Goal: Task Accomplishment & Management: Manage account settings

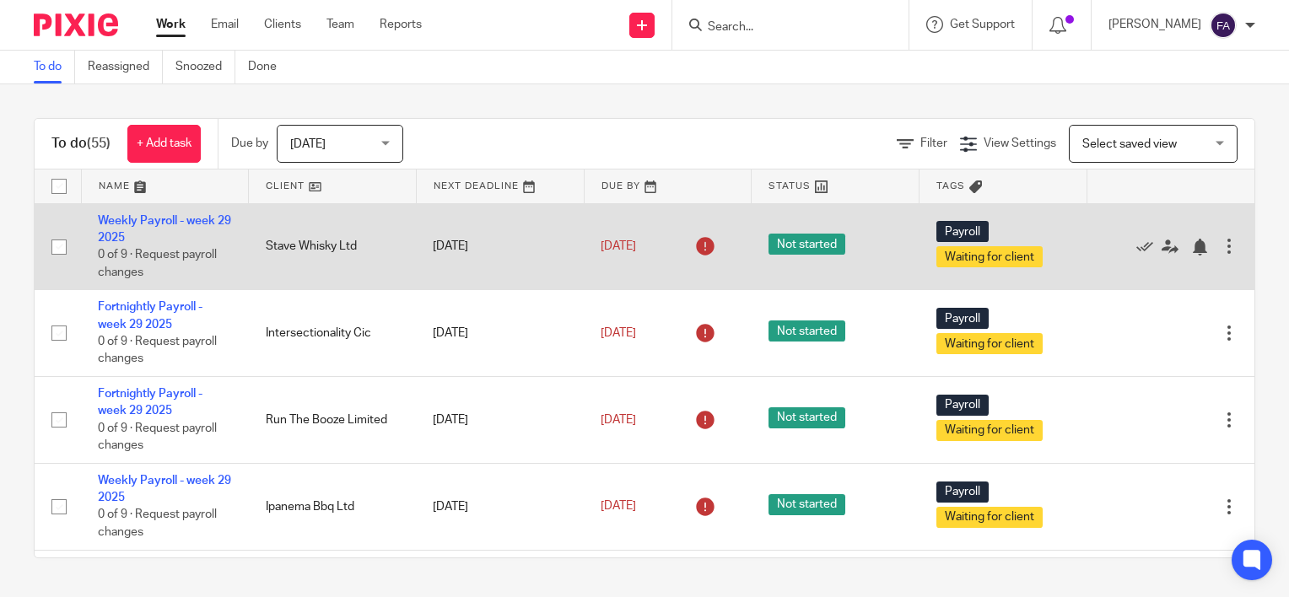
click at [63, 251] on input "checkbox" at bounding box center [59, 247] width 32 height 32
checkbox input "true"
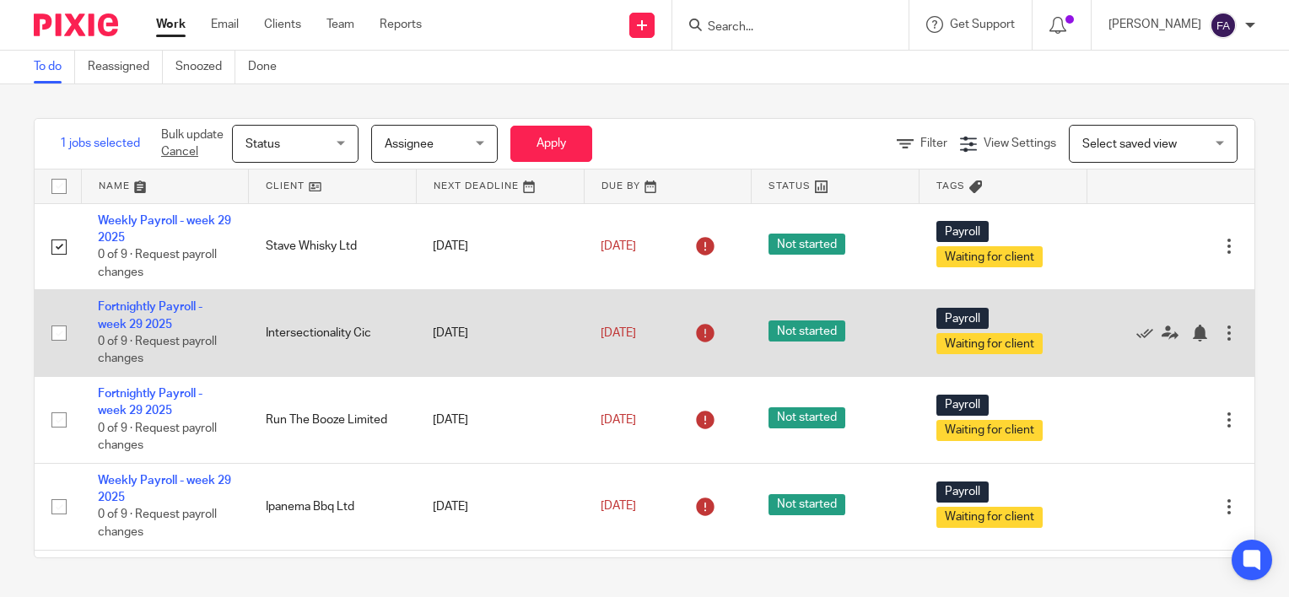
click at [59, 337] on input "checkbox" at bounding box center [59, 333] width 32 height 32
checkbox input "true"
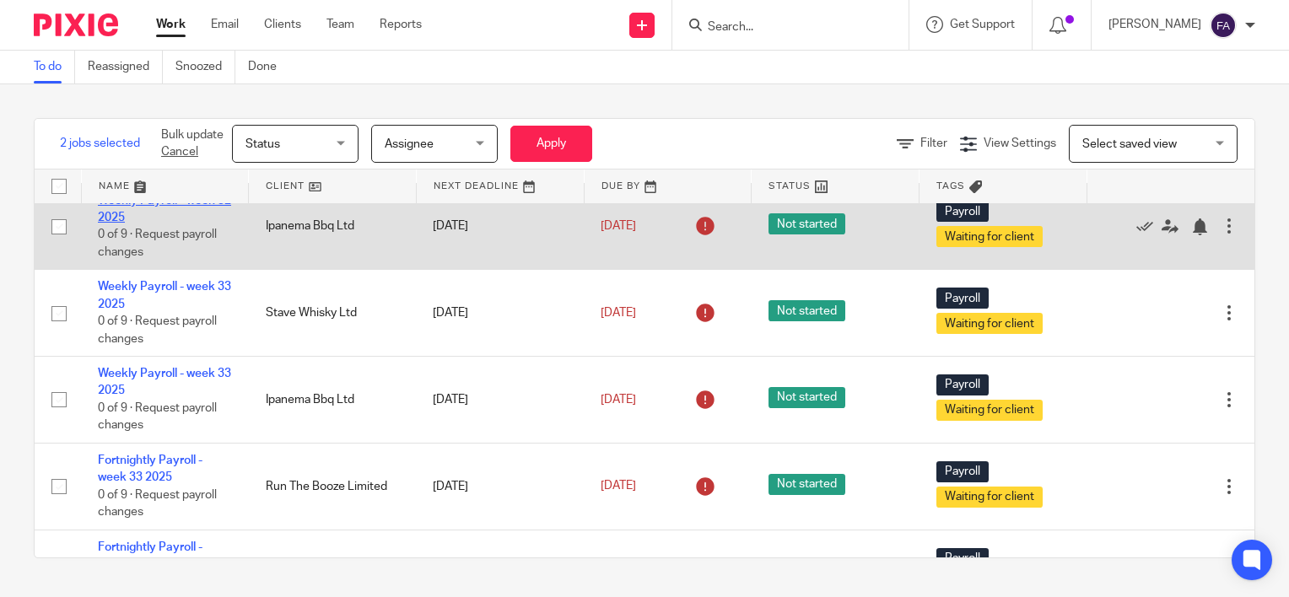
scroll to position [3825, 0]
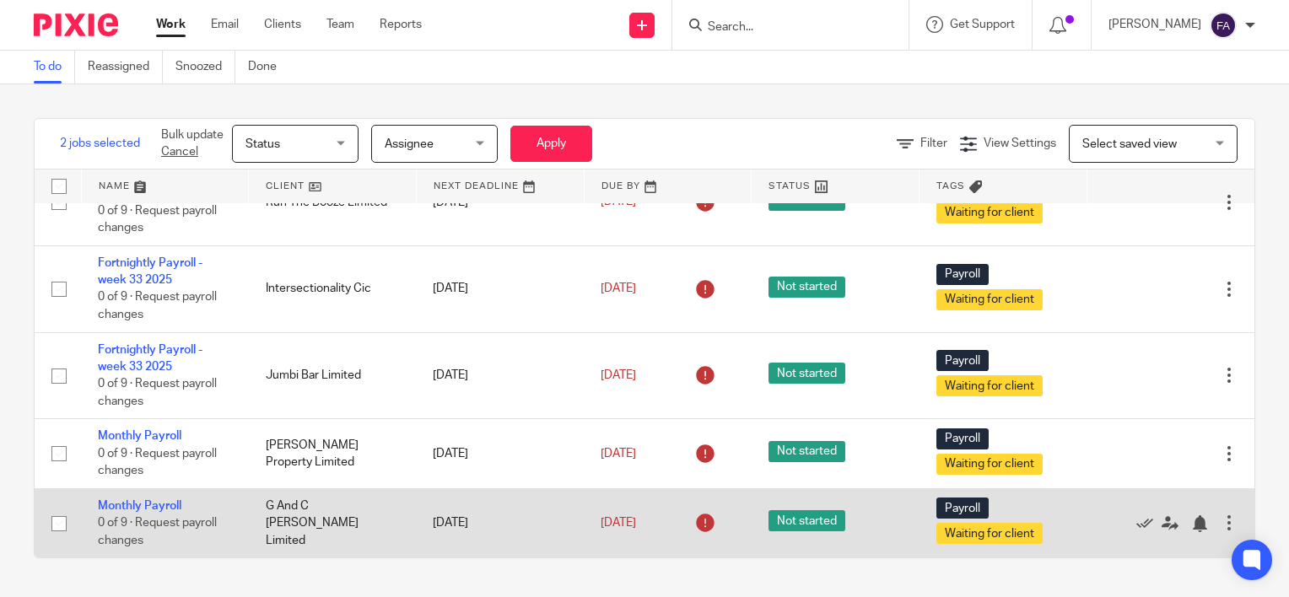
click at [52, 521] on input "checkbox" at bounding box center [59, 524] width 32 height 32
checkbox input "true"
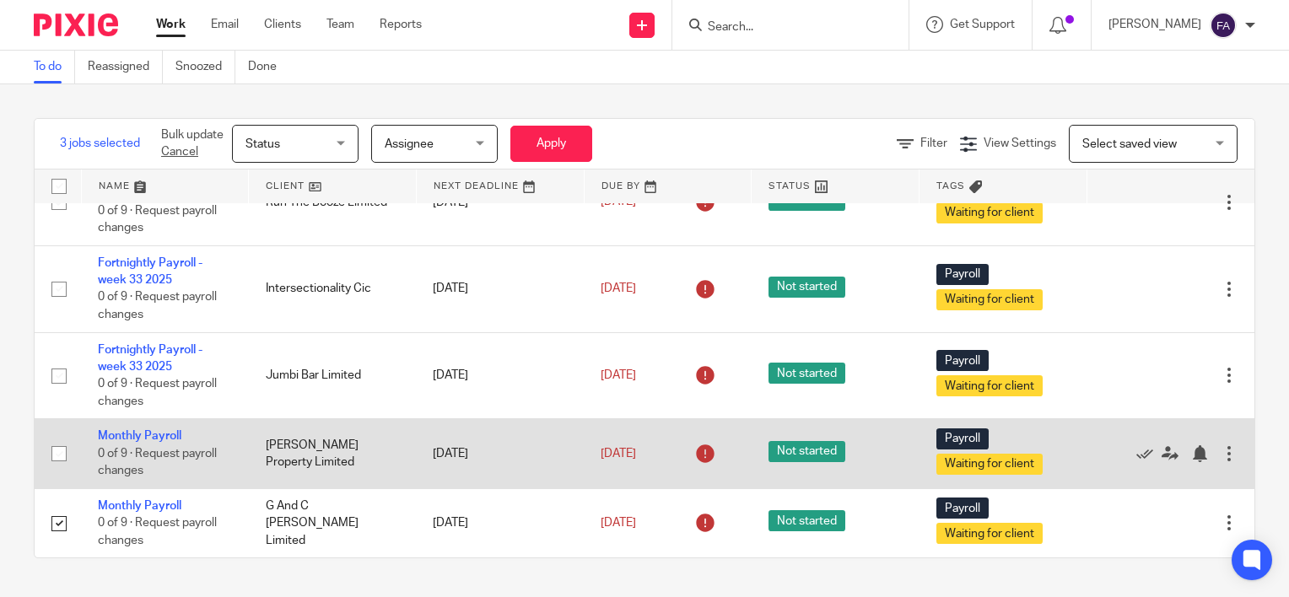
click at [57, 451] on input "checkbox" at bounding box center [59, 454] width 32 height 32
checkbox input "true"
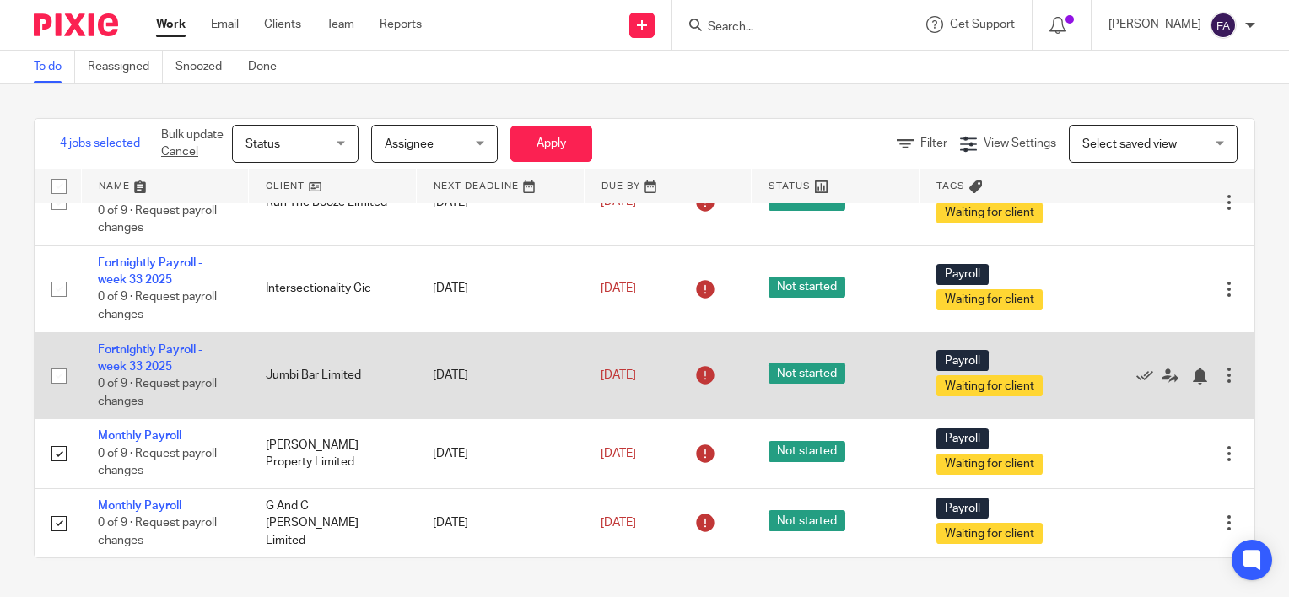
click at [57, 368] on input "checkbox" at bounding box center [59, 376] width 32 height 32
checkbox input "true"
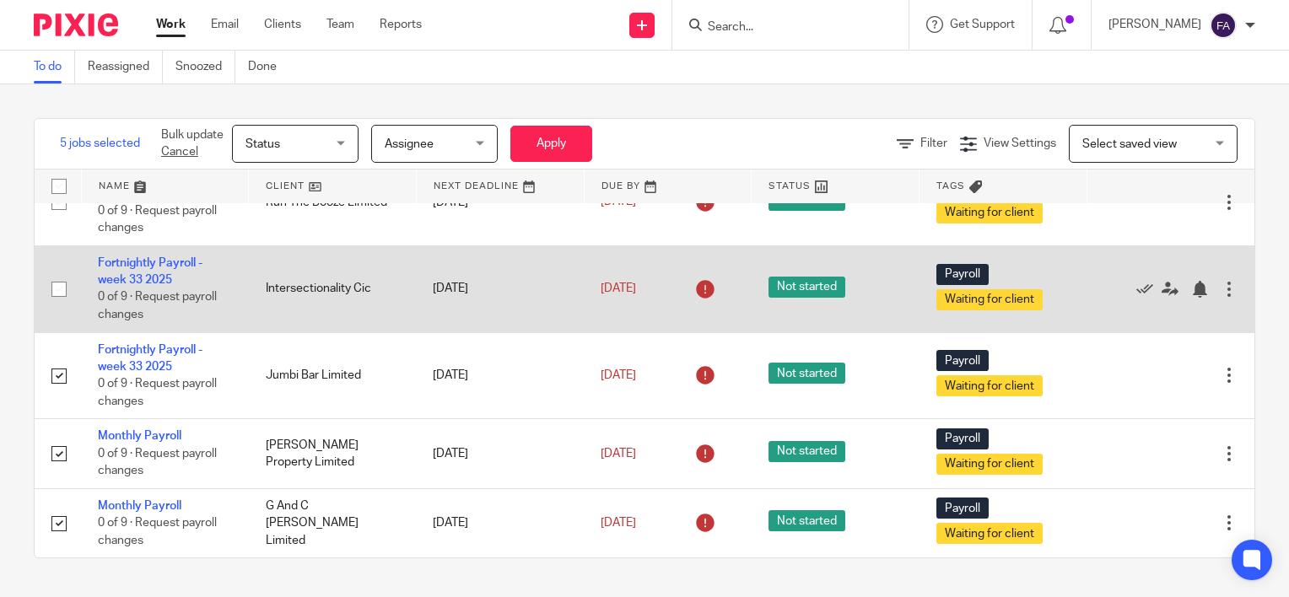
click at [58, 296] on input "checkbox" at bounding box center [59, 289] width 32 height 32
checkbox input "true"
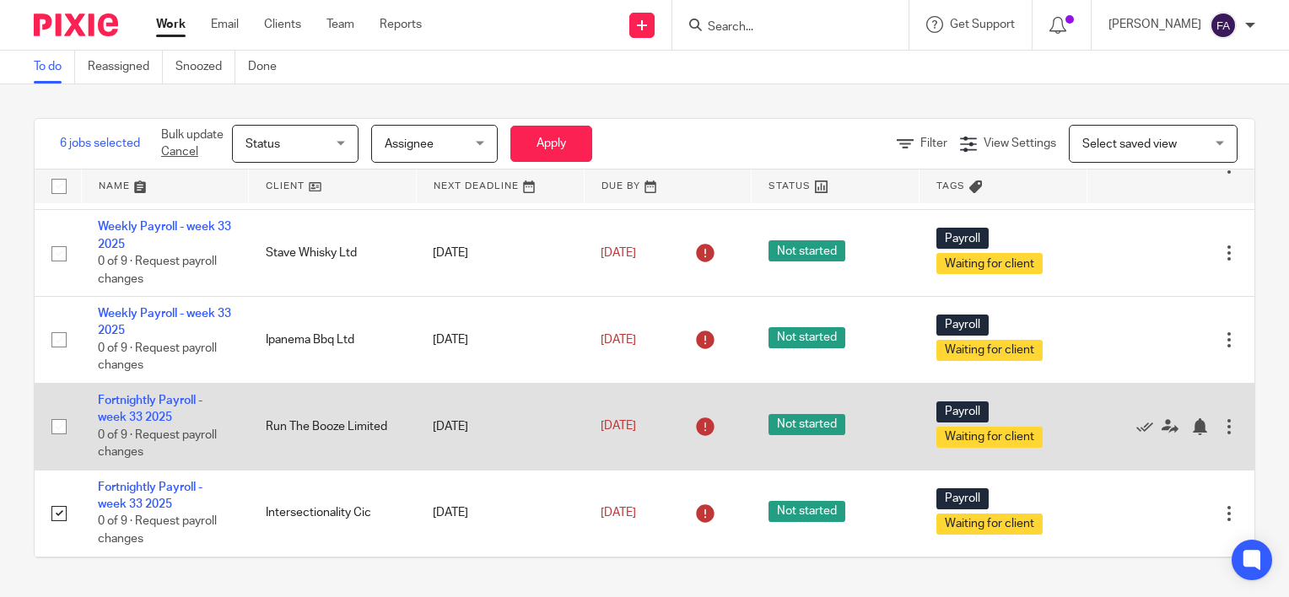
click at [61, 443] on input "checkbox" at bounding box center [59, 427] width 32 height 32
checkbox input "true"
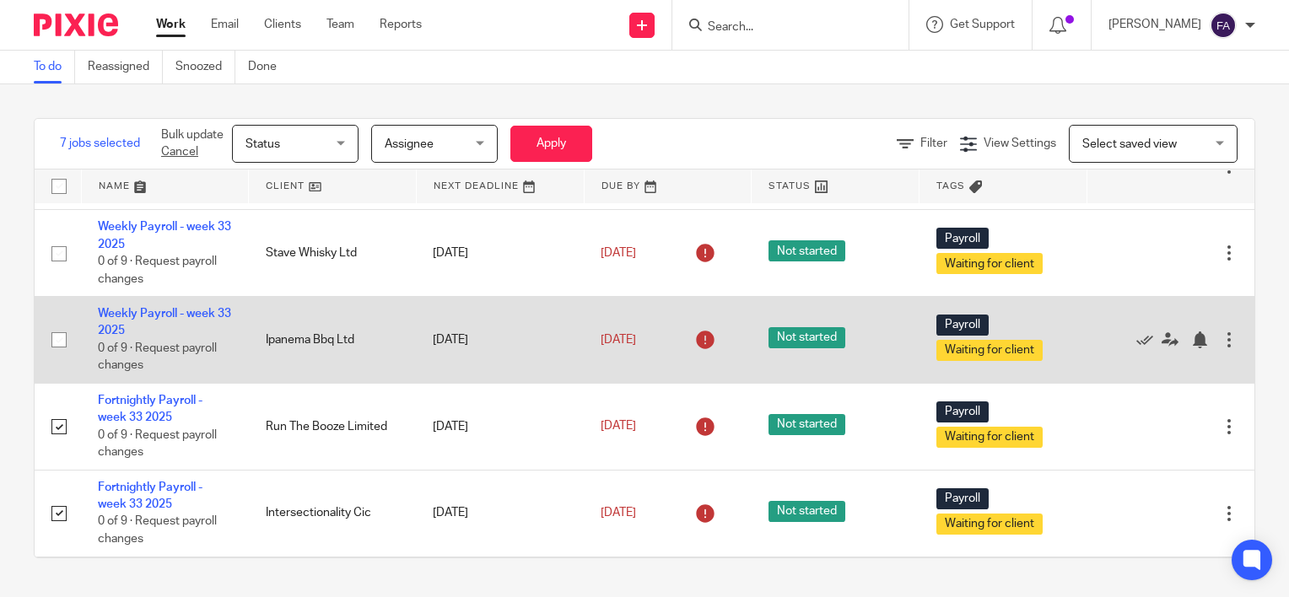
click at [61, 356] on input "checkbox" at bounding box center [59, 340] width 32 height 32
checkbox input "true"
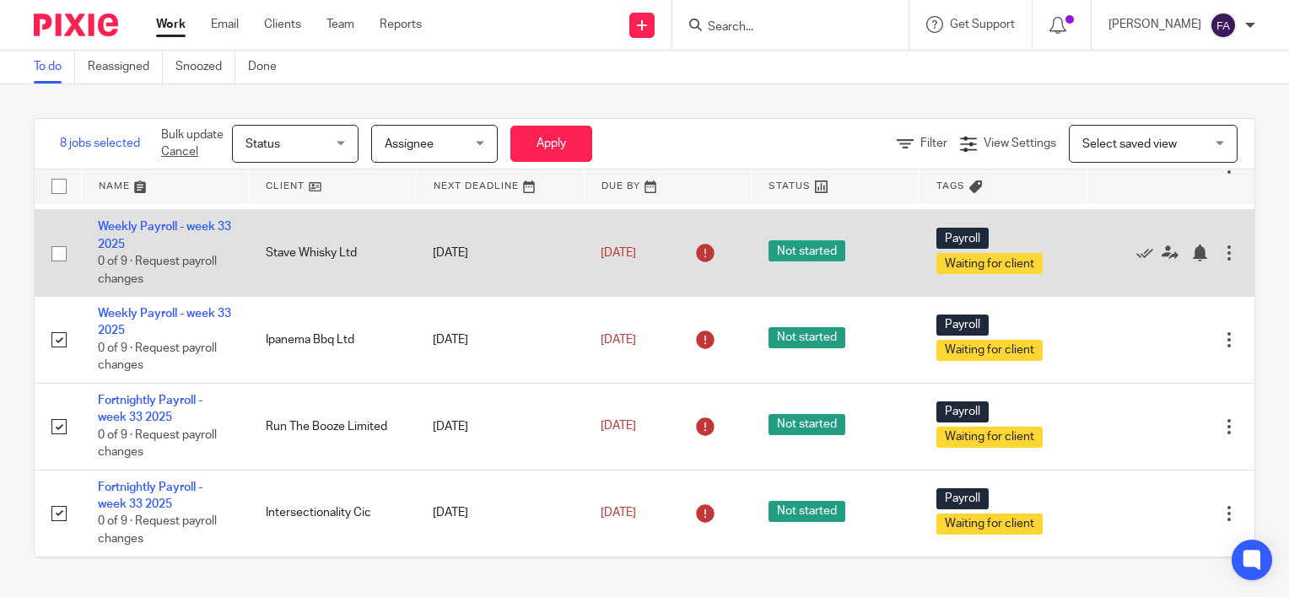
click at [65, 270] on input "checkbox" at bounding box center [59, 254] width 32 height 32
checkbox input "true"
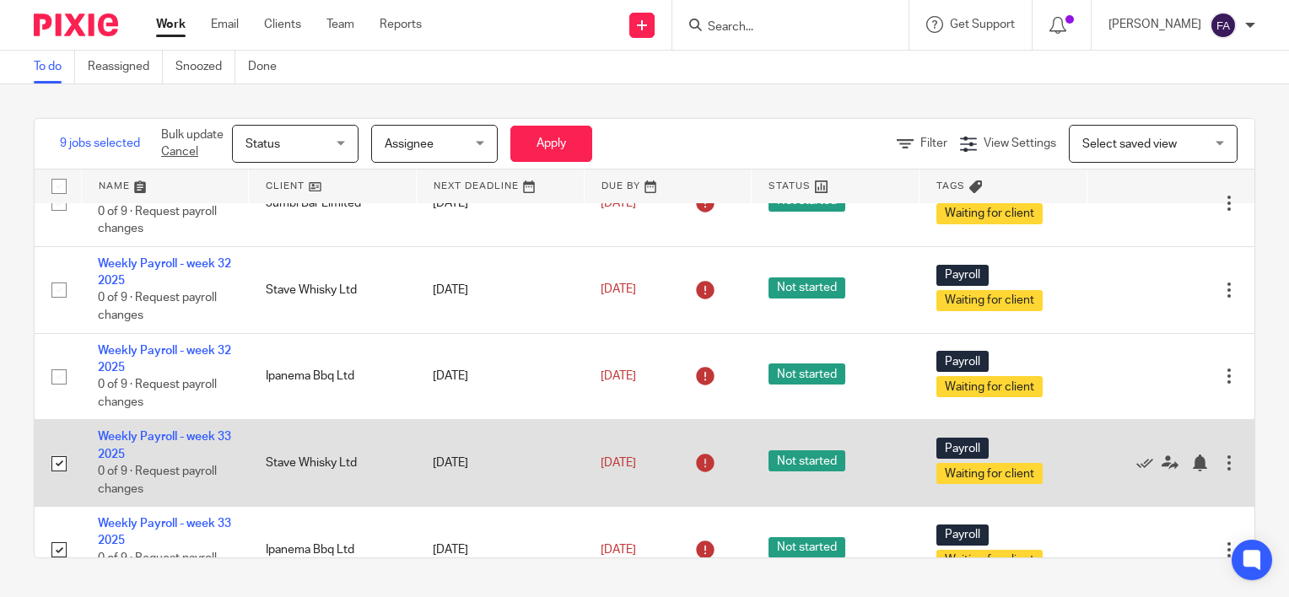
scroll to position [3319, 0]
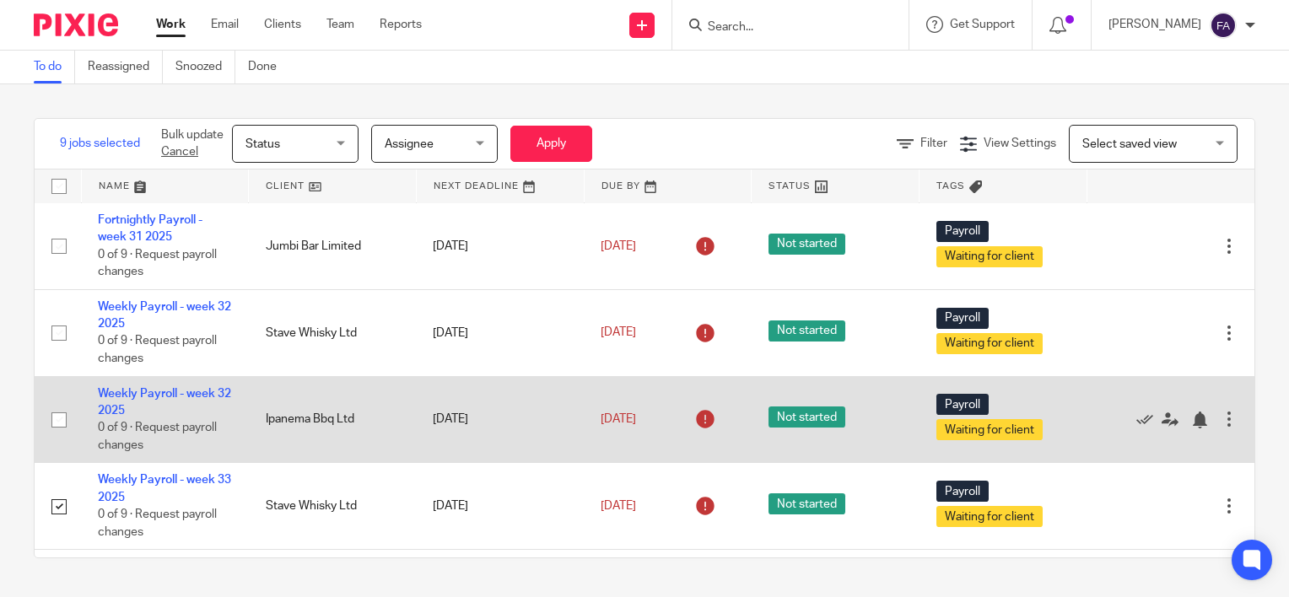
click at [57, 436] on input "checkbox" at bounding box center [59, 420] width 32 height 32
checkbox input "true"
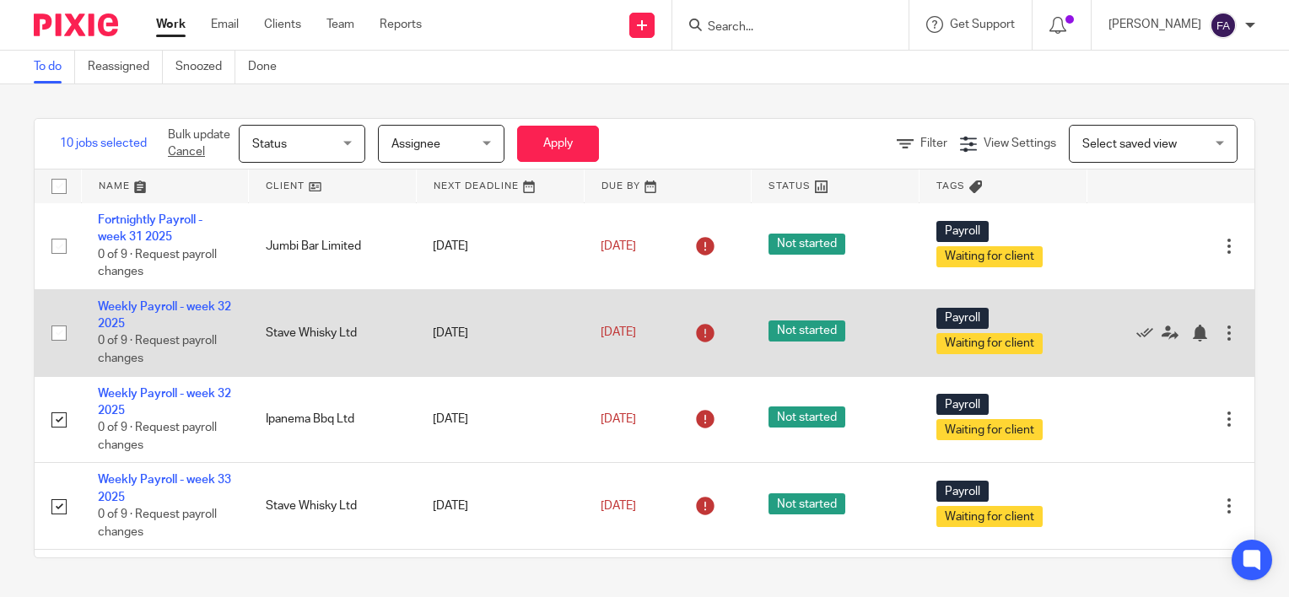
click at [58, 344] on input "checkbox" at bounding box center [59, 333] width 32 height 32
checkbox input "true"
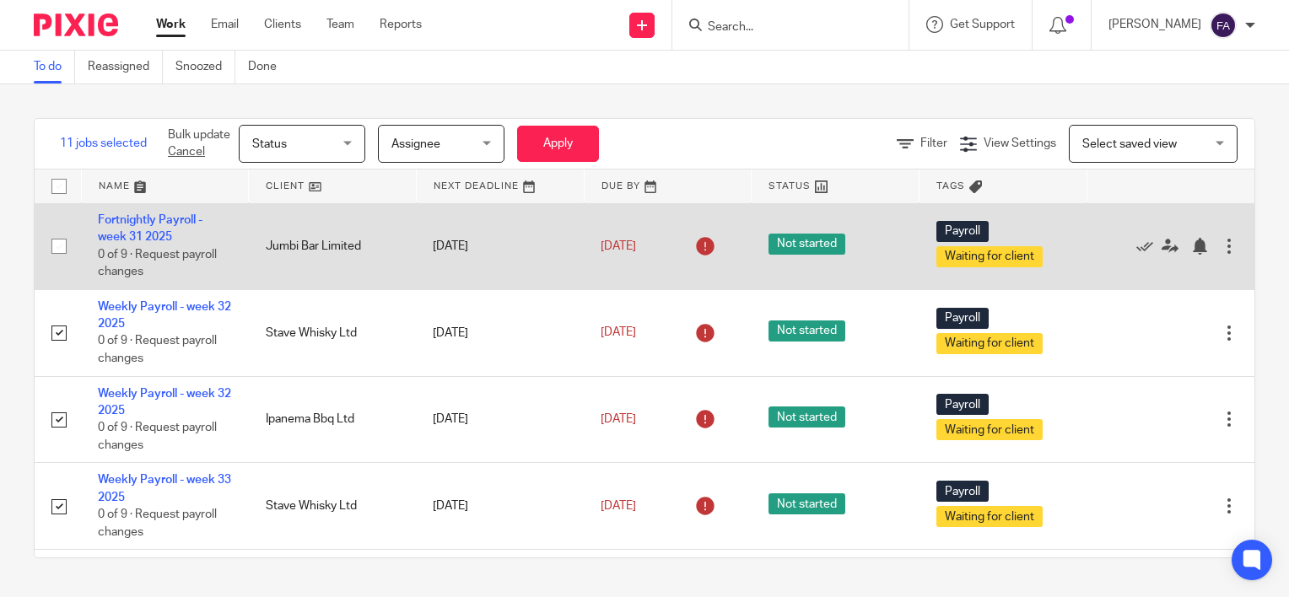
click at [62, 262] on input "checkbox" at bounding box center [59, 246] width 32 height 32
checkbox input "true"
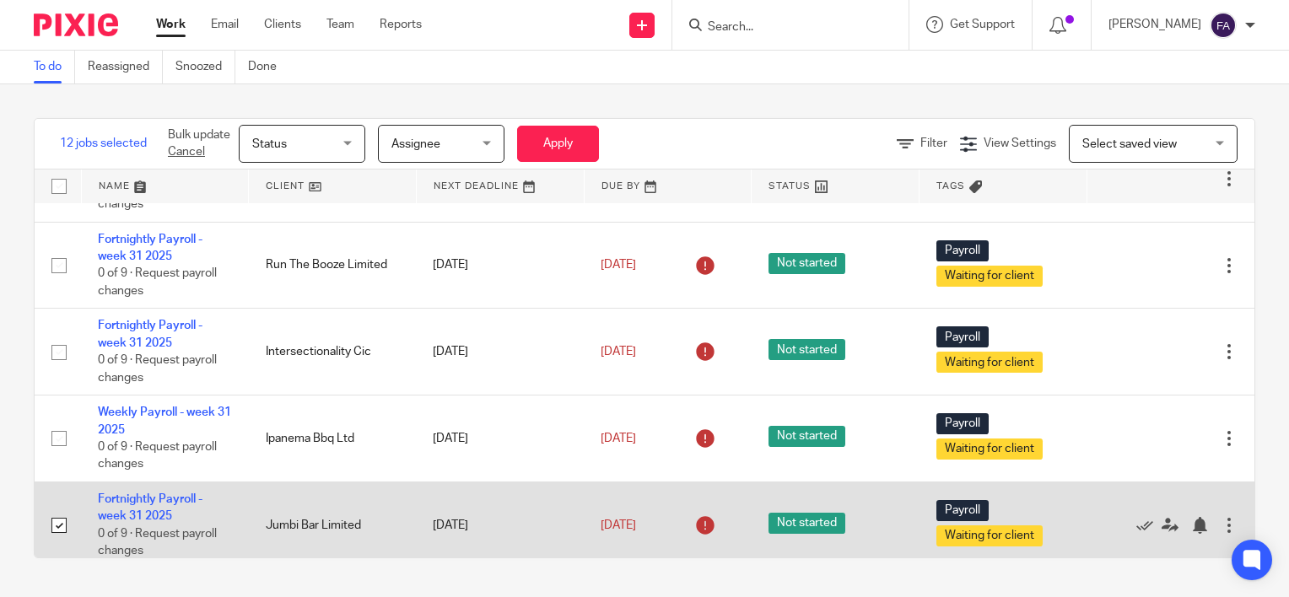
scroll to position [3066, 0]
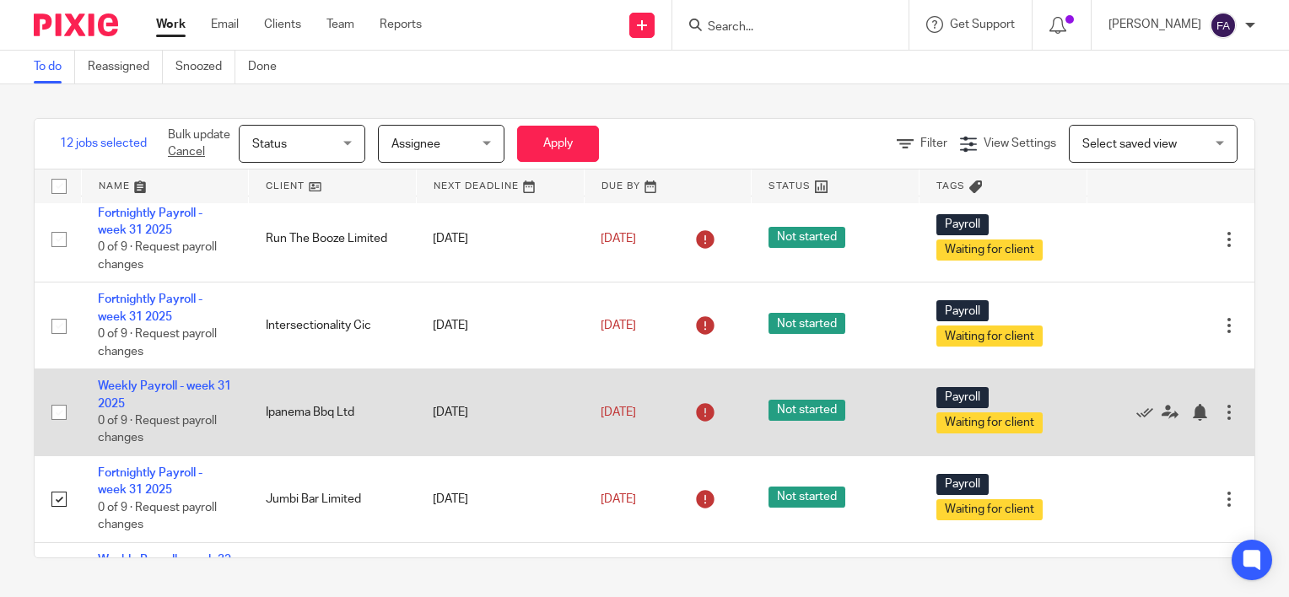
click at [60, 428] on input "checkbox" at bounding box center [59, 412] width 32 height 32
checkbox input "true"
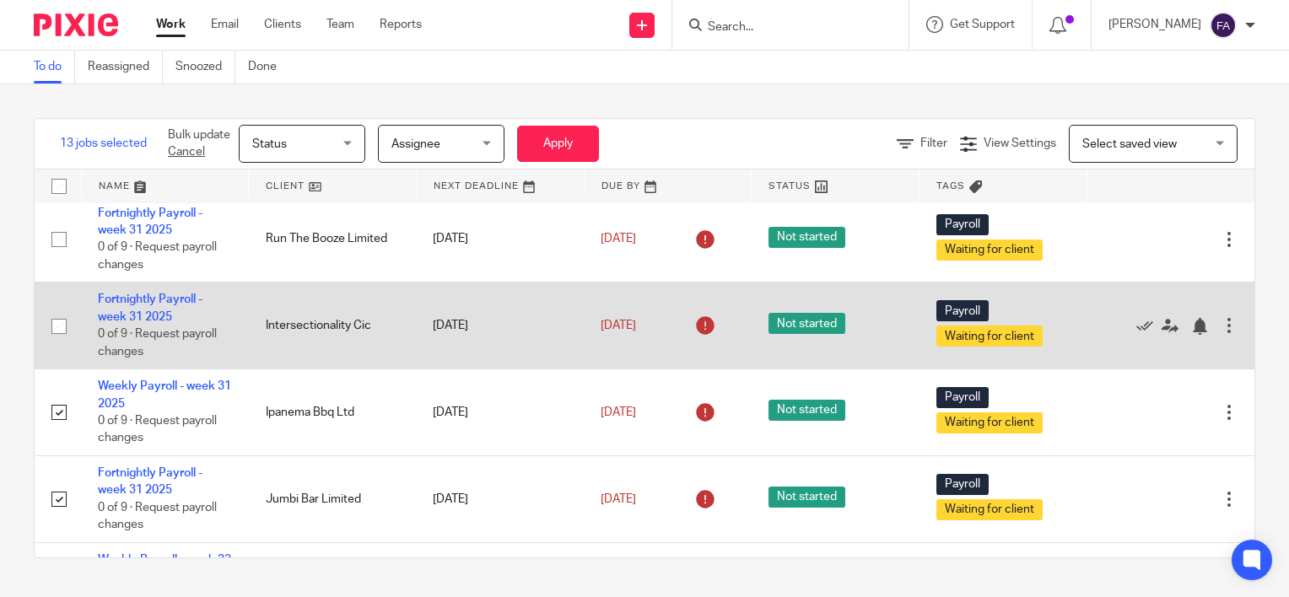
click at [57, 342] on input "checkbox" at bounding box center [59, 326] width 32 height 32
checkbox input "true"
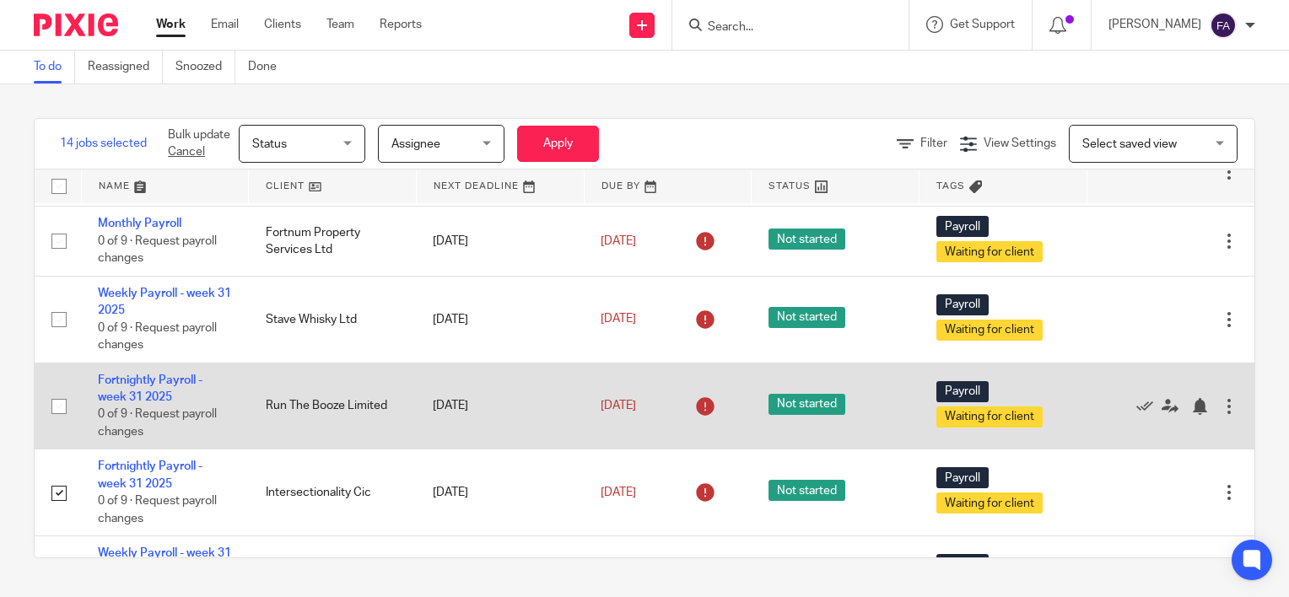
scroll to position [2897, 0]
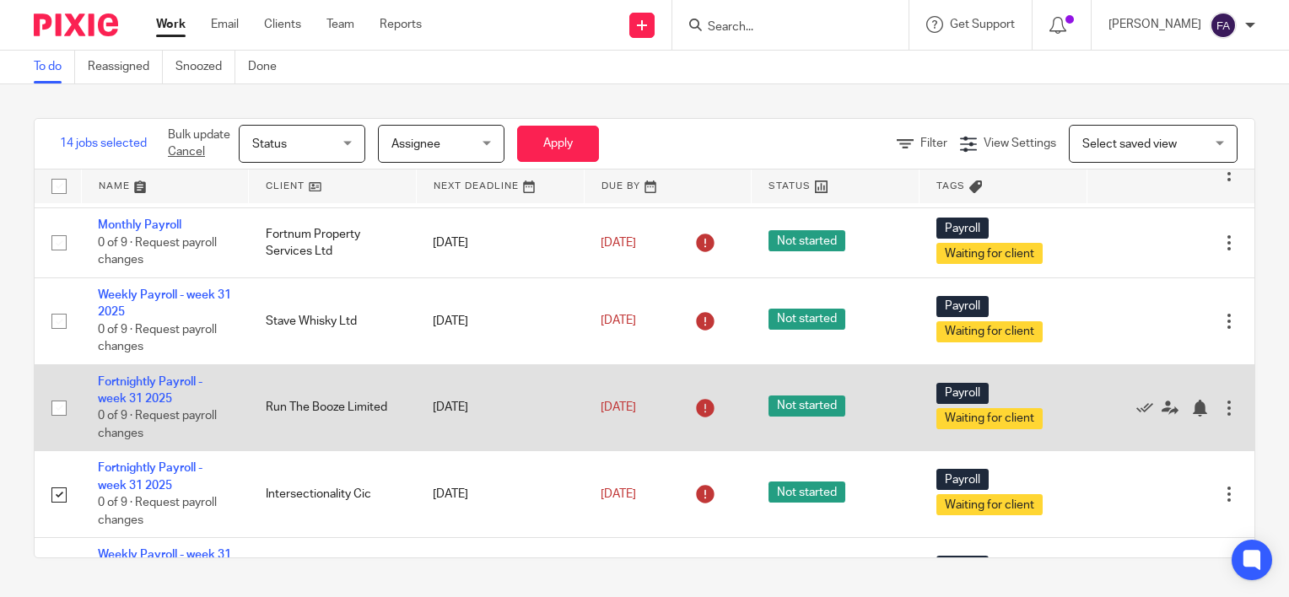
click at [57, 424] on input "checkbox" at bounding box center [59, 408] width 32 height 32
checkbox input "true"
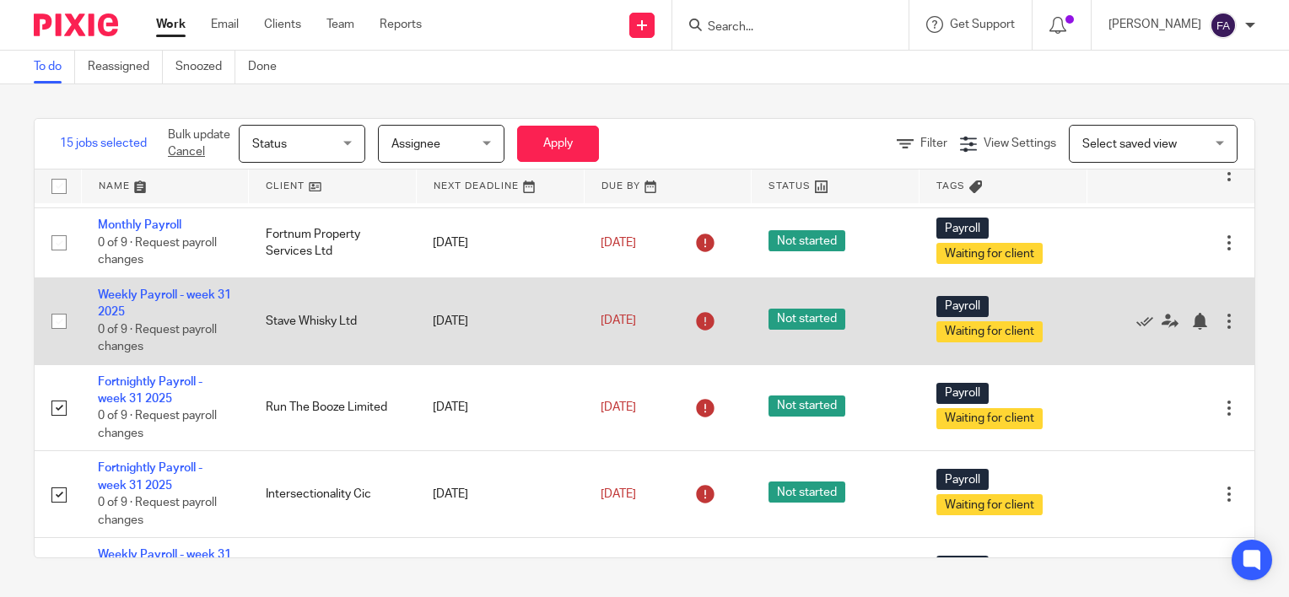
click at [63, 337] on input "checkbox" at bounding box center [59, 321] width 32 height 32
checkbox input "true"
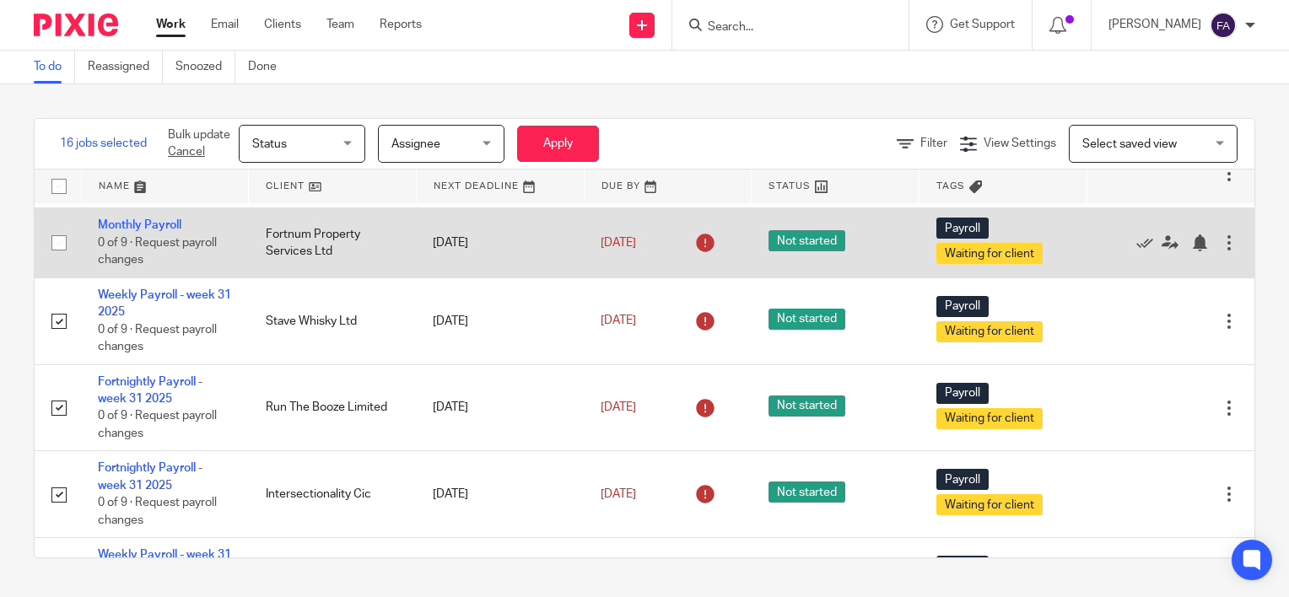
click at [64, 259] on input "checkbox" at bounding box center [59, 243] width 32 height 32
checkbox input "true"
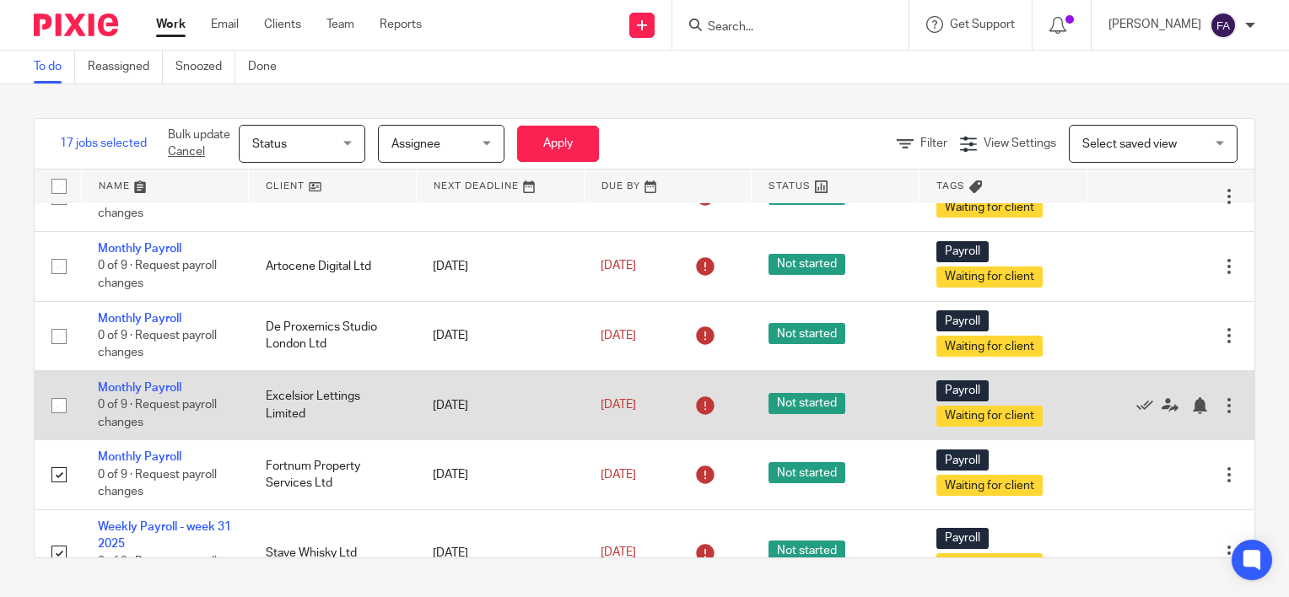
scroll to position [2729, 0]
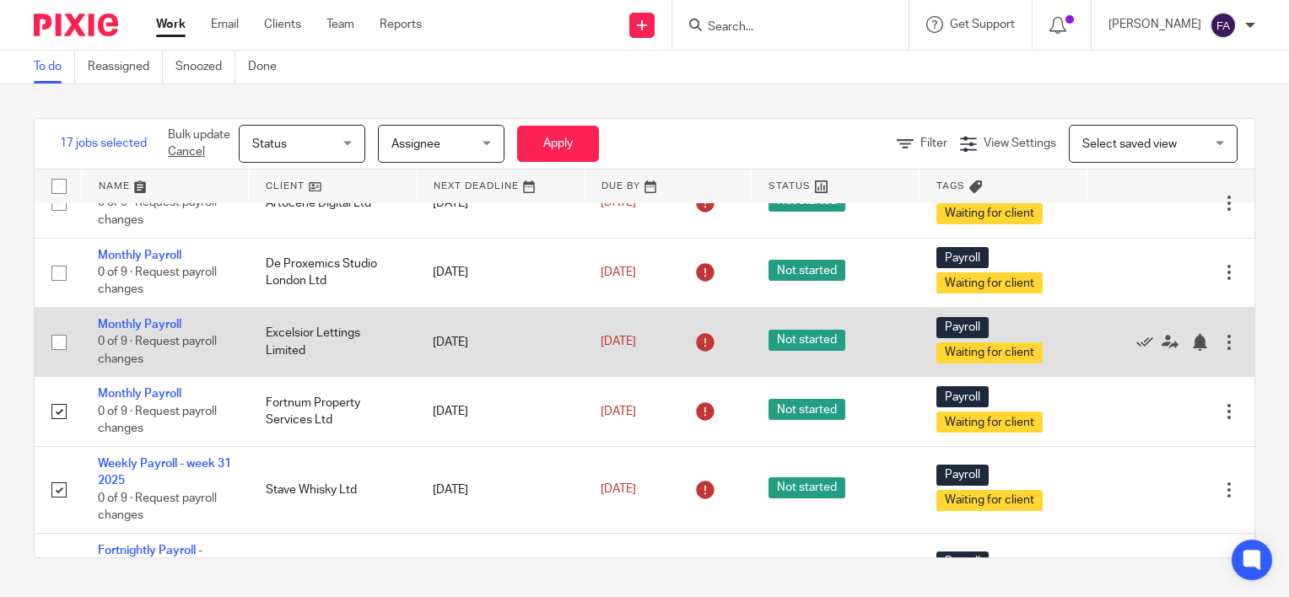
click at [63, 358] on input "checkbox" at bounding box center [59, 342] width 32 height 32
checkbox input "true"
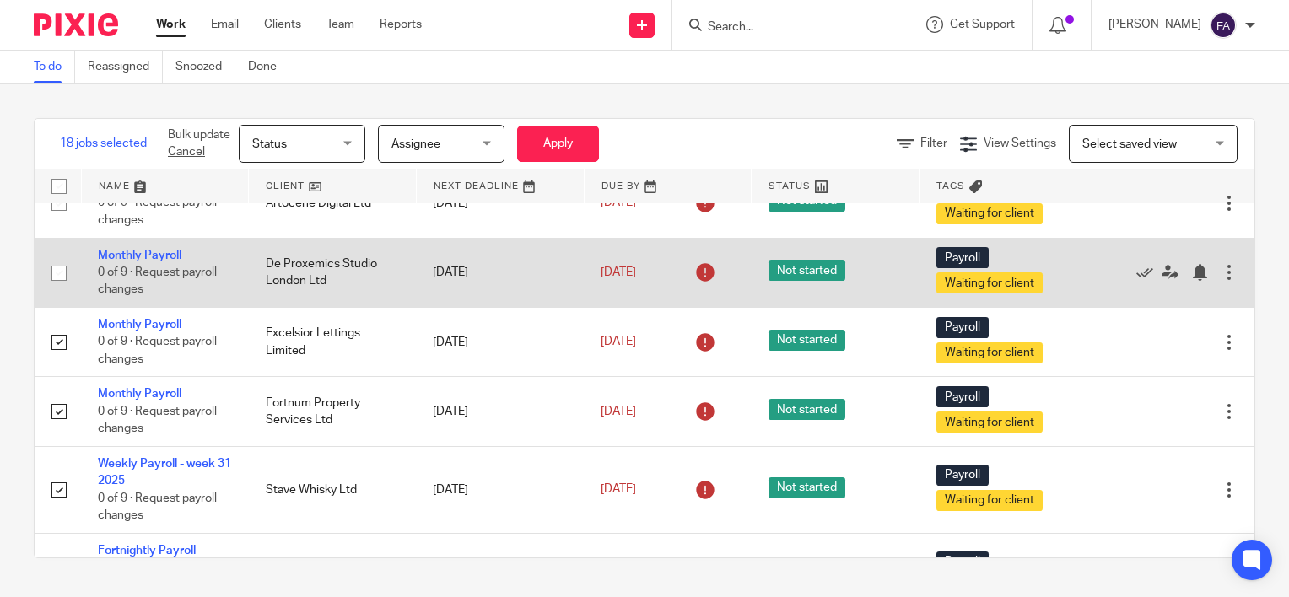
click at [59, 280] on input "checkbox" at bounding box center [59, 273] width 32 height 32
checkbox input "true"
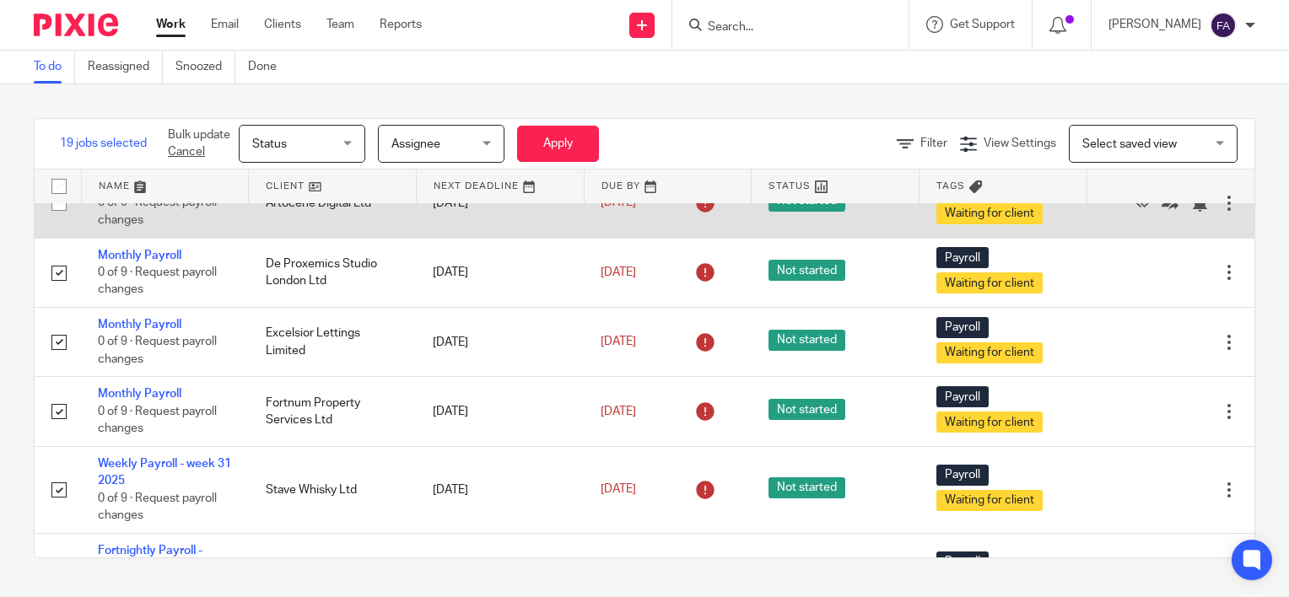
click at [57, 219] on input "checkbox" at bounding box center [59, 203] width 32 height 32
checkbox input "true"
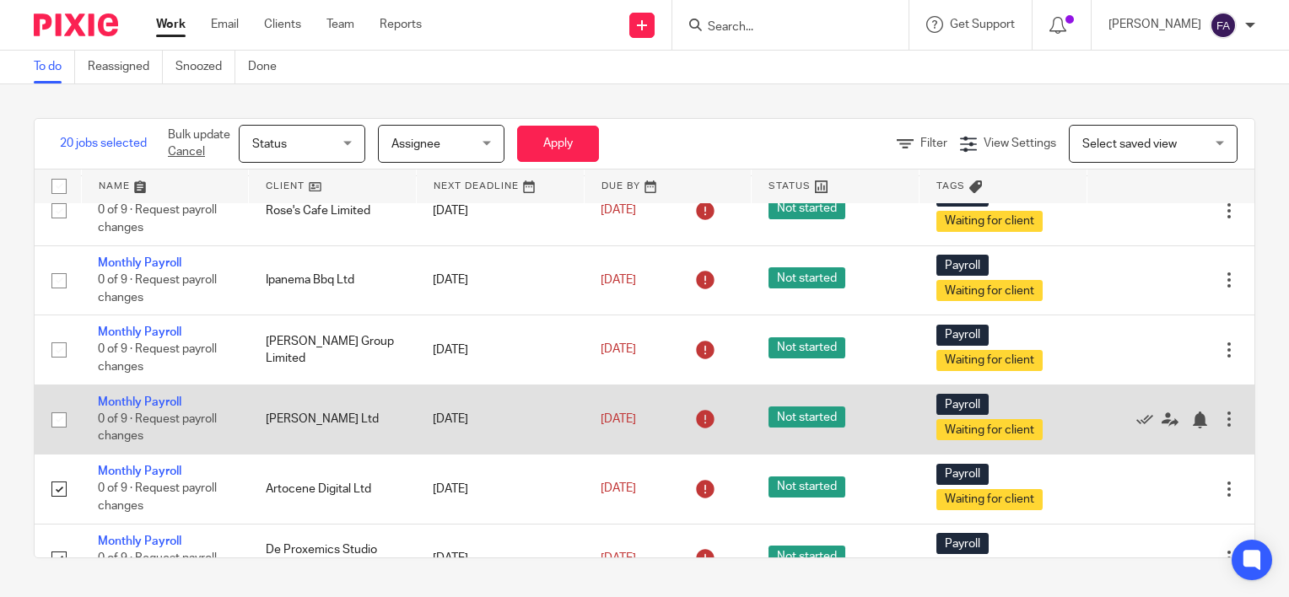
scroll to position [2391, 0]
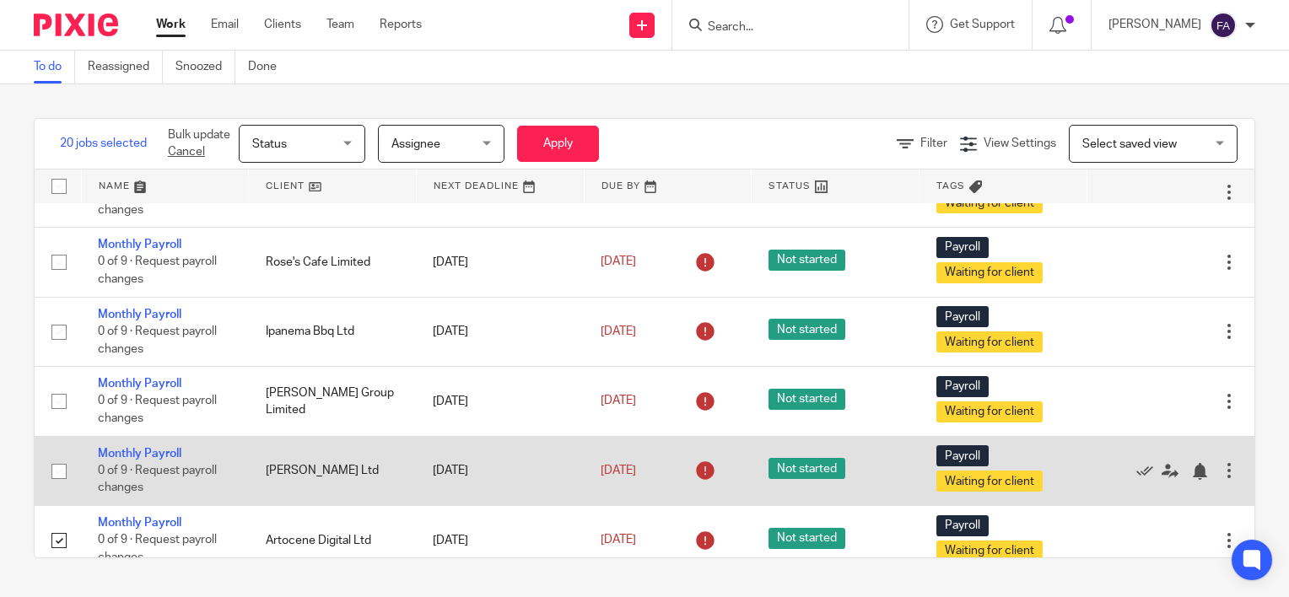
click at [52, 483] on input "checkbox" at bounding box center [59, 471] width 32 height 32
checkbox input "true"
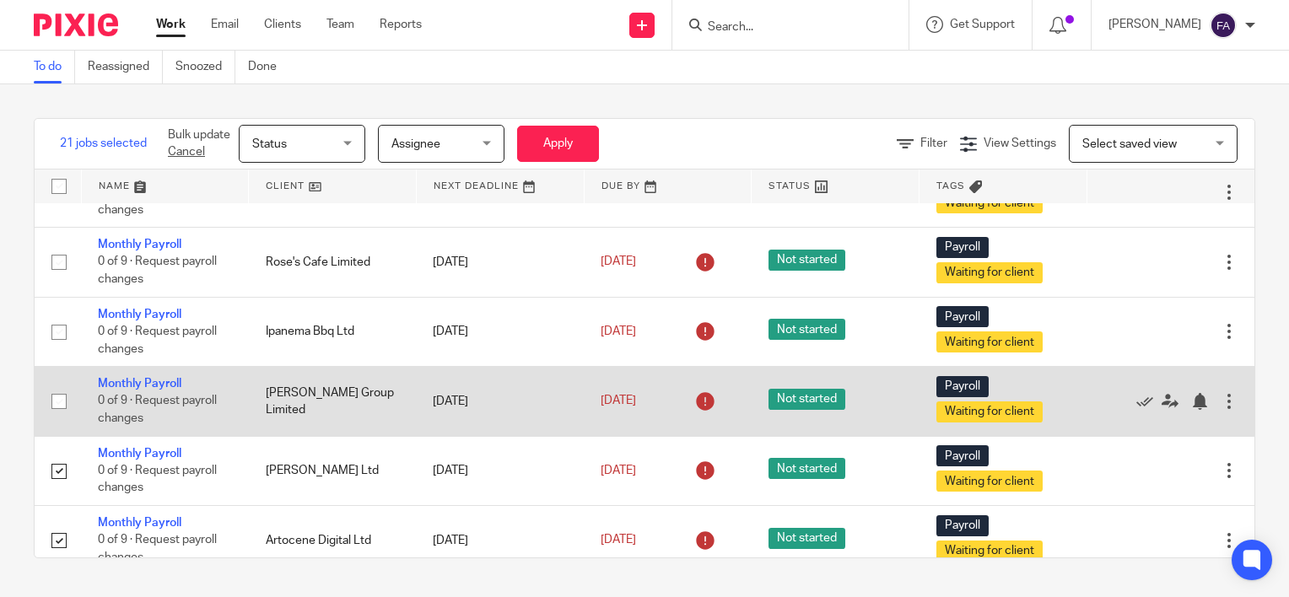
click at [62, 413] on input "checkbox" at bounding box center [59, 401] width 32 height 32
checkbox input "true"
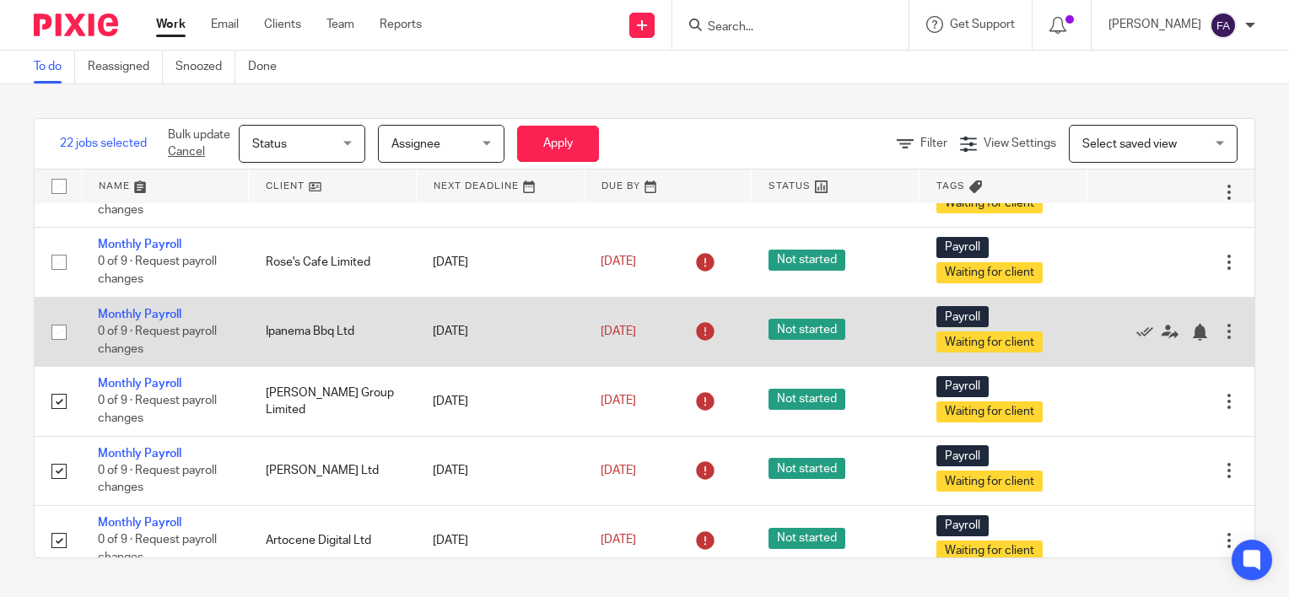
click at [62, 343] on input "checkbox" at bounding box center [59, 332] width 32 height 32
checkbox input "true"
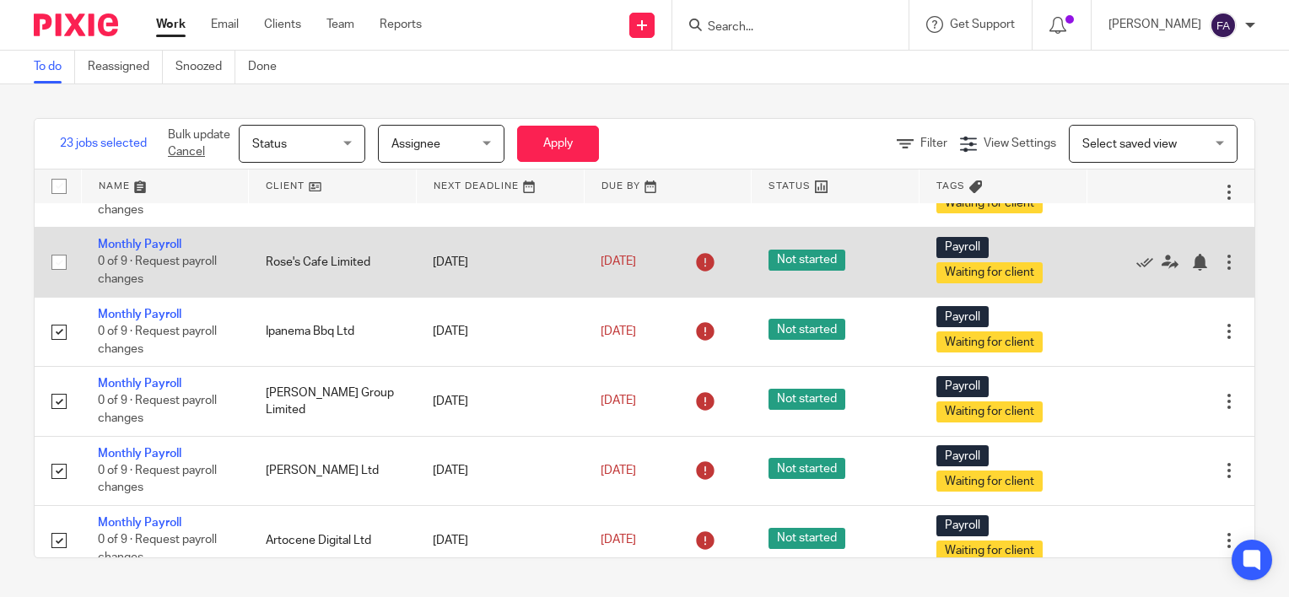
click at [66, 278] on input "checkbox" at bounding box center [59, 262] width 32 height 32
checkbox input "true"
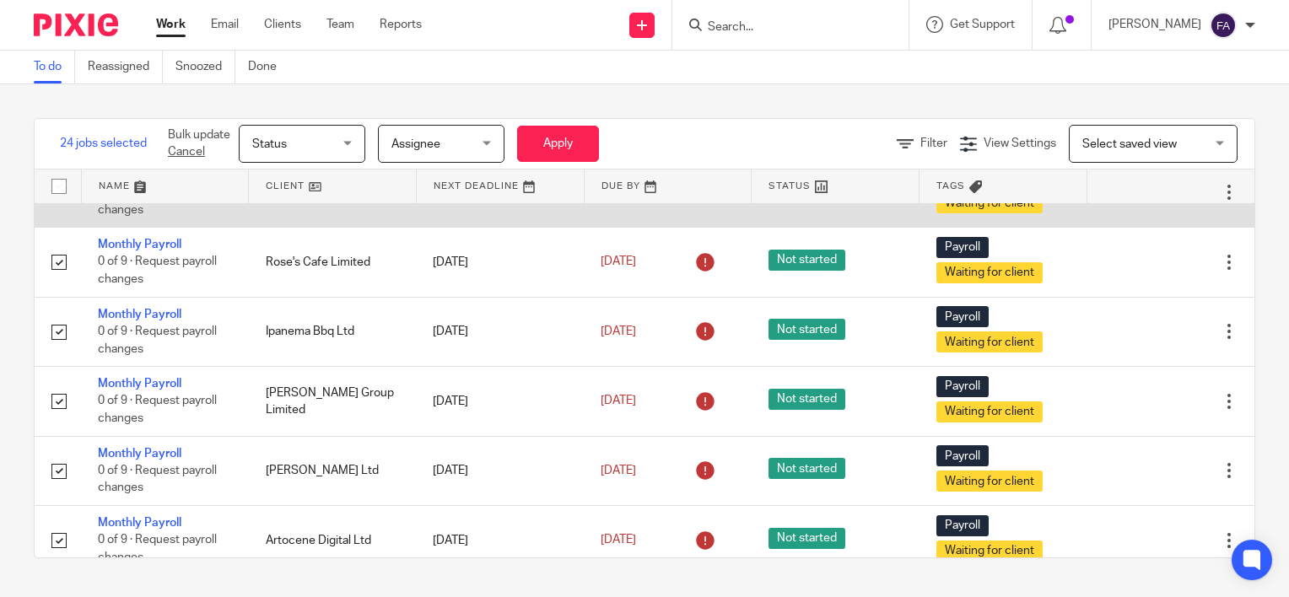
click at [59, 209] on input "checkbox" at bounding box center [59, 193] width 32 height 32
checkbox input "true"
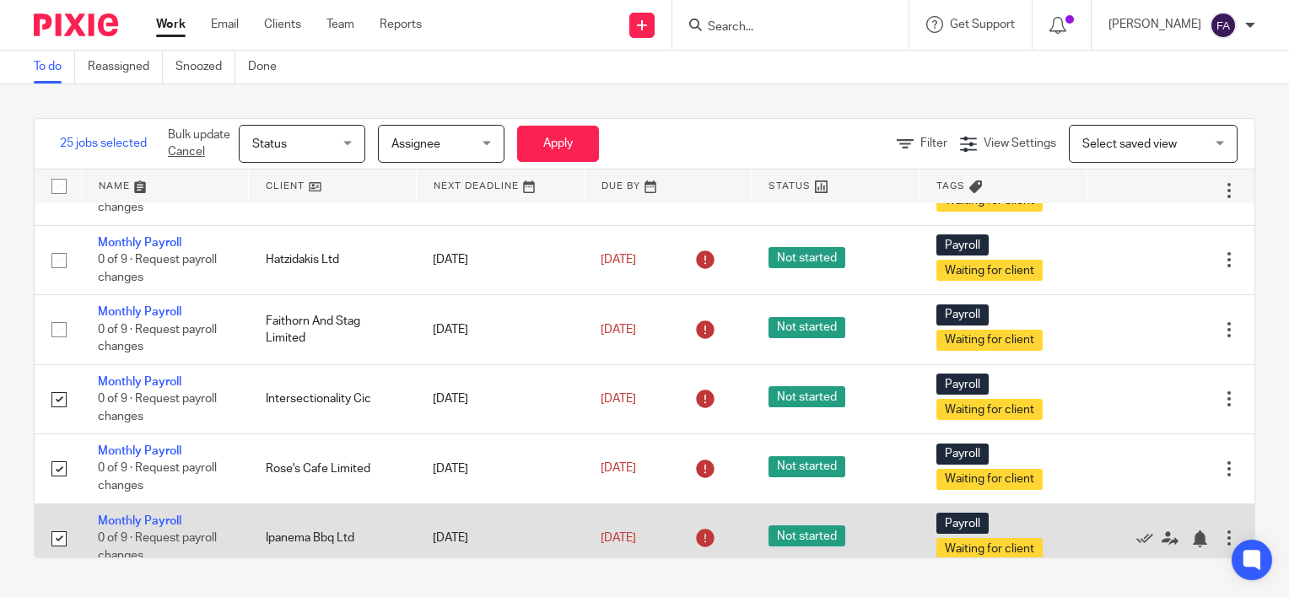
scroll to position [2138, 0]
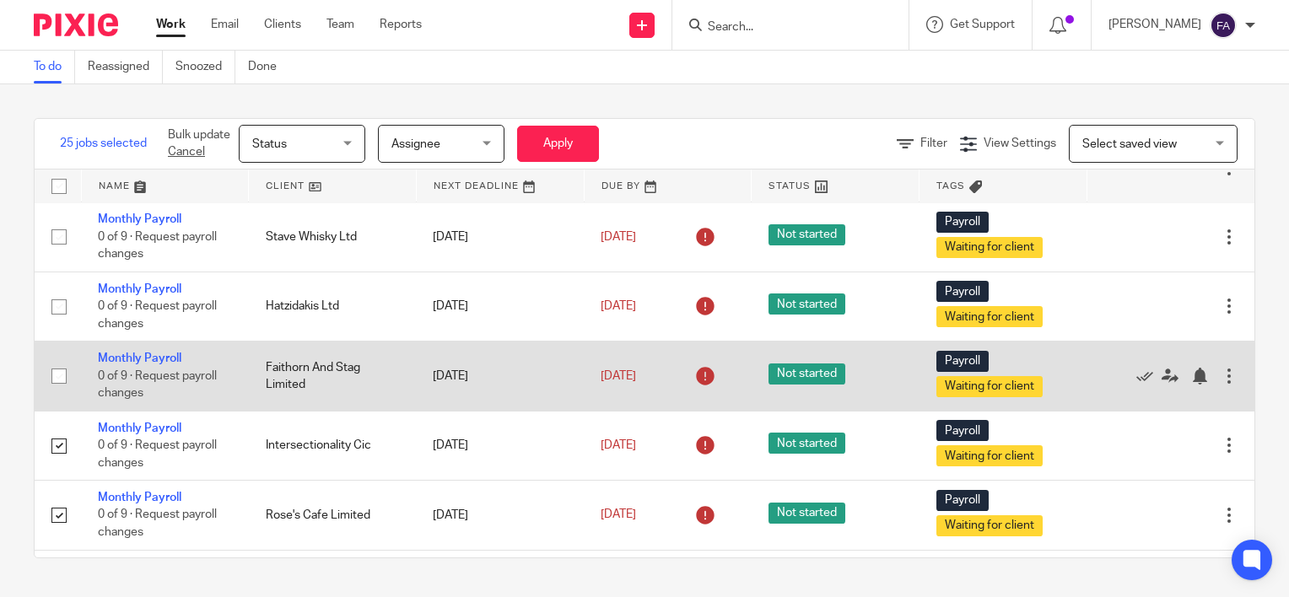
click at [57, 392] on input "checkbox" at bounding box center [59, 376] width 32 height 32
checkbox input "true"
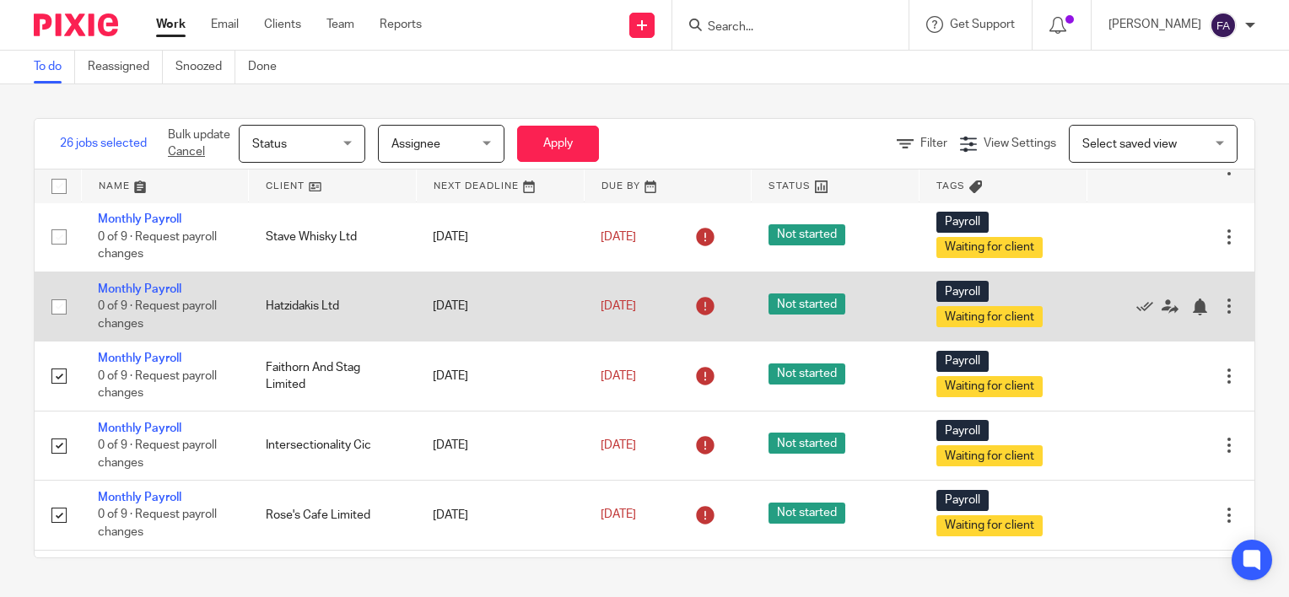
click at [63, 322] on input "checkbox" at bounding box center [59, 307] width 32 height 32
checkbox input "true"
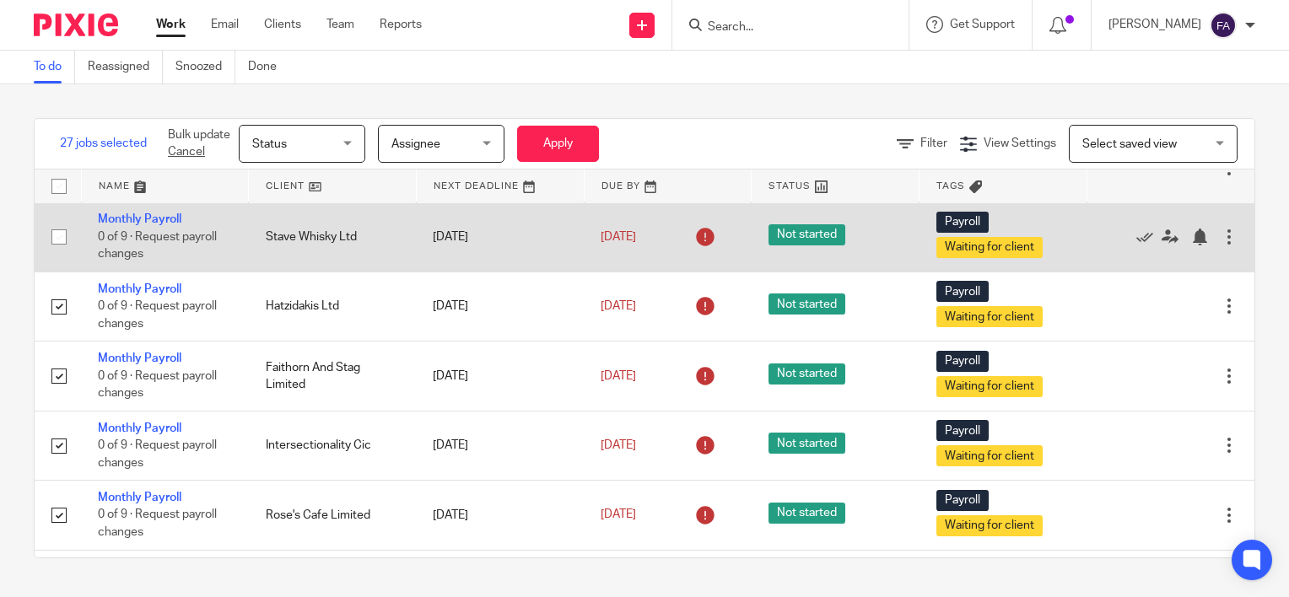
click at [64, 253] on input "checkbox" at bounding box center [59, 237] width 32 height 32
checkbox input "true"
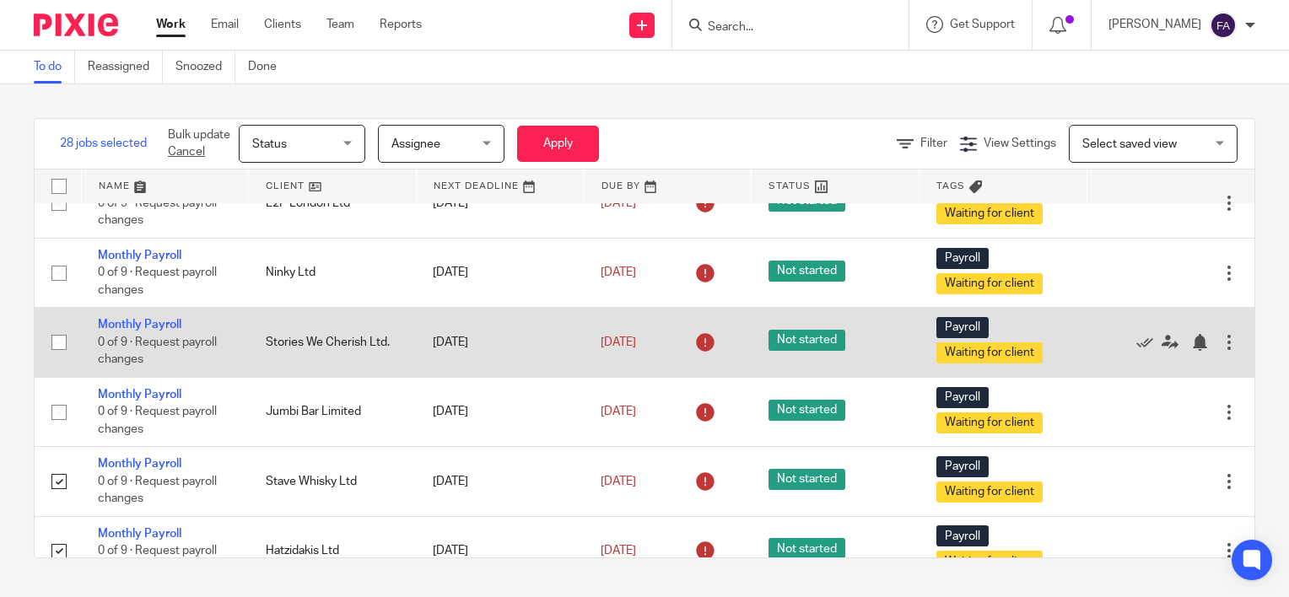
scroll to position [1885, 0]
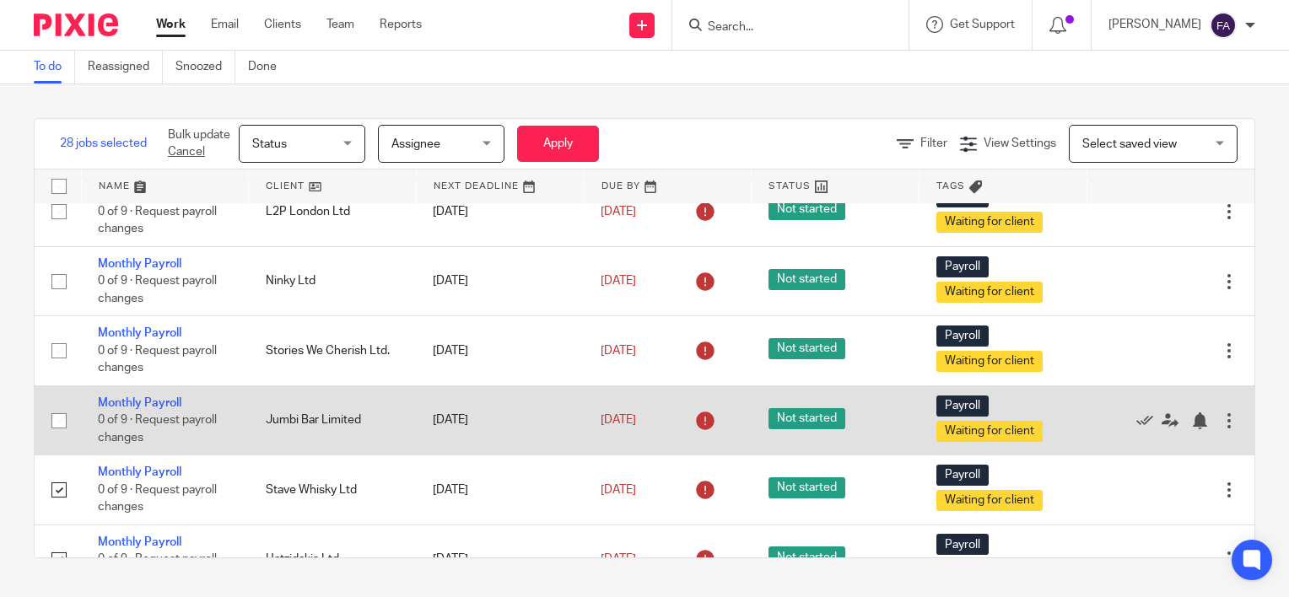
click at [64, 436] on input "checkbox" at bounding box center [59, 421] width 32 height 32
checkbox input "true"
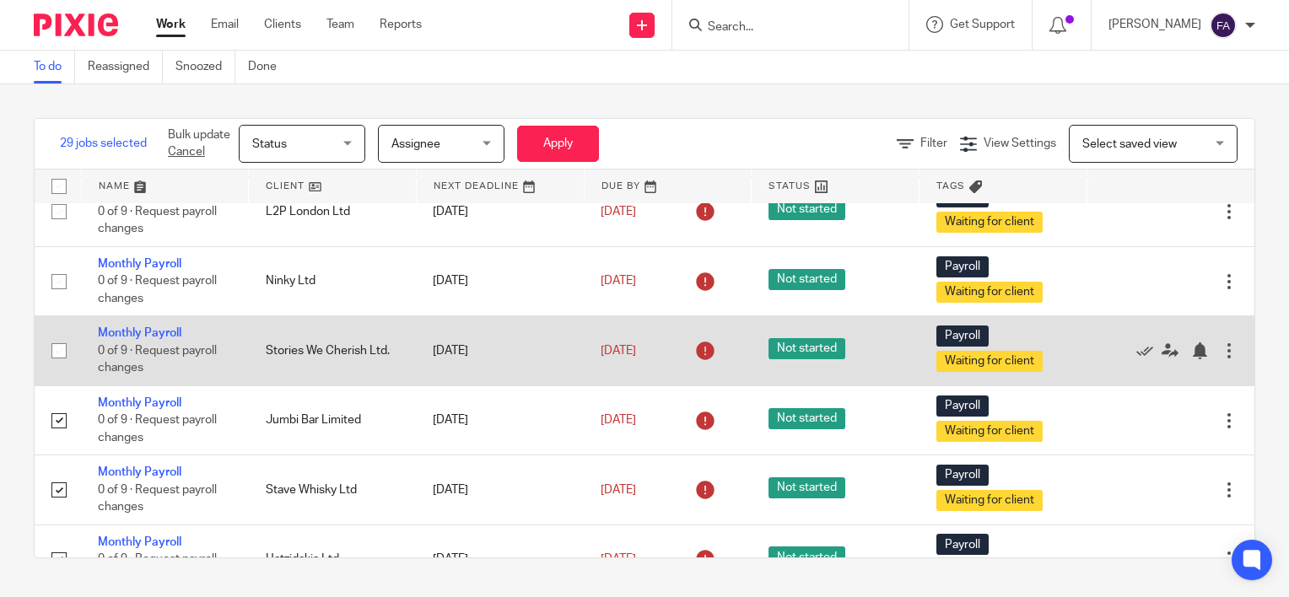
click at [57, 367] on input "checkbox" at bounding box center [59, 351] width 32 height 32
checkbox input "true"
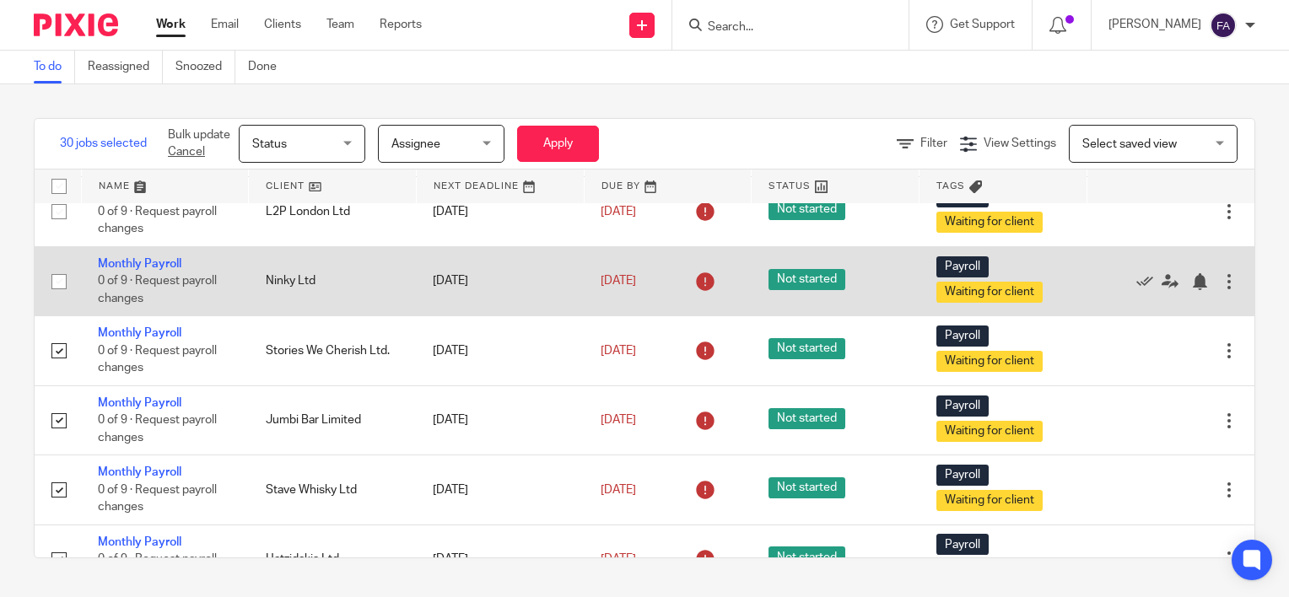
click at [63, 298] on input "checkbox" at bounding box center [59, 282] width 32 height 32
checkbox input "true"
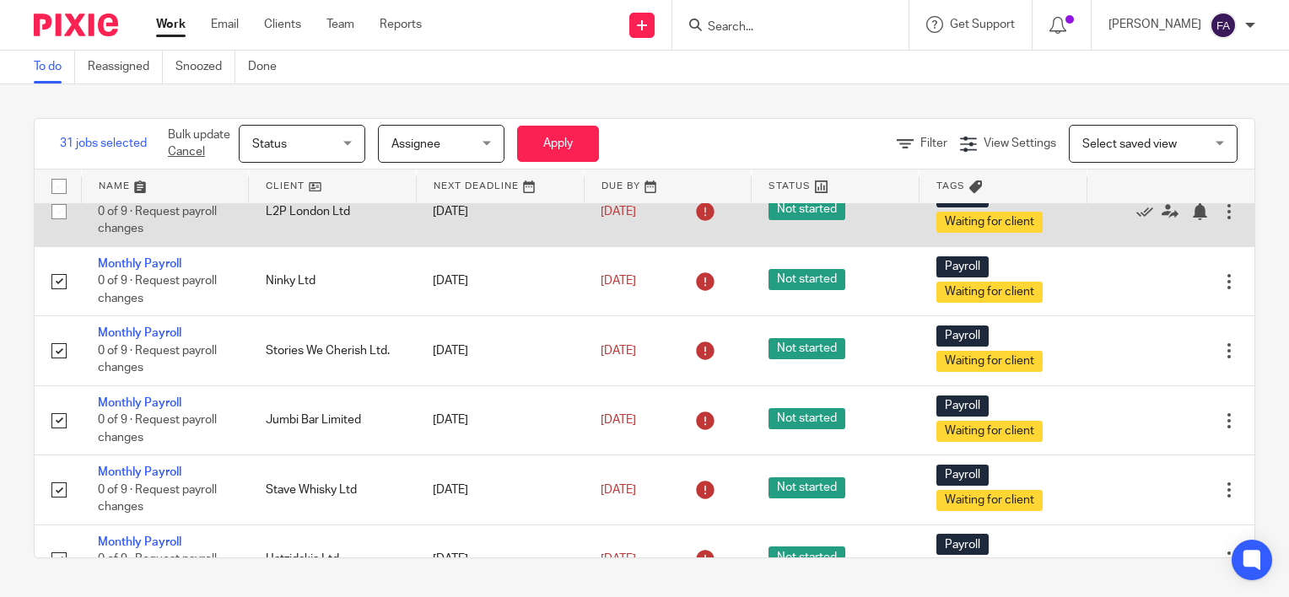
click at [61, 219] on input "checkbox" at bounding box center [59, 212] width 32 height 32
checkbox input "true"
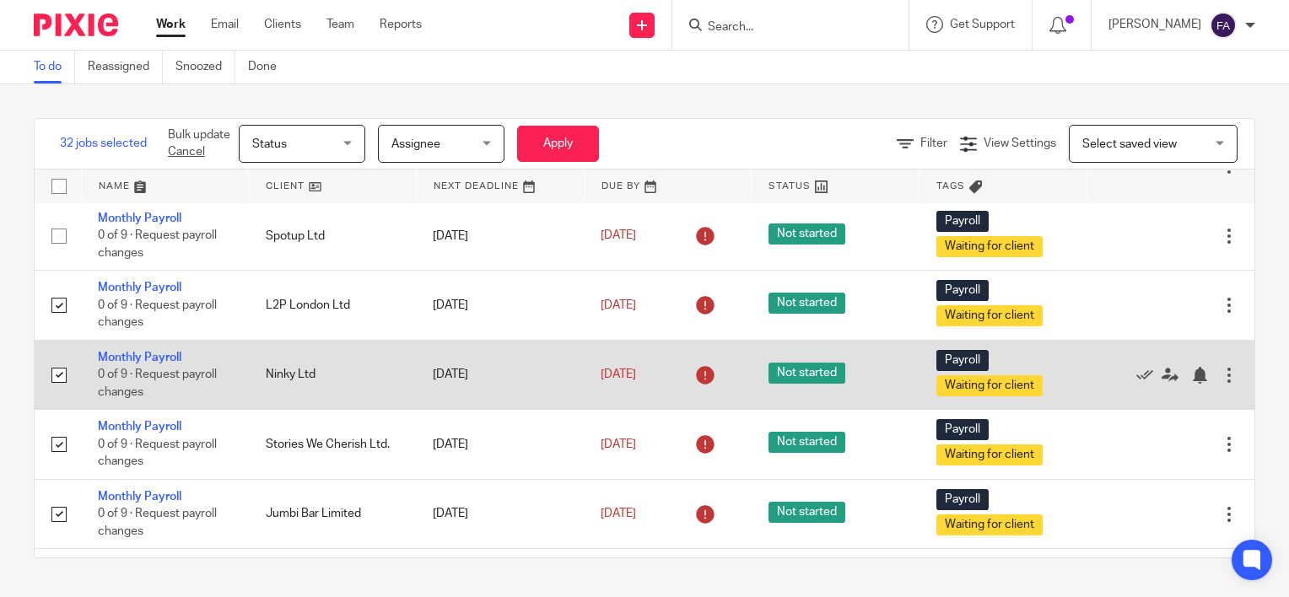
scroll to position [1632, 0]
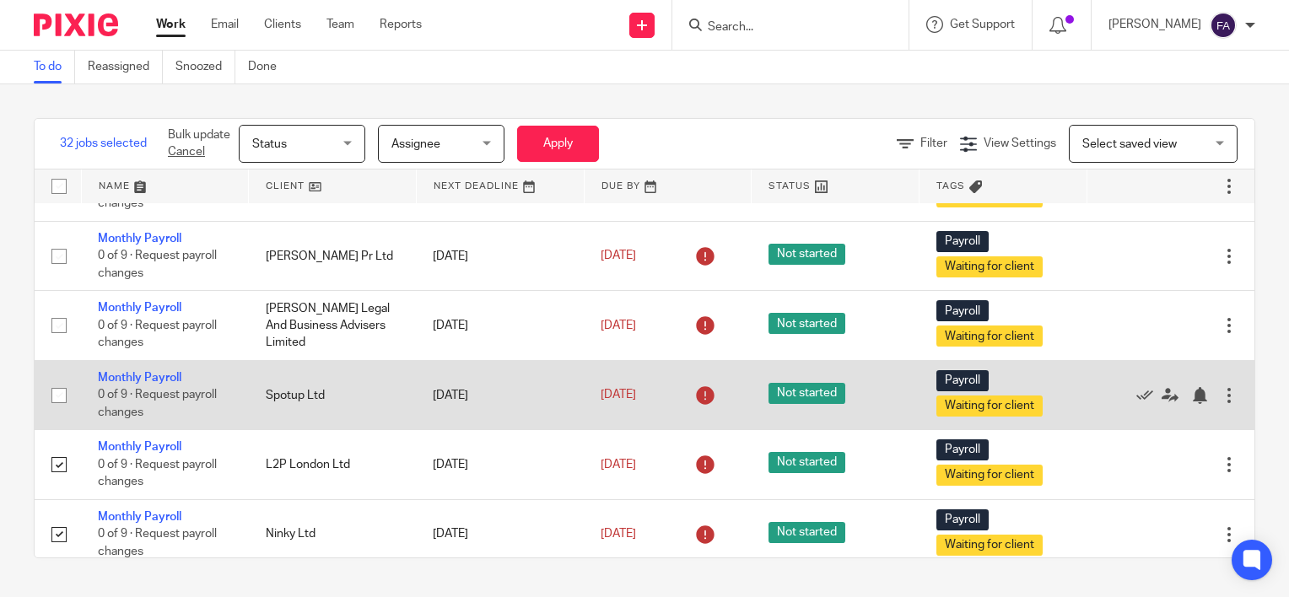
click at [53, 395] on input "checkbox" at bounding box center [59, 396] width 32 height 32
click at [55, 408] on input "checkbox" at bounding box center [59, 396] width 32 height 32
checkbox input "false"
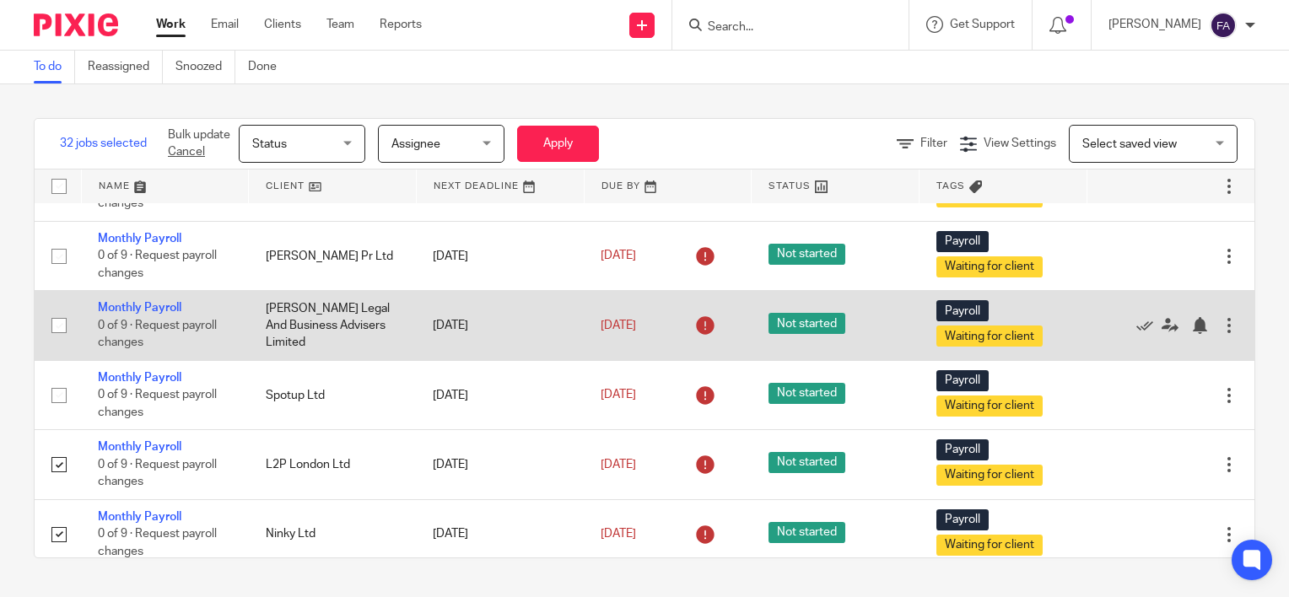
click at [61, 337] on input "checkbox" at bounding box center [59, 326] width 32 height 32
checkbox input "true"
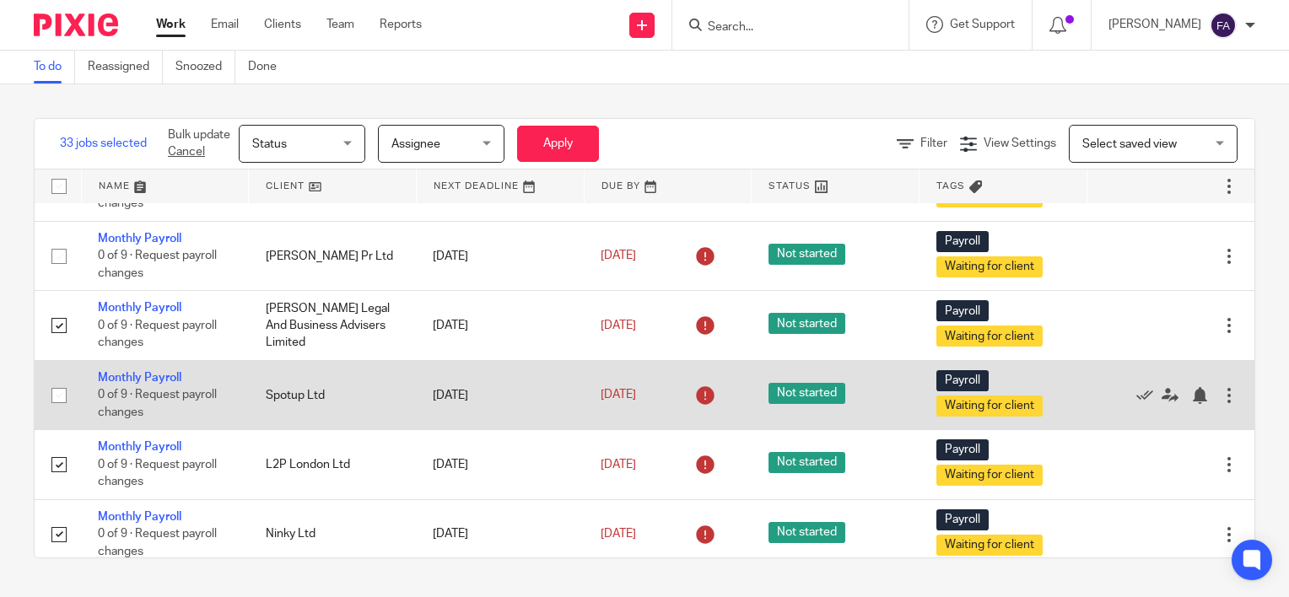
drag, startPoint x: 54, startPoint y: 415, endPoint x: 57, endPoint y: 396, distance: 18.7
click at [54, 412] on input "checkbox" at bounding box center [59, 396] width 32 height 32
checkbox input "true"
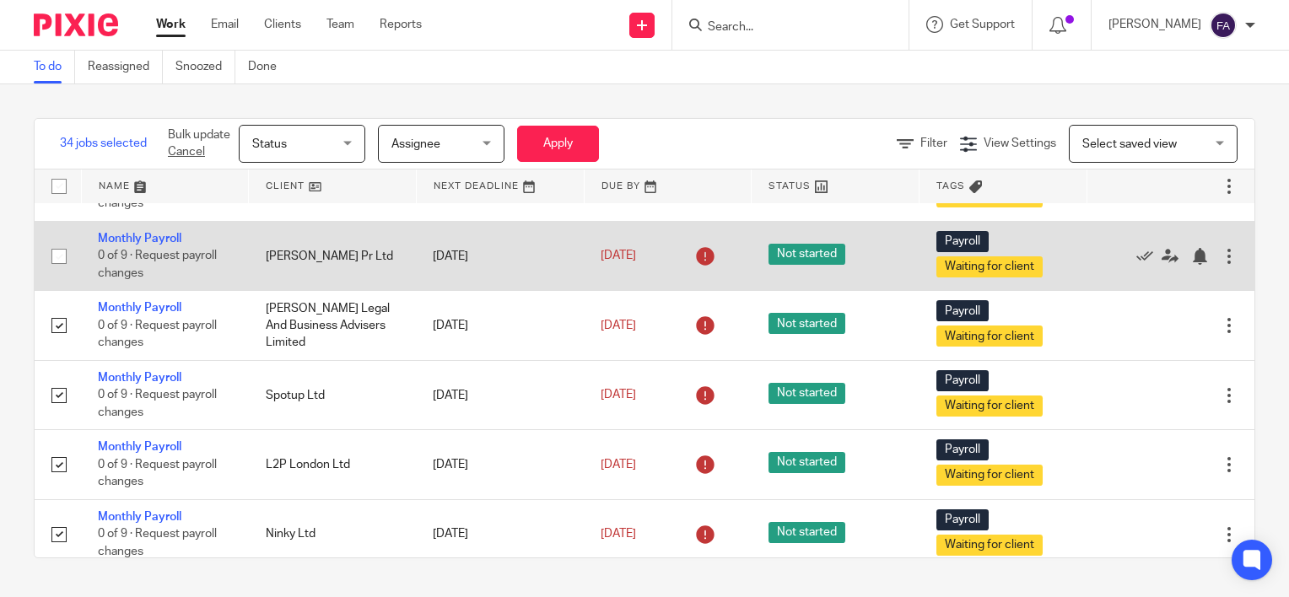
click at [61, 266] on input "checkbox" at bounding box center [59, 256] width 32 height 32
checkbox input "true"
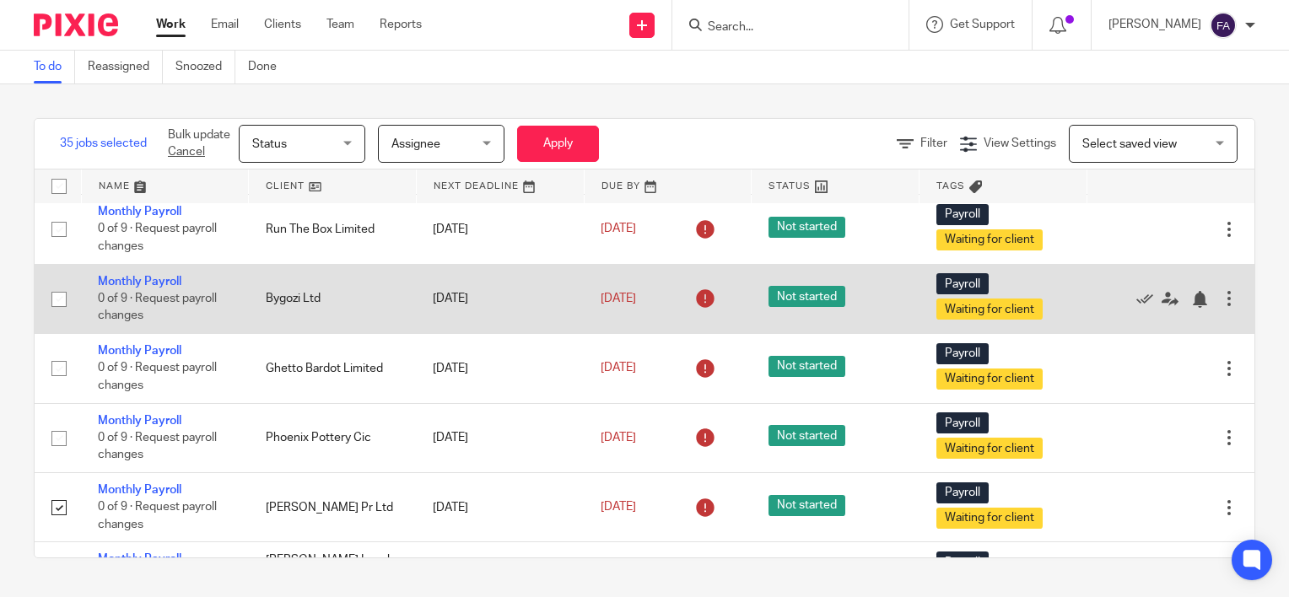
scroll to position [1379, 0]
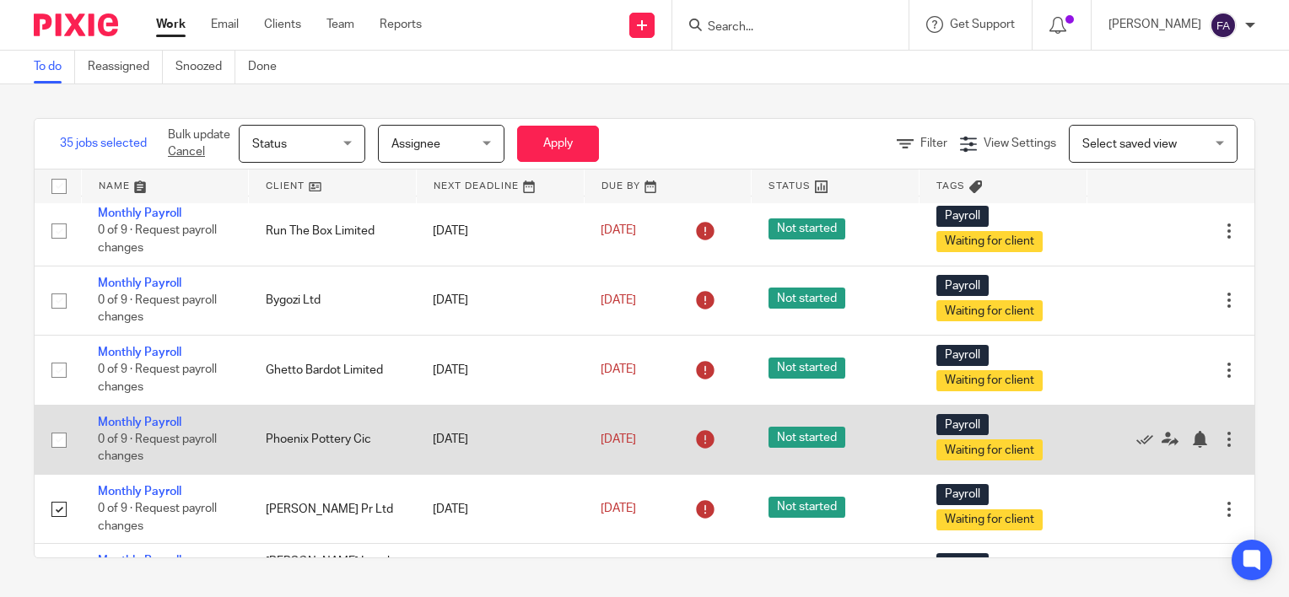
click at [63, 449] on input "checkbox" at bounding box center [59, 440] width 32 height 32
checkbox input "true"
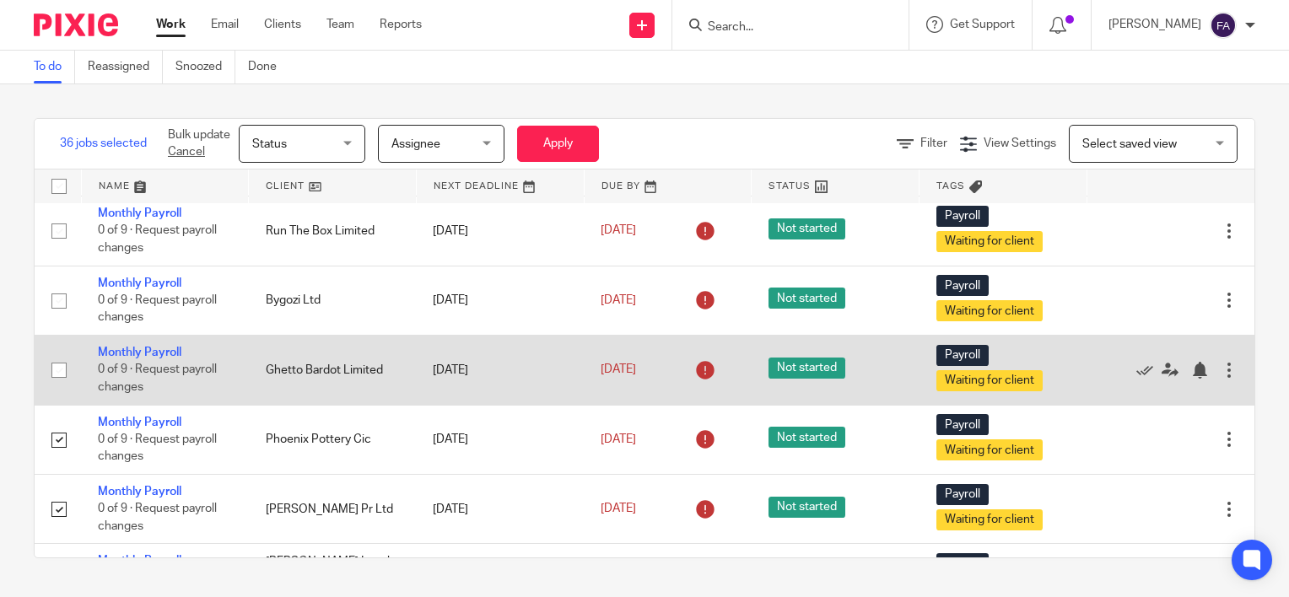
click at [62, 380] on input "checkbox" at bounding box center [59, 370] width 32 height 32
checkbox input "true"
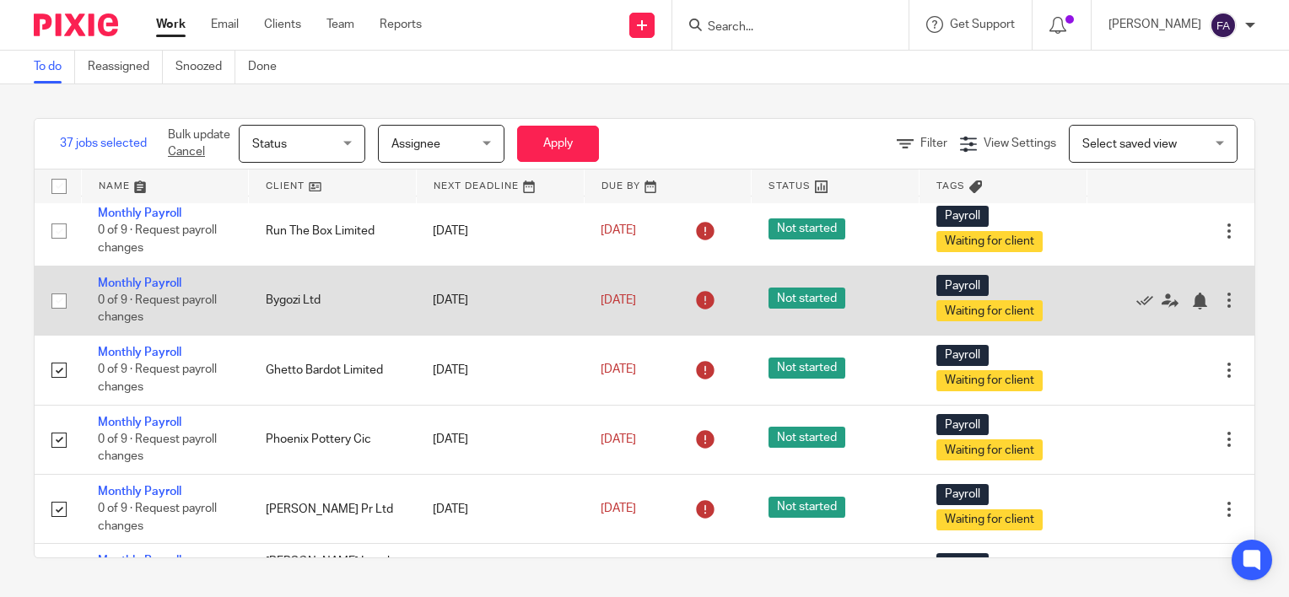
click at [60, 311] on input "checkbox" at bounding box center [59, 301] width 32 height 32
checkbox input "true"
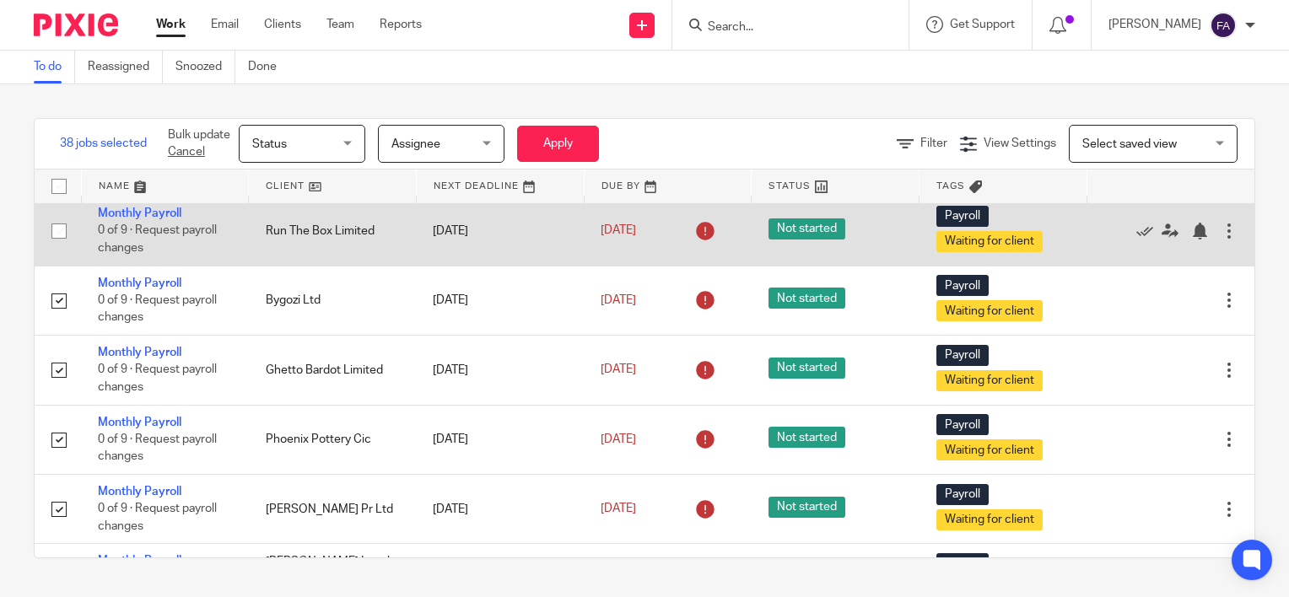
click at [62, 235] on input "checkbox" at bounding box center [59, 231] width 32 height 32
checkbox input "true"
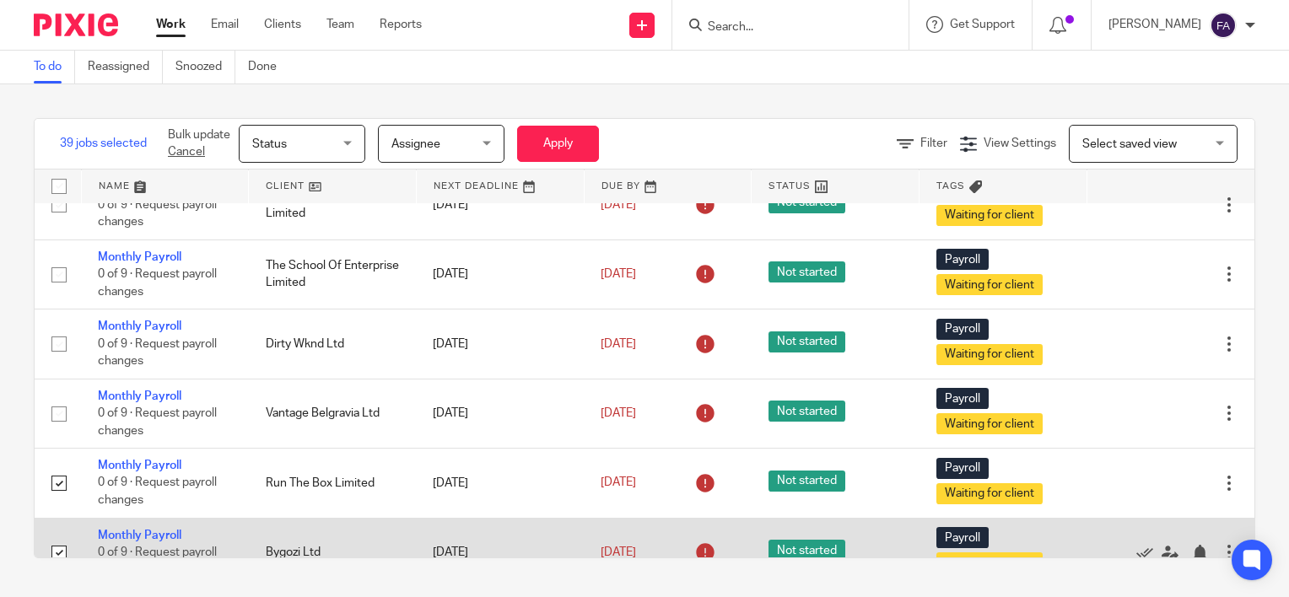
scroll to position [1126, 0]
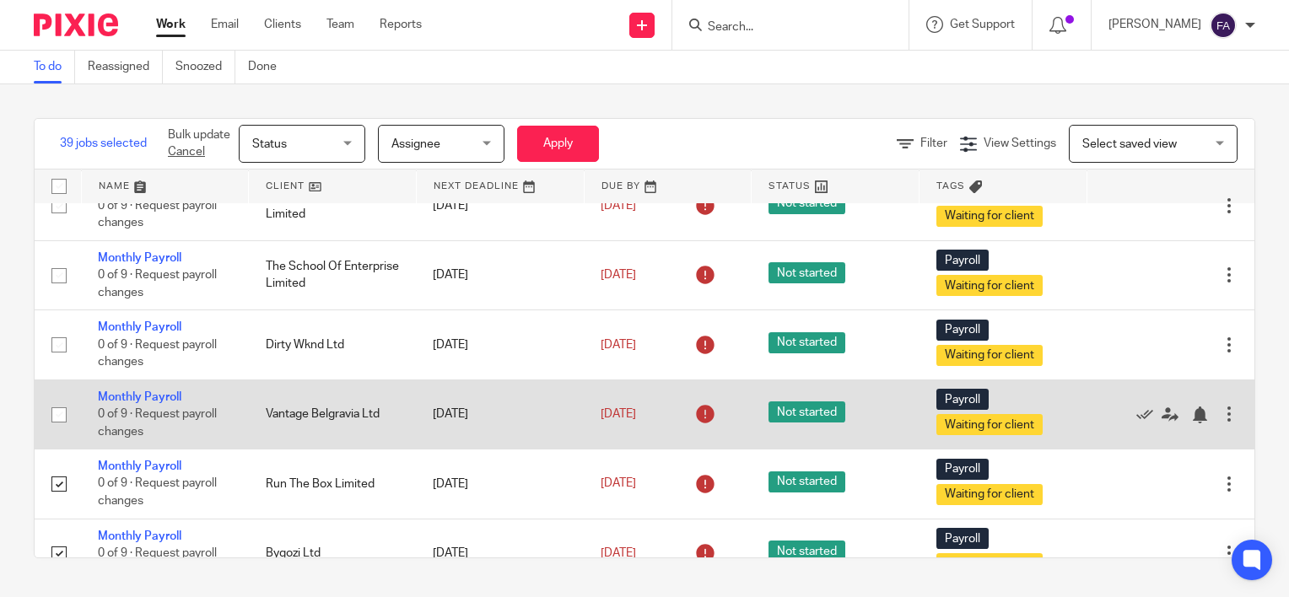
click at [57, 423] on input "checkbox" at bounding box center [59, 415] width 32 height 32
checkbox input "true"
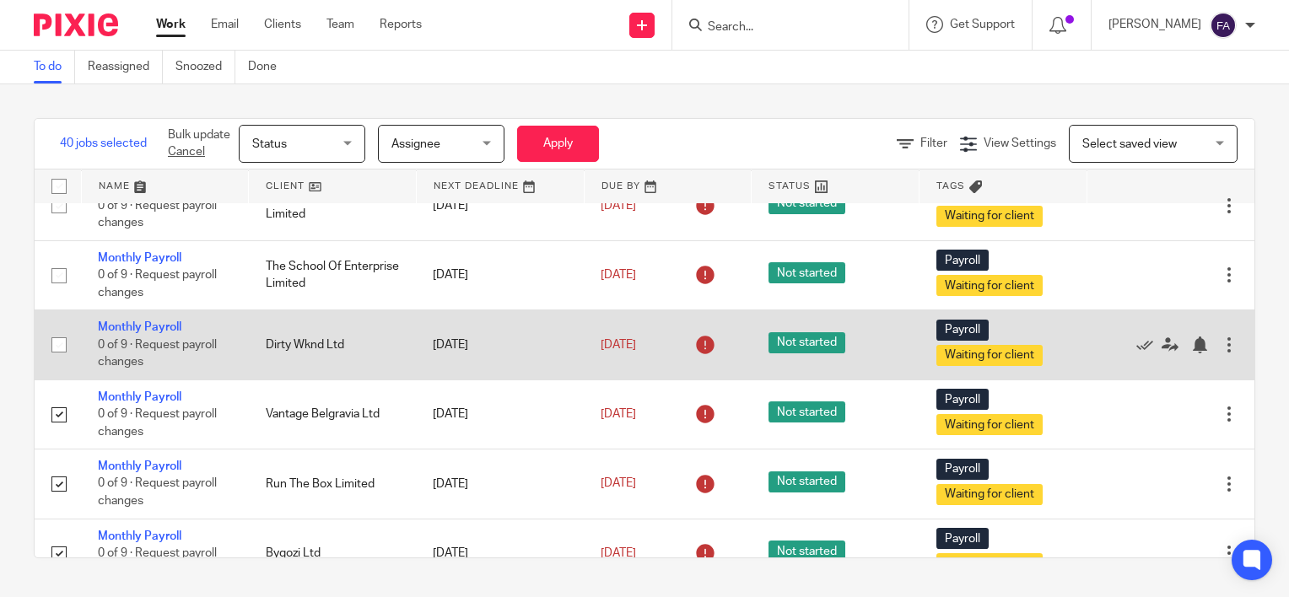
click at [61, 357] on input "checkbox" at bounding box center [59, 345] width 32 height 32
checkbox input "true"
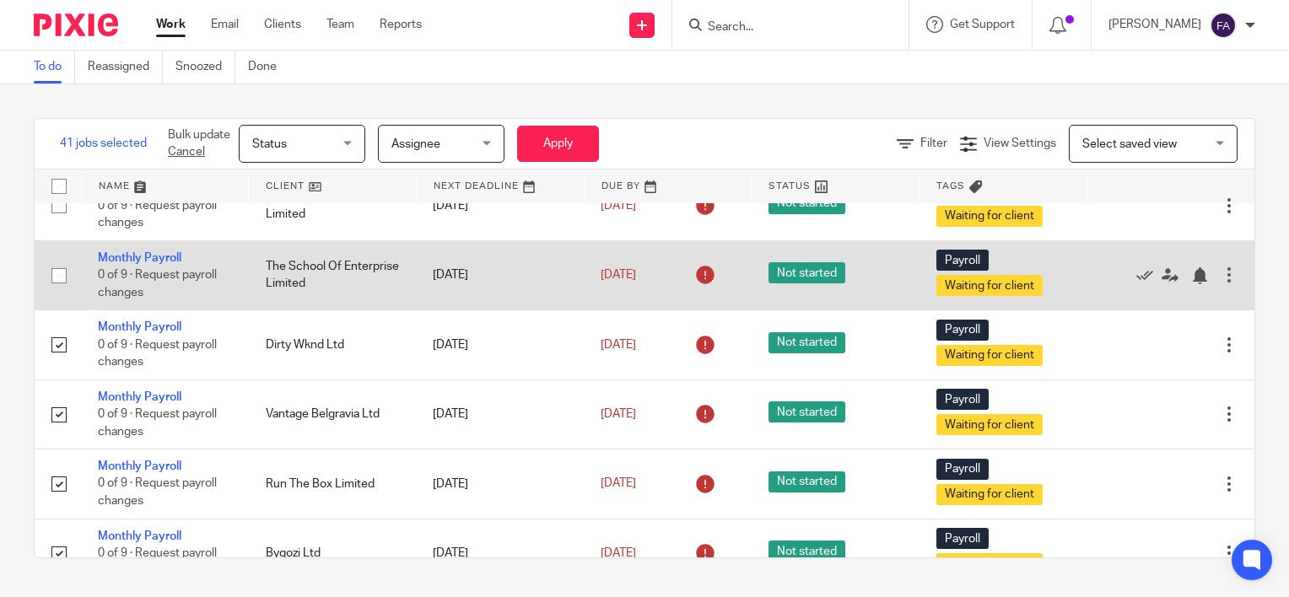
click at [52, 267] on input "checkbox" at bounding box center [59, 276] width 32 height 32
checkbox input "true"
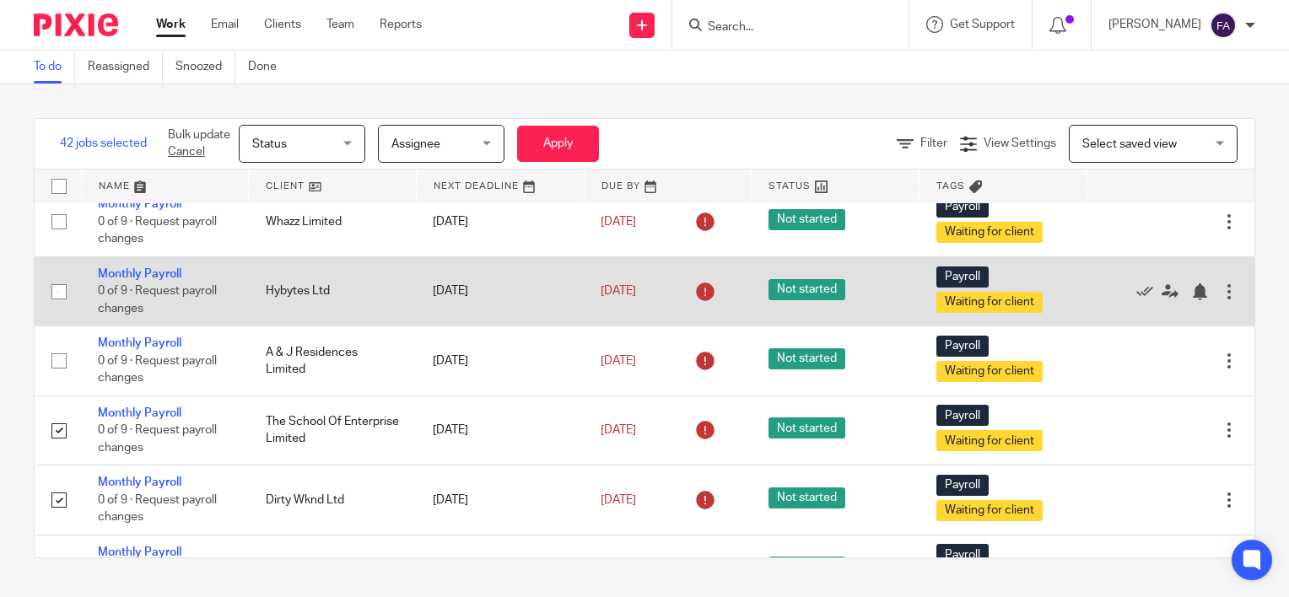
scroll to position [957, 0]
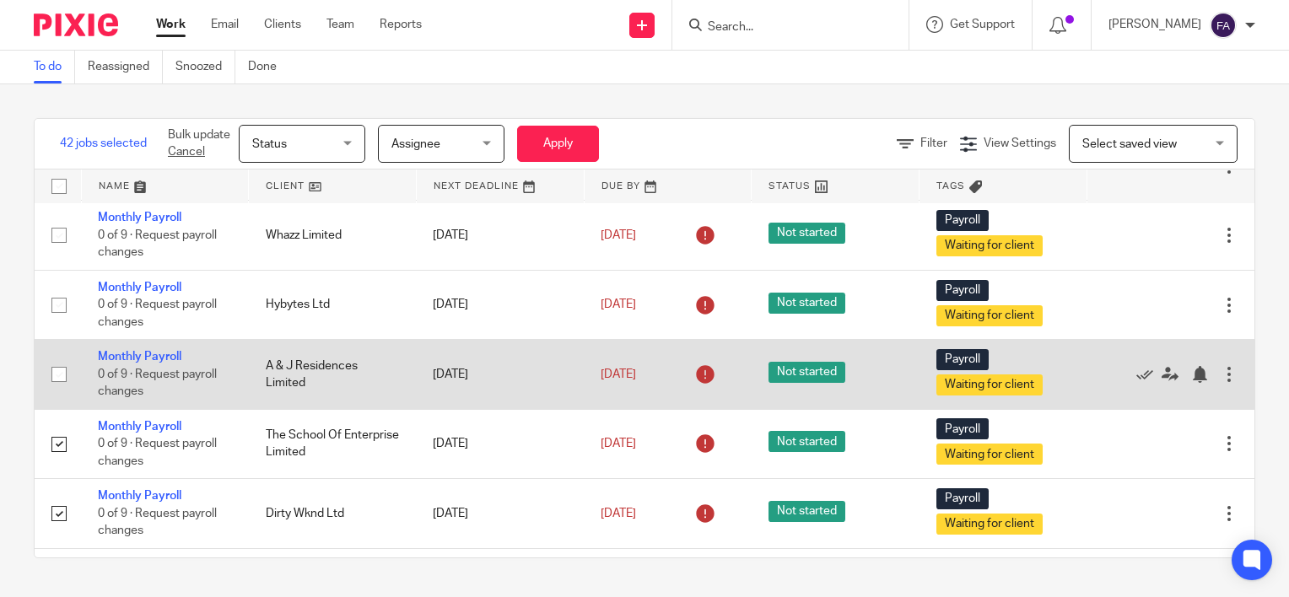
click at [56, 381] on input "checkbox" at bounding box center [59, 374] width 32 height 32
checkbox input "true"
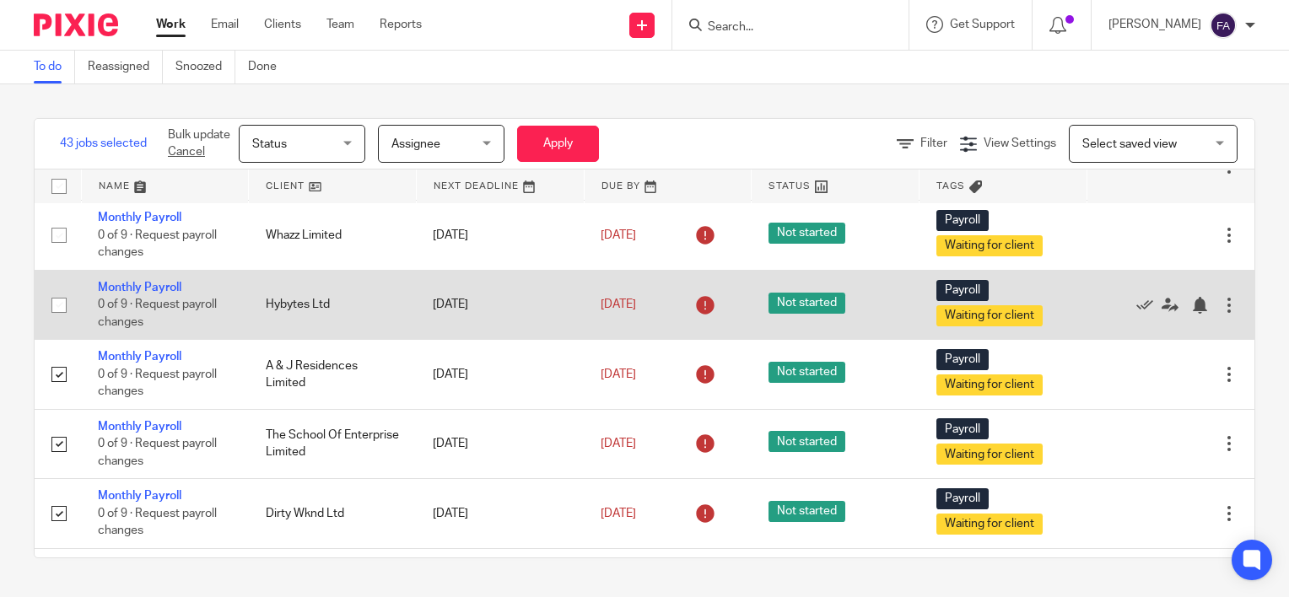
click at [54, 304] on input "checkbox" at bounding box center [59, 305] width 32 height 32
checkbox input "true"
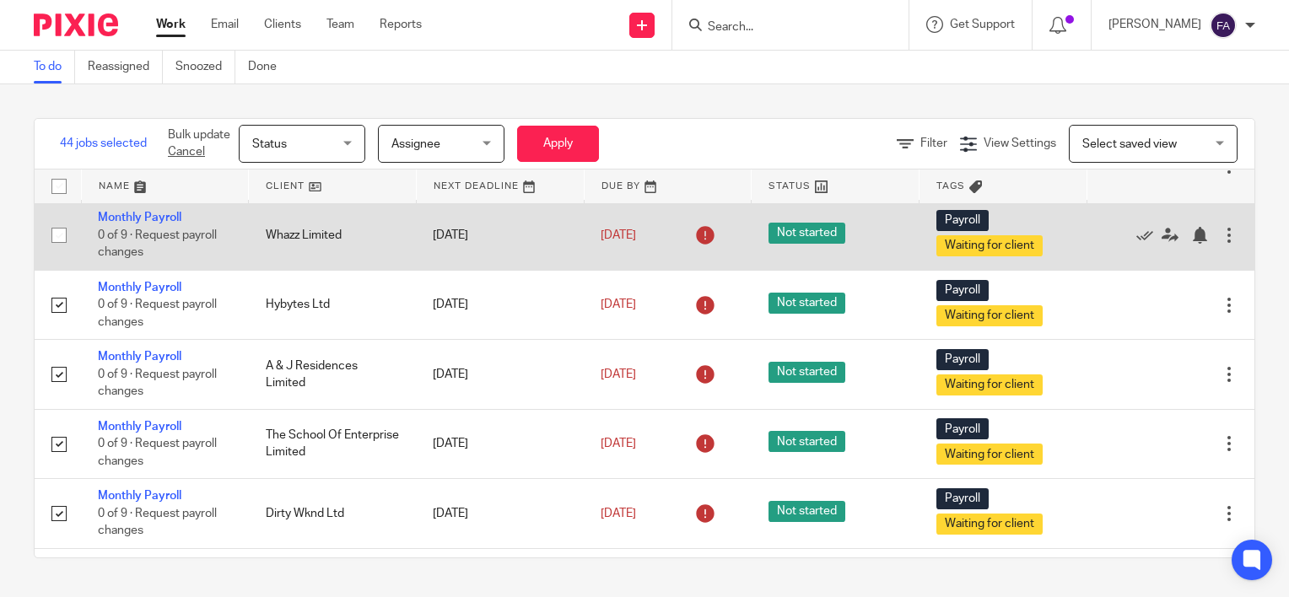
click at [61, 242] on input "checkbox" at bounding box center [59, 235] width 32 height 32
checkbox input "true"
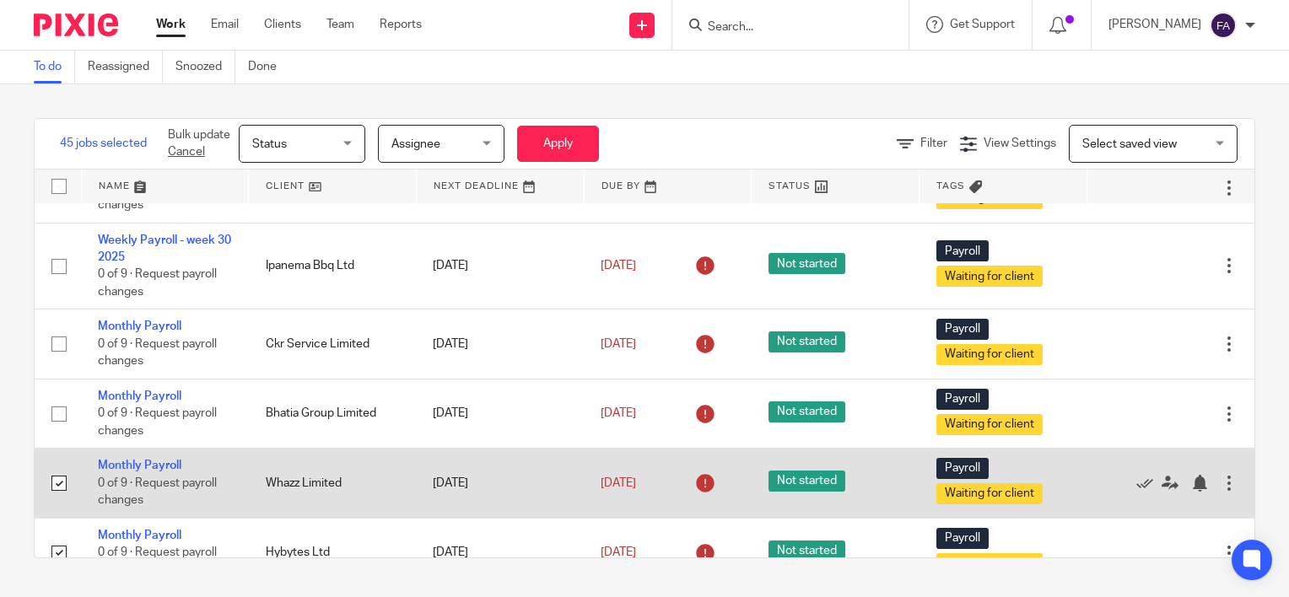
scroll to position [620, 0]
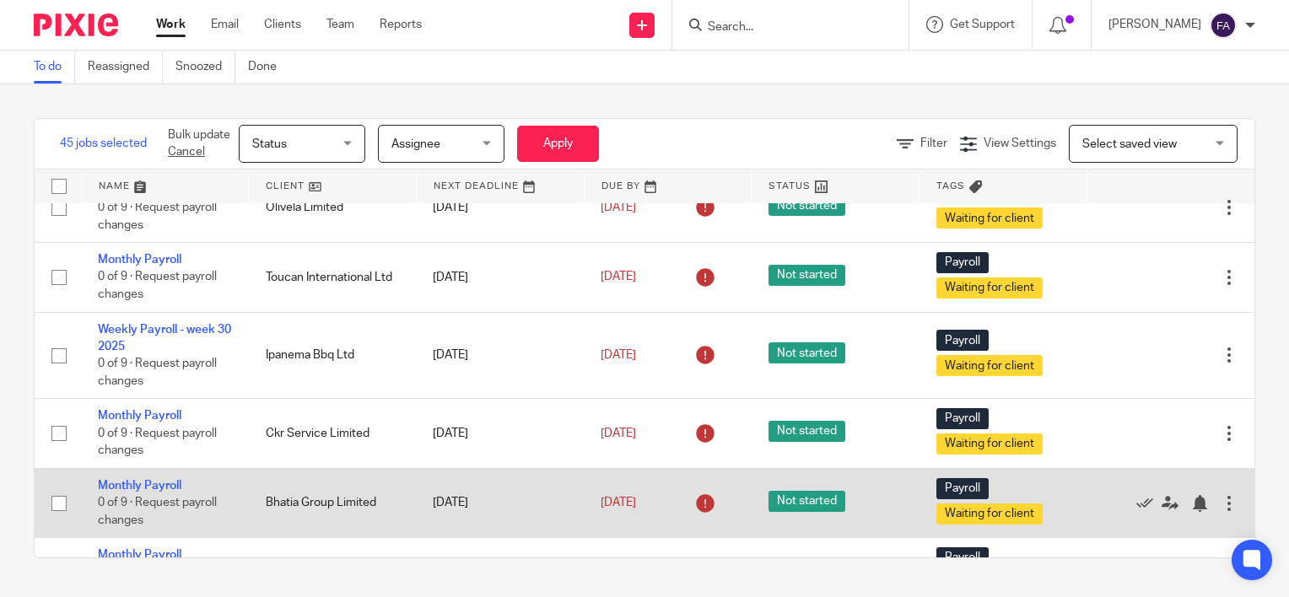
click at [60, 519] on input "checkbox" at bounding box center [59, 504] width 32 height 32
checkbox input "true"
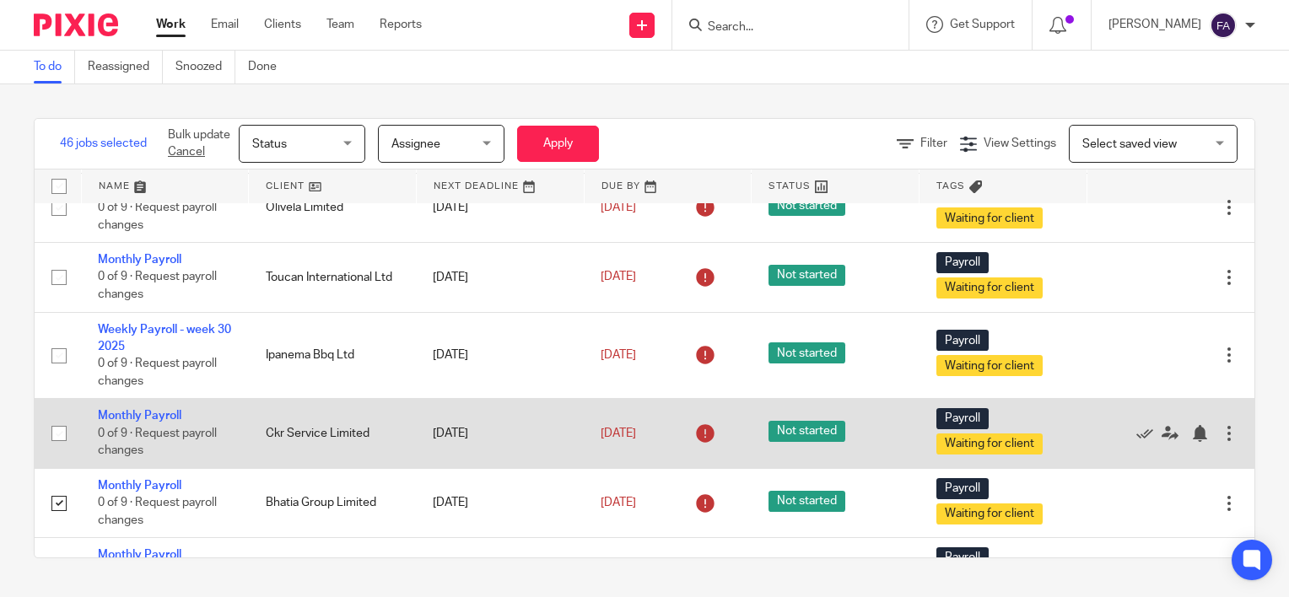
click at [57, 445] on input "checkbox" at bounding box center [59, 434] width 32 height 32
checkbox input "true"
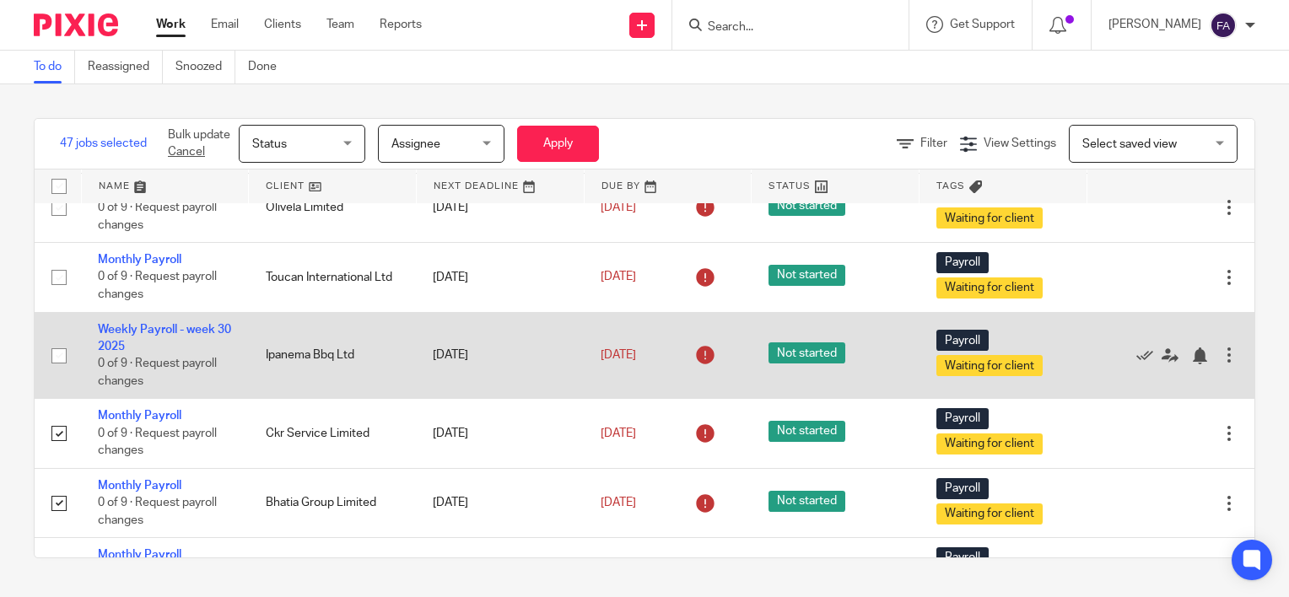
click at [55, 381] on td at bounding box center [58, 355] width 46 height 87
click at [59, 364] on input "checkbox" at bounding box center [59, 356] width 32 height 32
checkbox input "true"
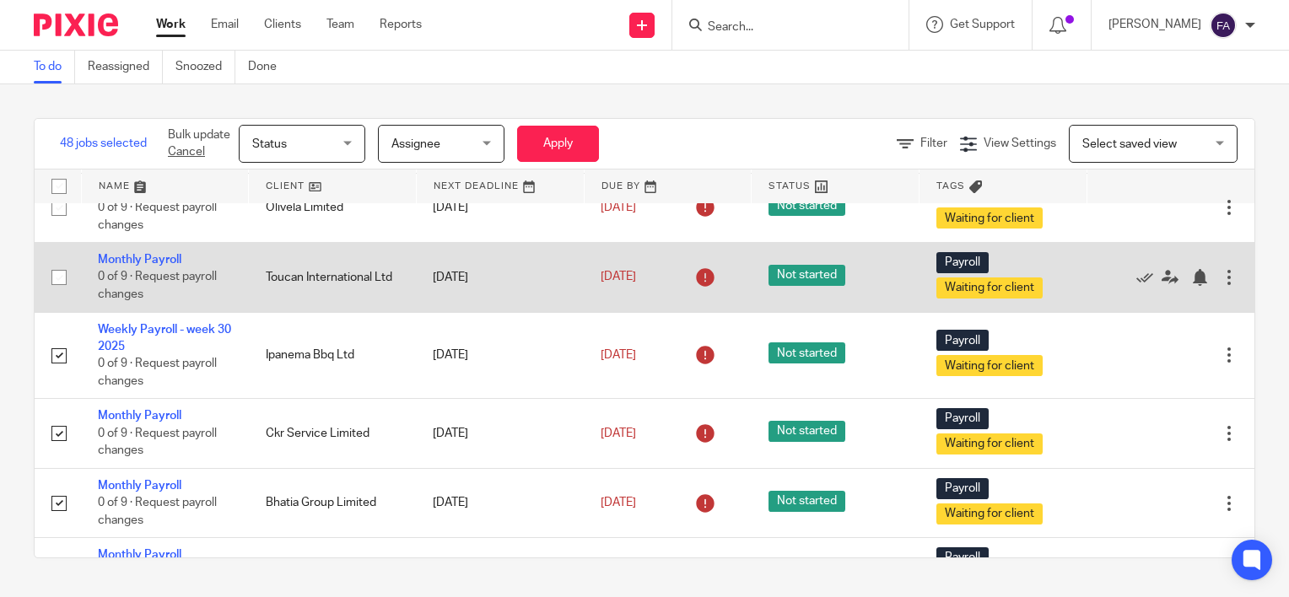
click at [59, 281] on input "checkbox" at bounding box center [59, 277] width 32 height 32
checkbox input "true"
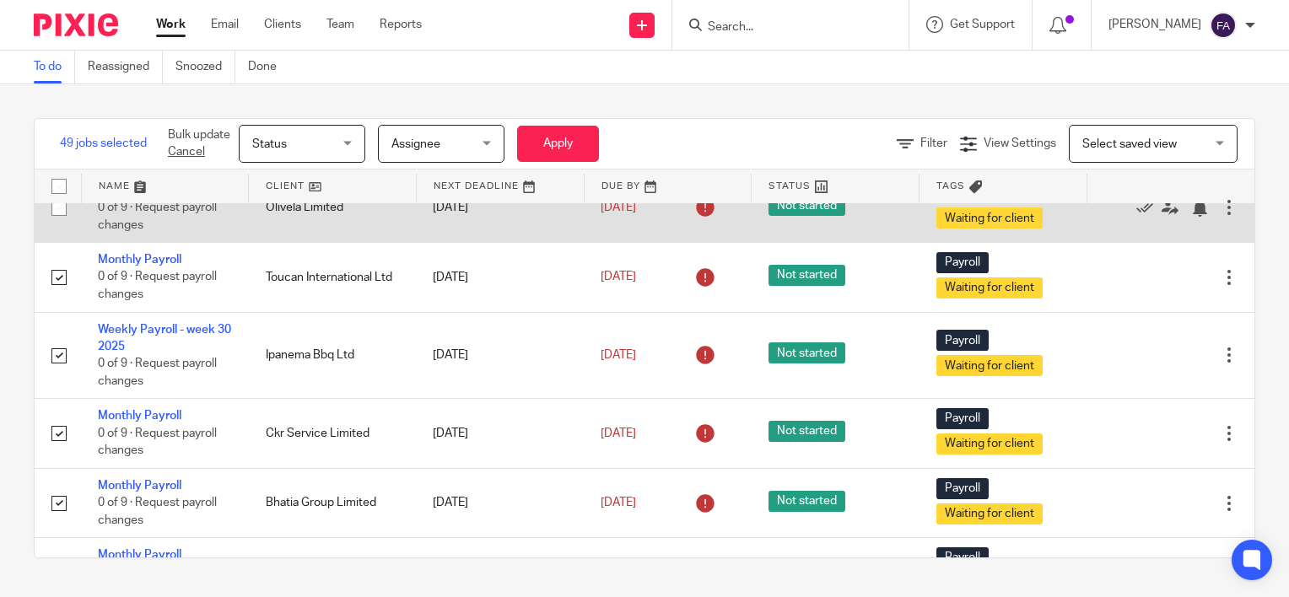
click at [61, 220] on input "checkbox" at bounding box center [59, 208] width 32 height 32
checkbox input "true"
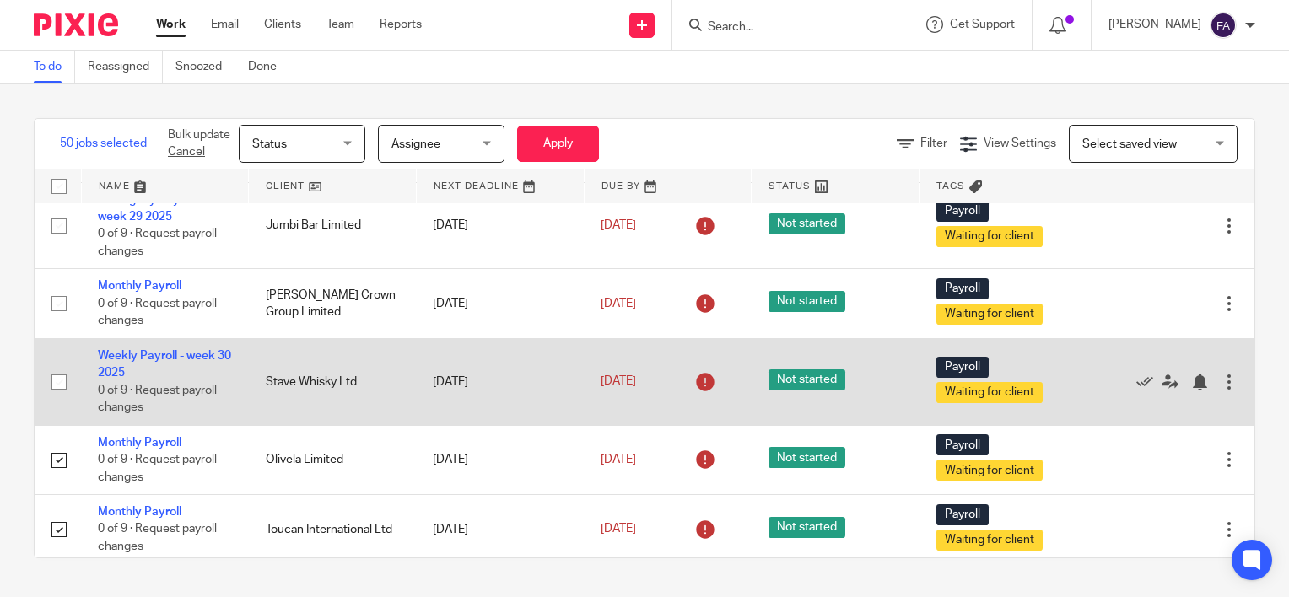
scroll to position [367, 0]
click at [61, 387] on input "checkbox" at bounding box center [59, 383] width 32 height 32
checkbox input "true"
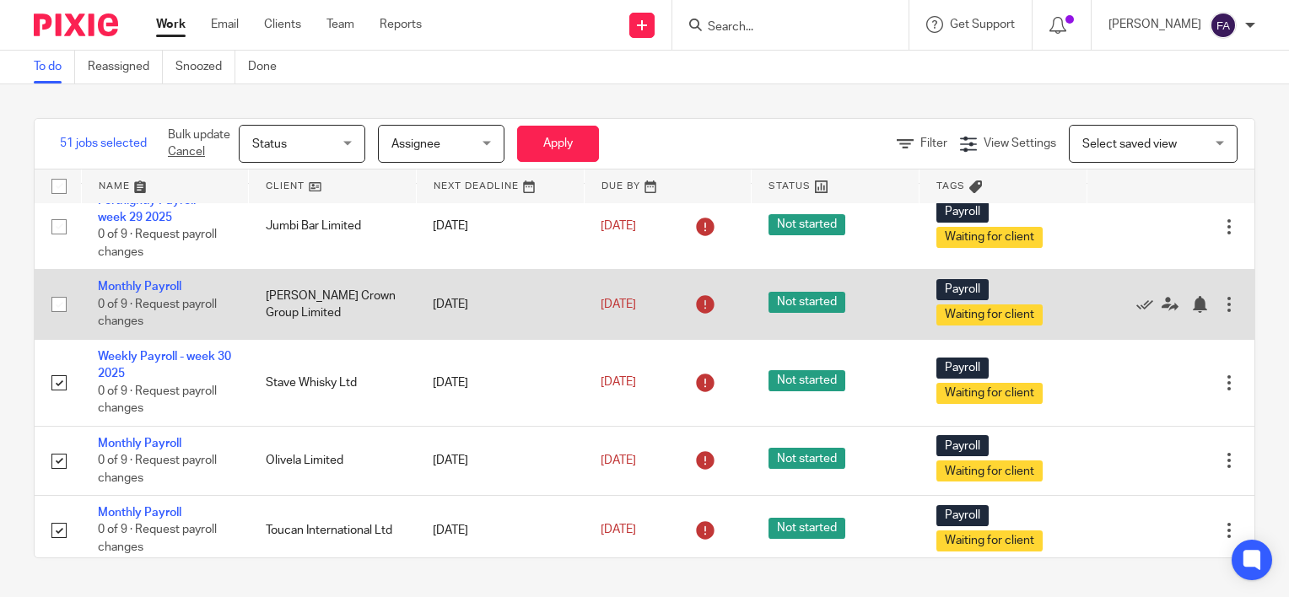
click at [57, 317] on input "checkbox" at bounding box center [59, 304] width 32 height 32
checkbox input "true"
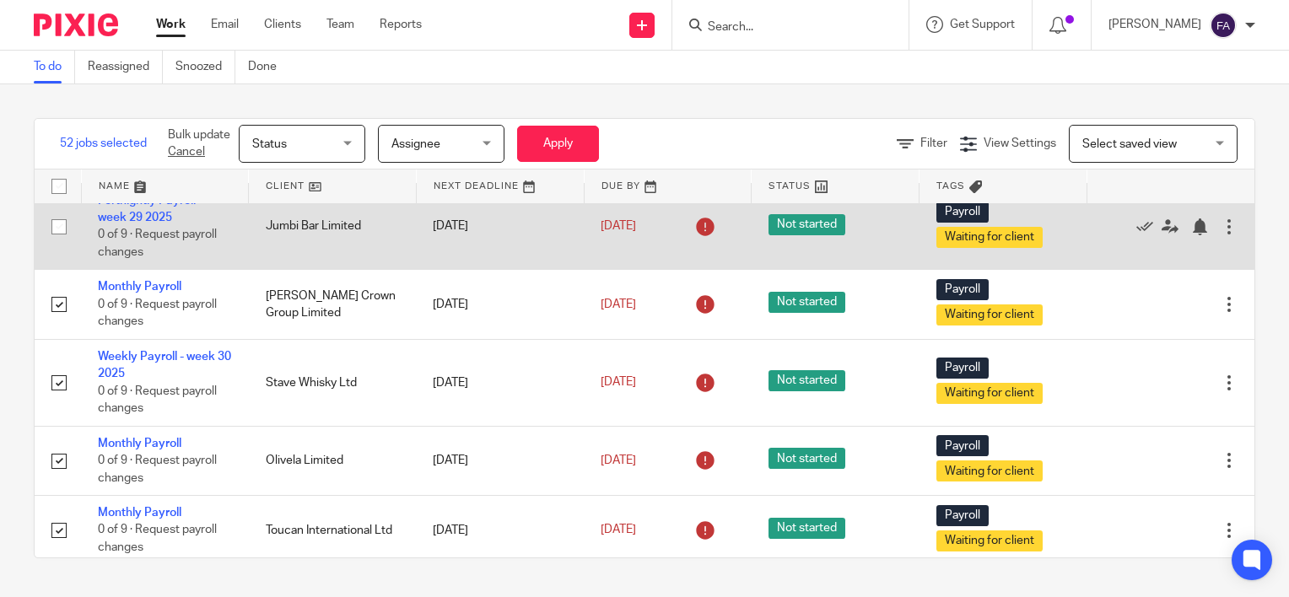
click at [64, 245] on td at bounding box center [58, 226] width 46 height 87
click at [60, 230] on input "checkbox" at bounding box center [59, 227] width 32 height 32
checkbox input "true"
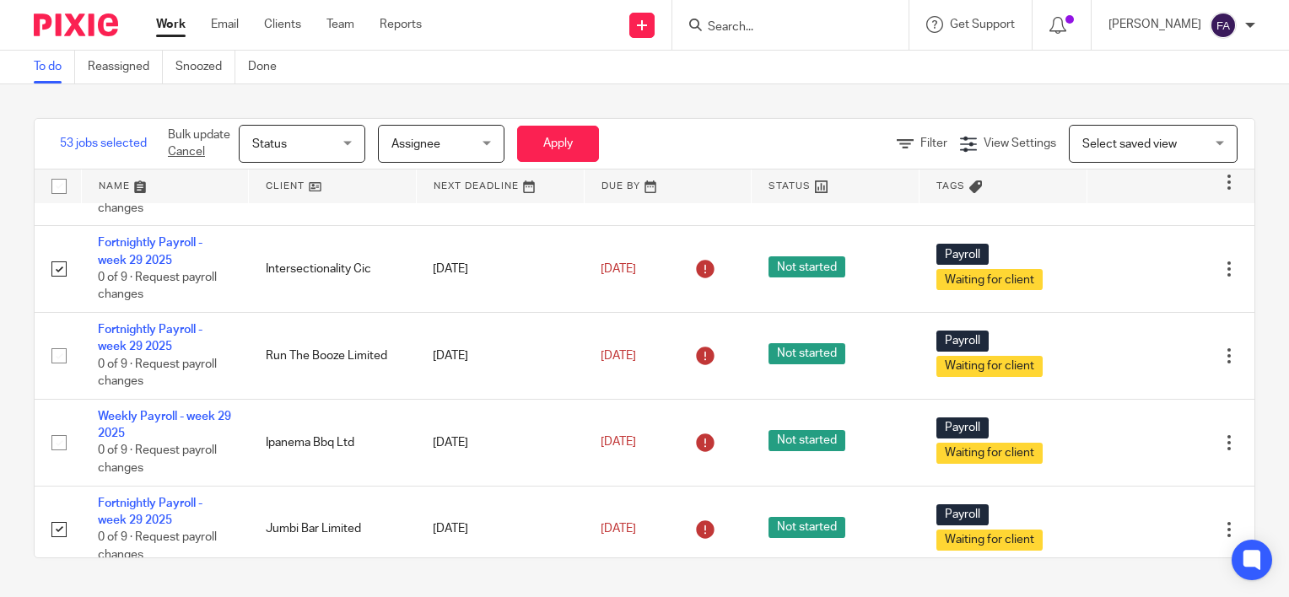
scroll to position [30, 0]
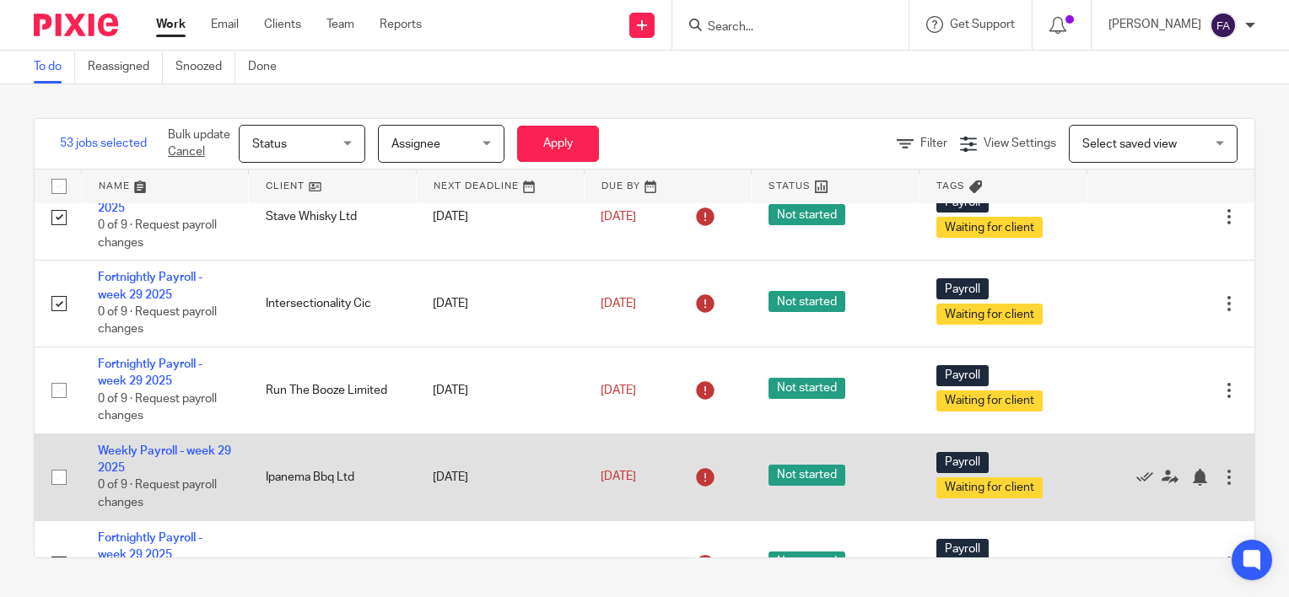
click at [64, 477] on input "checkbox" at bounding box center [59, 477] width 32 height 32
checkbox input "true"
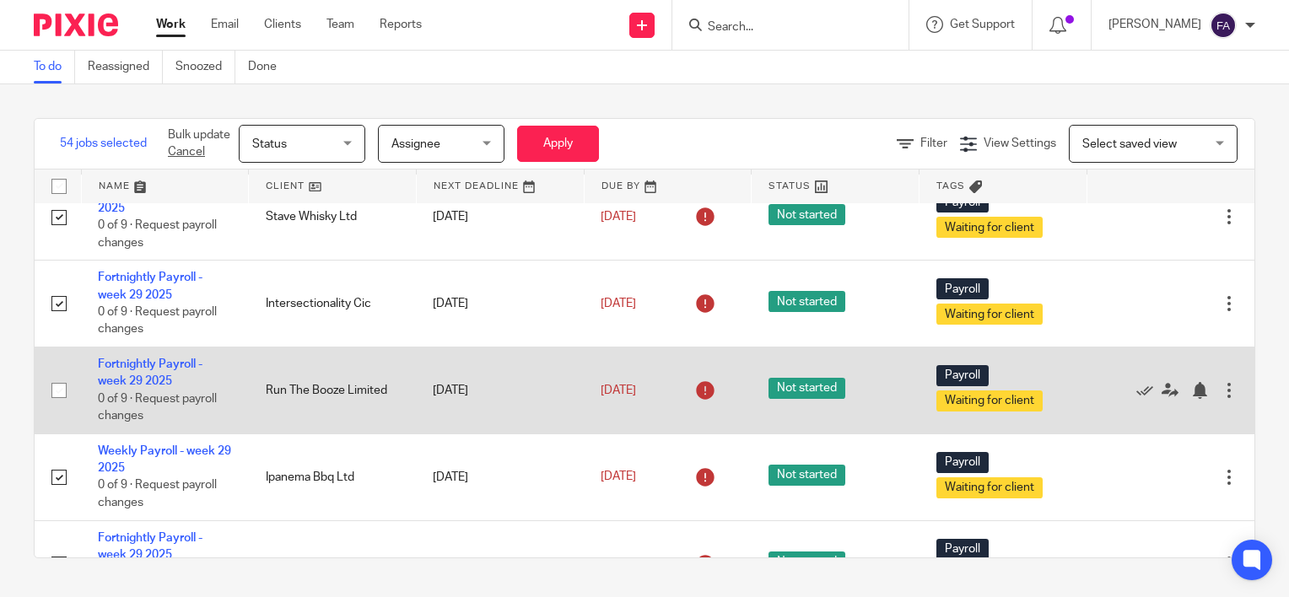
click at [51, 394] on input "checkbox" at bounding box center [59, 390] width 32 height 32
checkbox input "true"
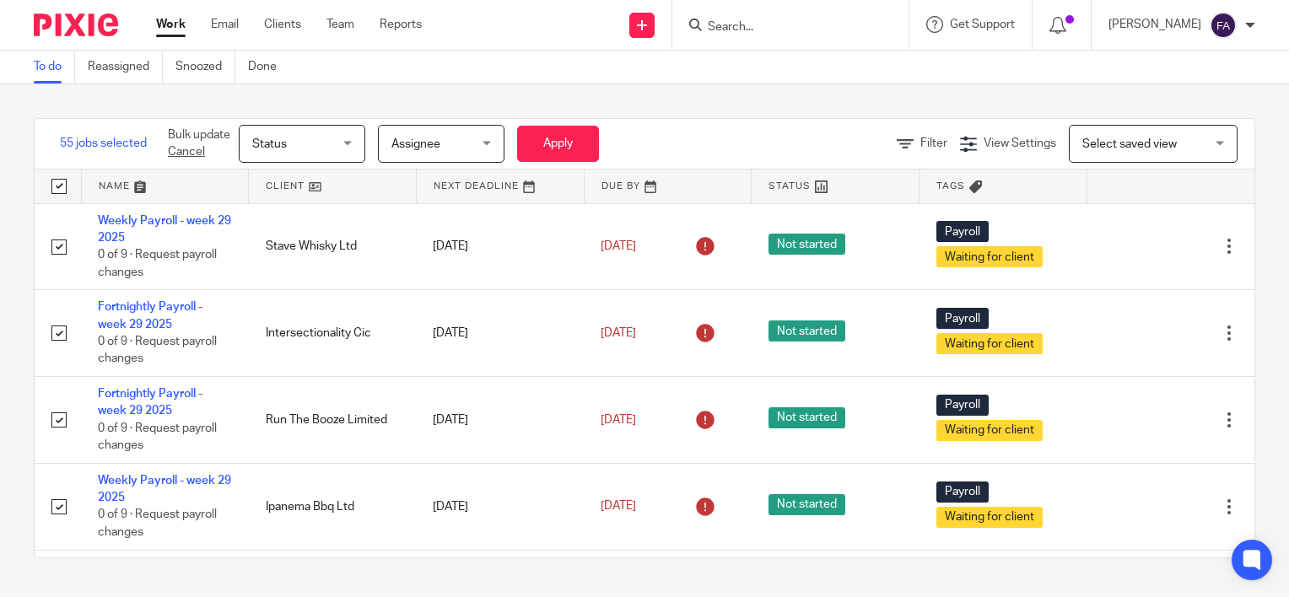
click at [432, 148] on span "Assignee" at bounding box center [435, 143] width 89 height 35
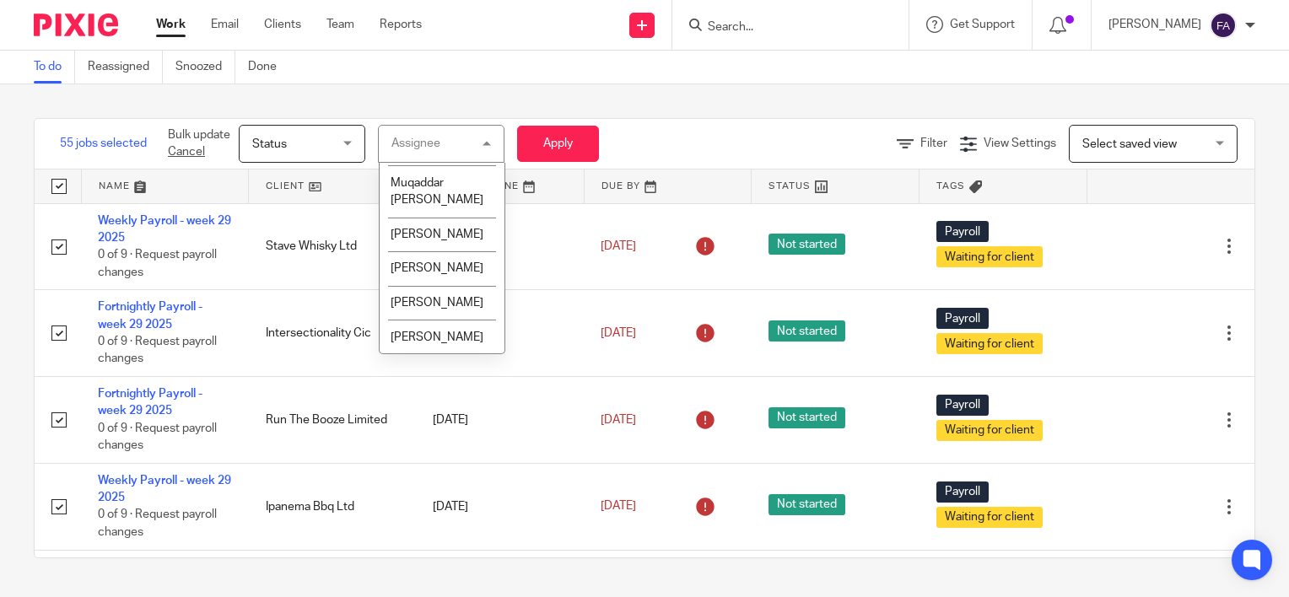
scroll to position [329, 0]
click at [450, 229] on span "Qasim Khan" at bounding box center [437, 235] width 93 height 12
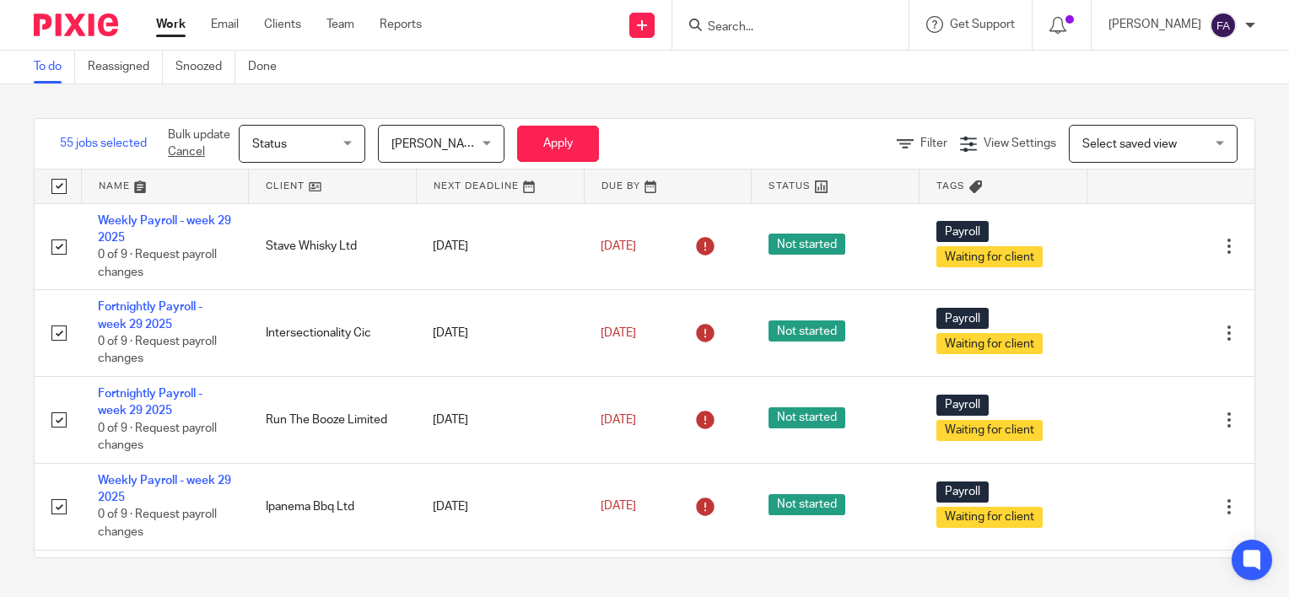
click at [314, 134] on span "Status" at bounding box center [296, 143] width 89 height 35
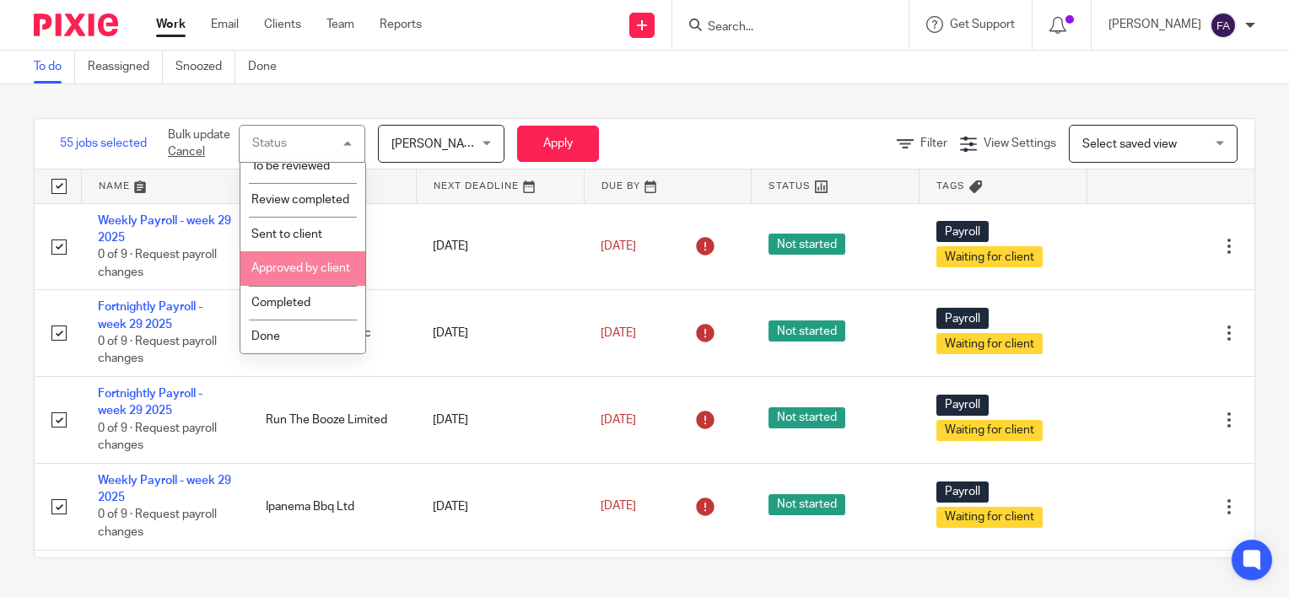
scroll to position [450, 0]
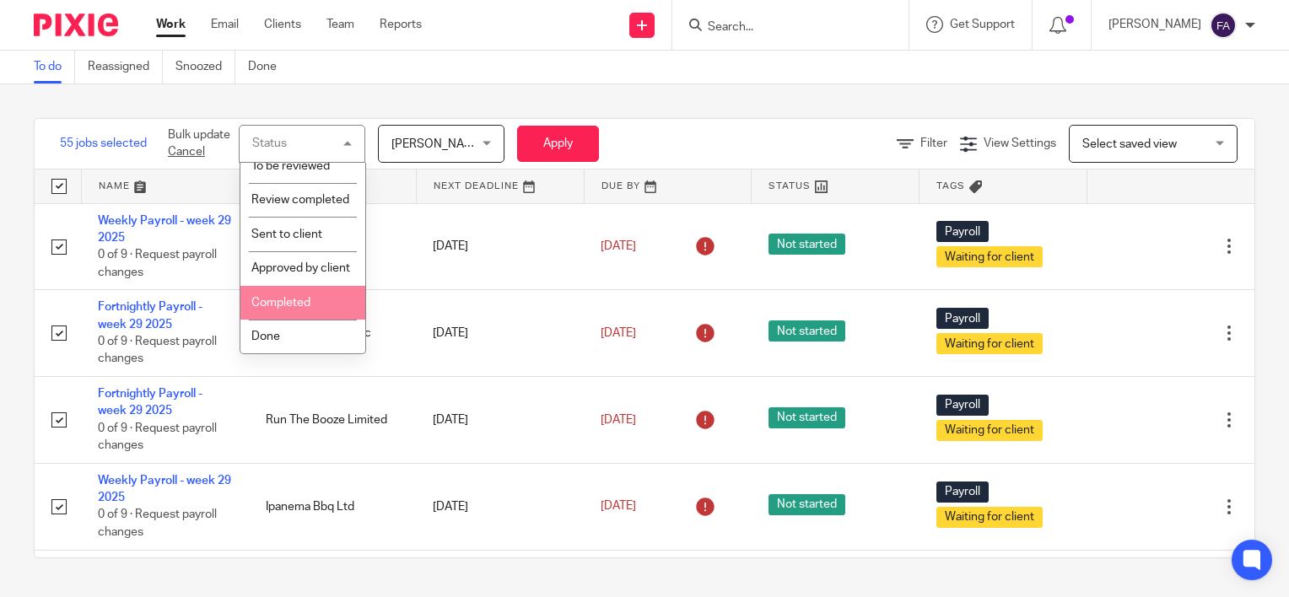
click at [299, 300] on span "Completed" at bounding box center [280, 303] width 59 height 12
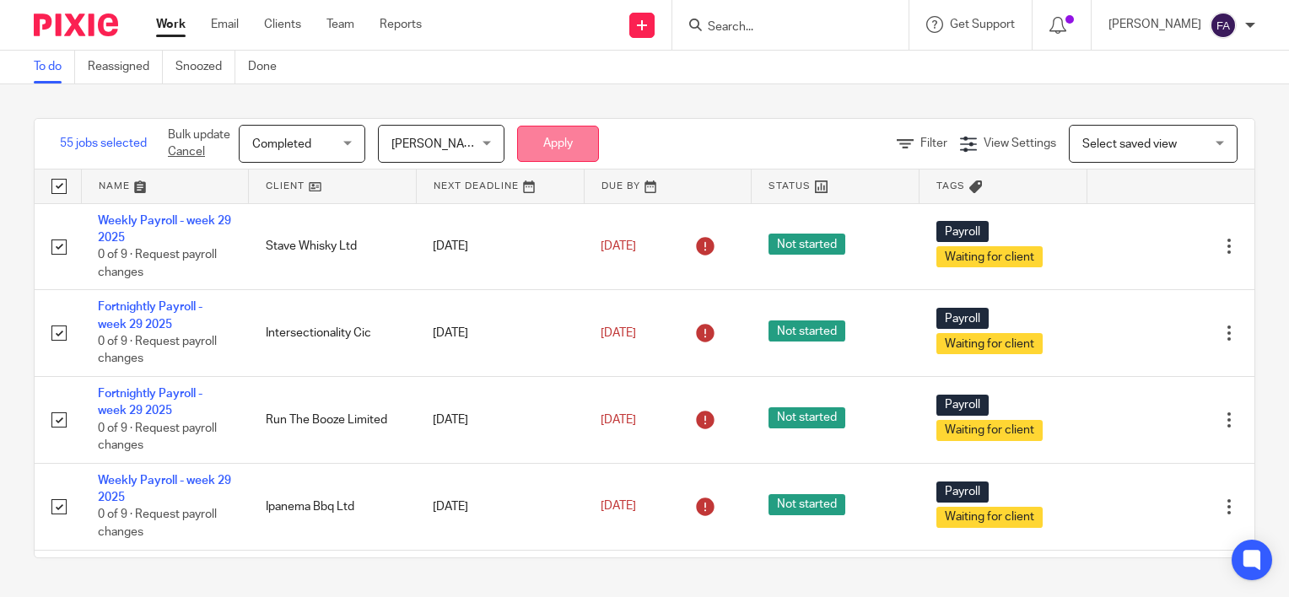
click at [559, 141] on button "Apply" at bounding box center [558, 144] width 82 height 36
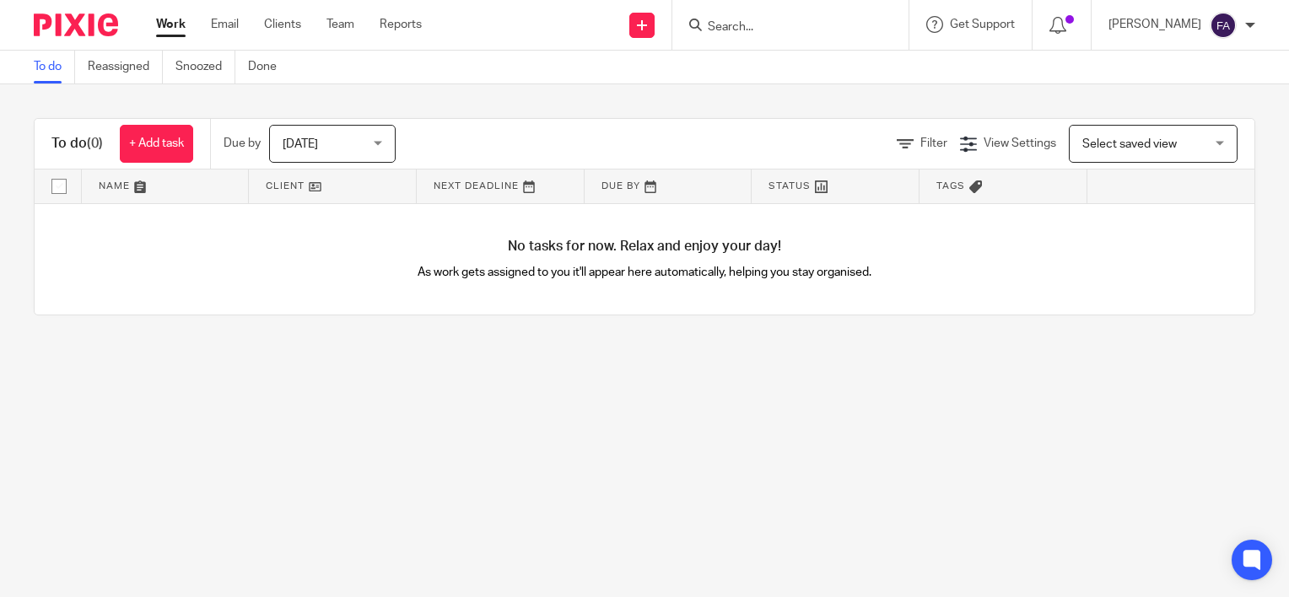
click at [342, 151] on span "[DATE]" at bounding box center [327, 143] width 89 height 35
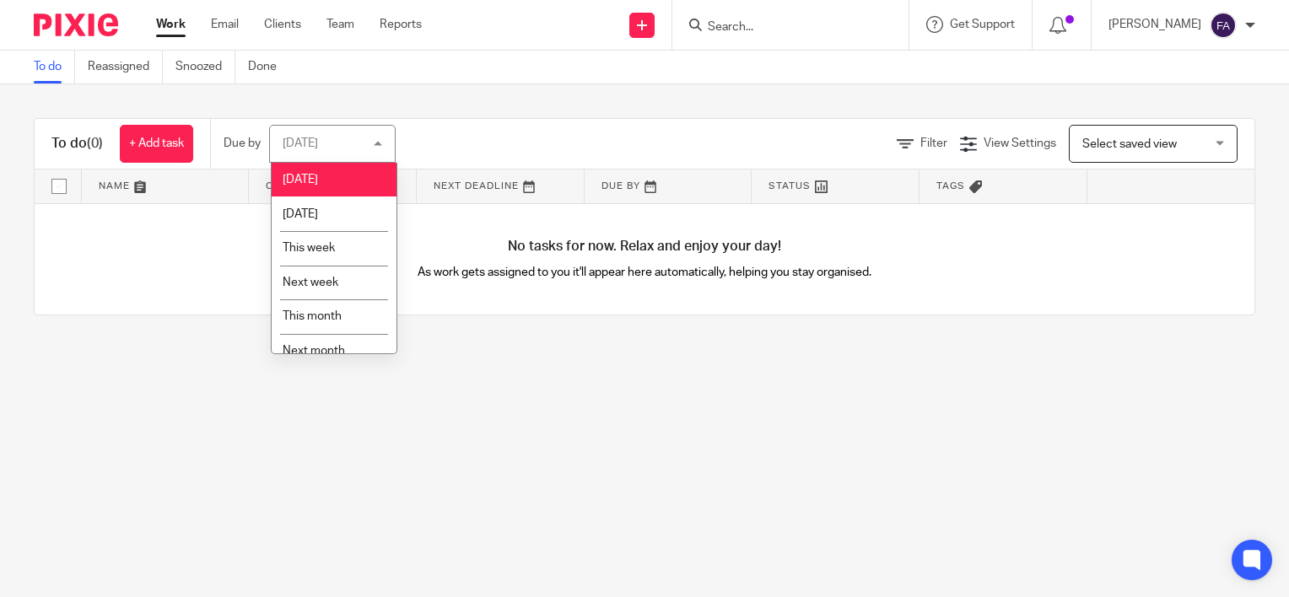
click at [518, 374] on main "To do Reassigned Snoozed Done To do (0) + Add task Due by Today Today Today Tom…" at bounding box center [644, 298] width 1289 height 597
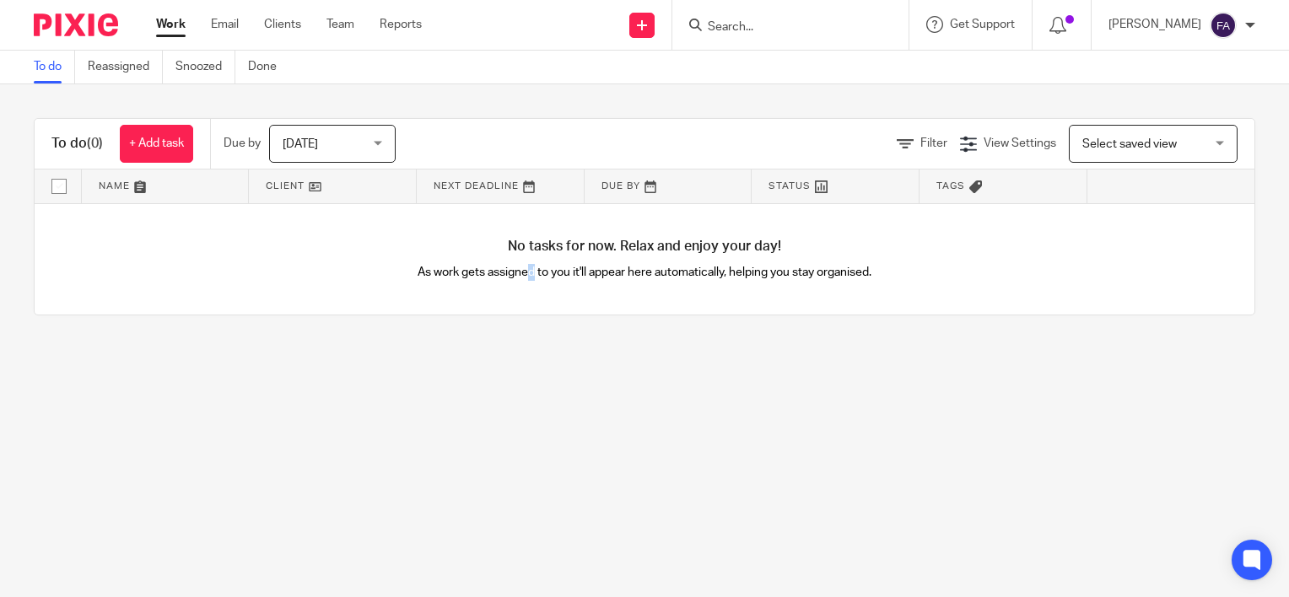
click at [375, 149] on div "Today Today" at bounding box center [332, 144] width 127 height 38
click at [543, 132] on div "Filter View Settings View Settings Manage saved views Select saved view Select …" at bounding box center [839, 144] width 829 height 38
click at [360, 131] on span "Today" at bounding box center [327, 143] width 89 height 35
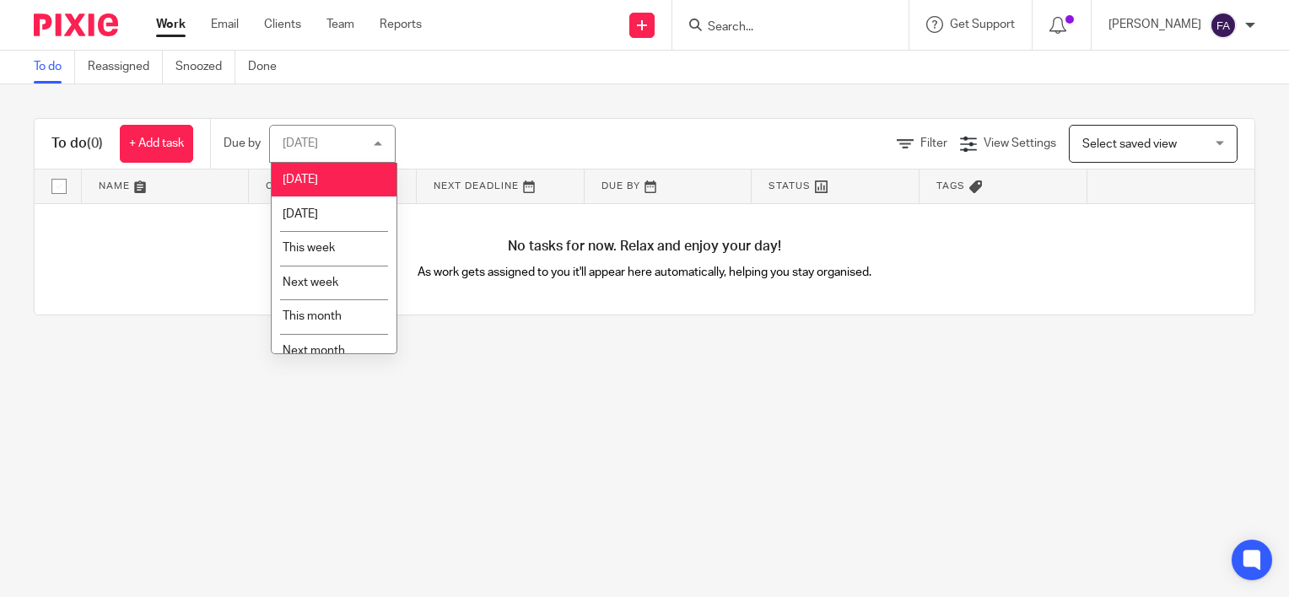
click at [479, 95] on div "To do (0) + Add task Due by Today Today Today Tomorrow This week Next week This…" at bounding box center [644, 216] width 1289 height 265
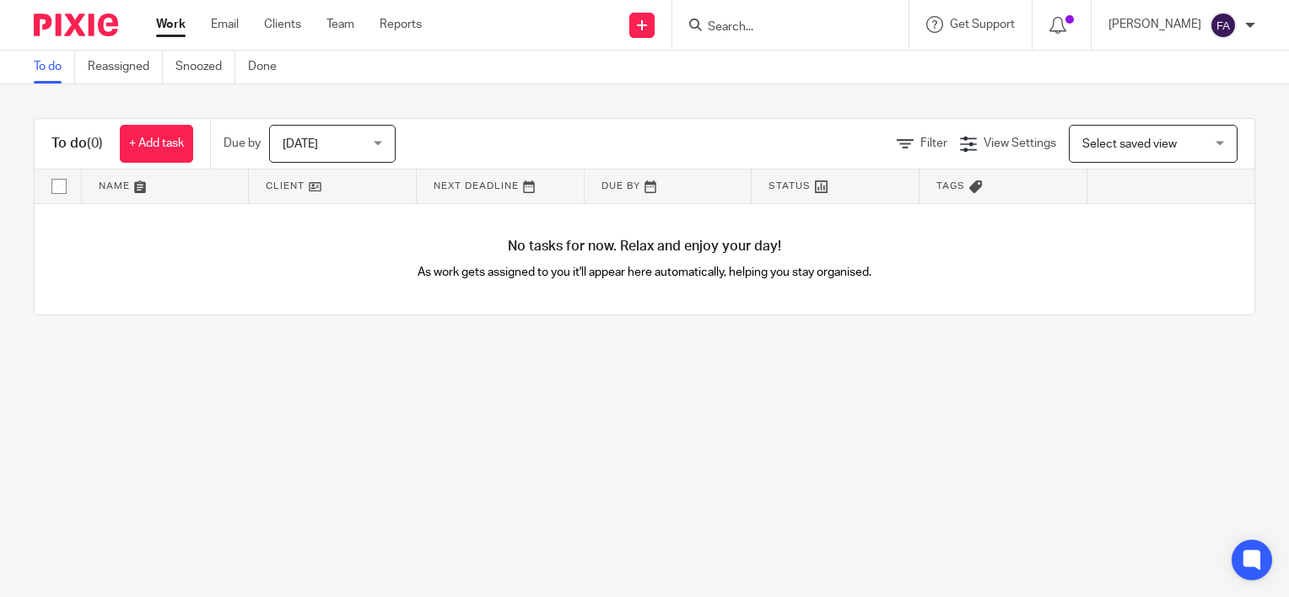
click at [608, 121] on div "To do (0) + Add task Due by Today Today Today Tomorrow This week Next week This…" at bounding box center [645, 144] width 1220 height 51
click at [282, 149] on div "Today Today" at bounding box center [332, 144] width 127 height 38
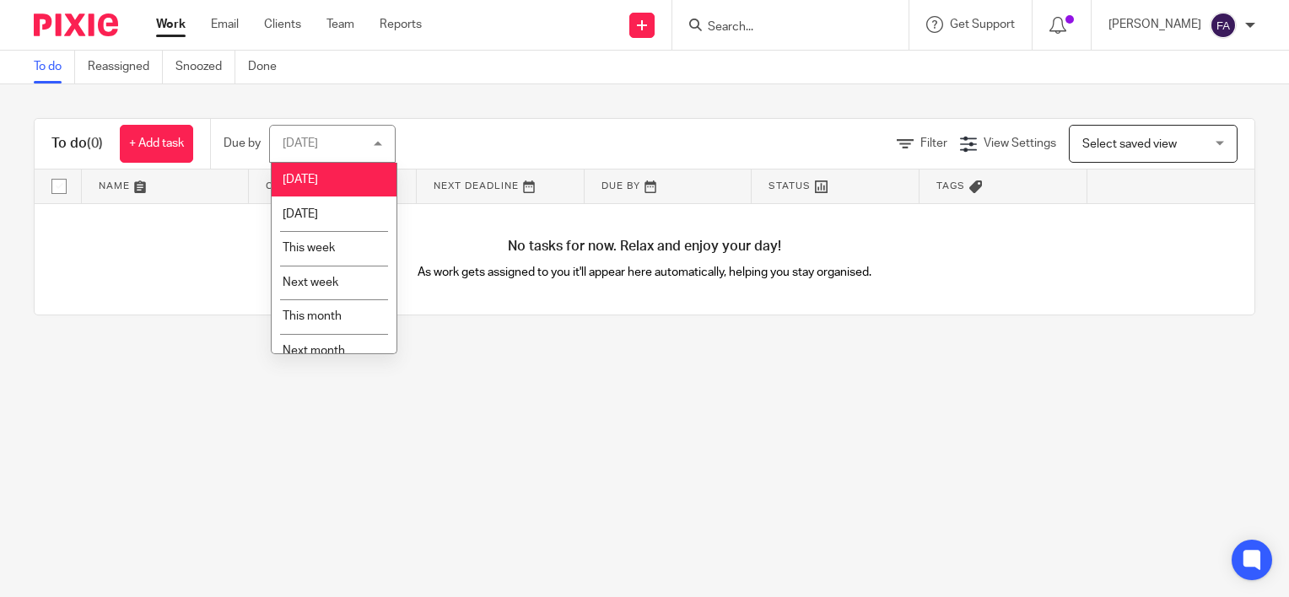
click at [477, 124] on div "To do (0) + Add task Due by Today Today Today Tomorrow This week Next week This…" at bounding box center [645, 144] width 1220 height 51
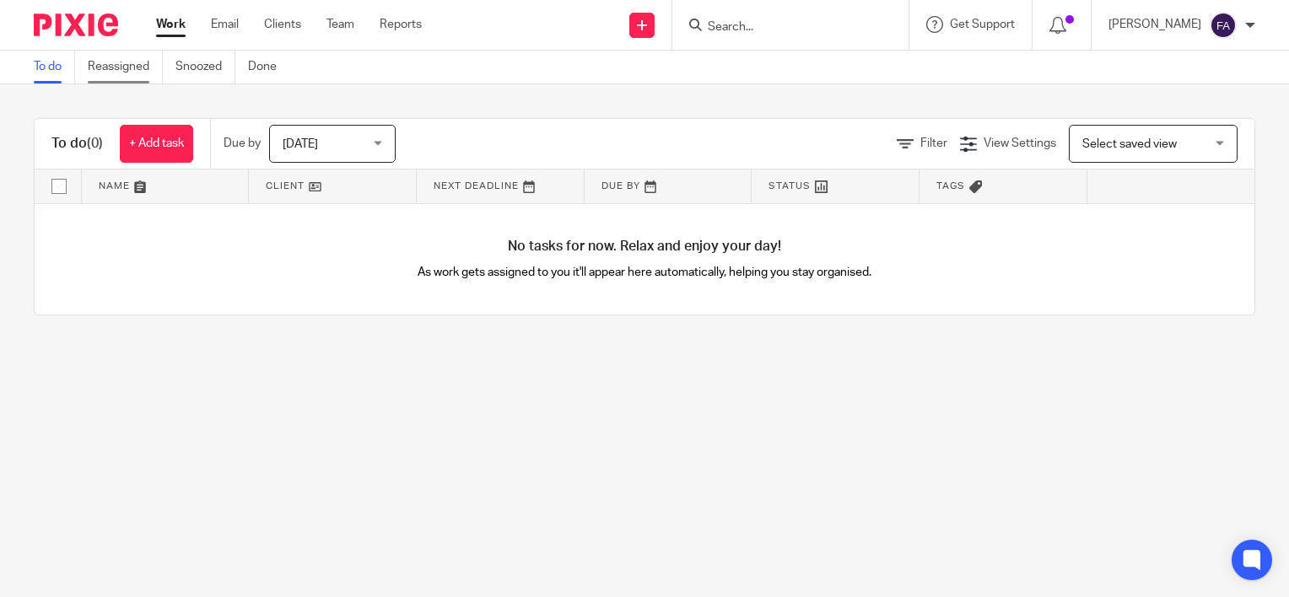
click at [136, 67] on link "Reassigned" at bounding box center [125, 67] width 75 height 33
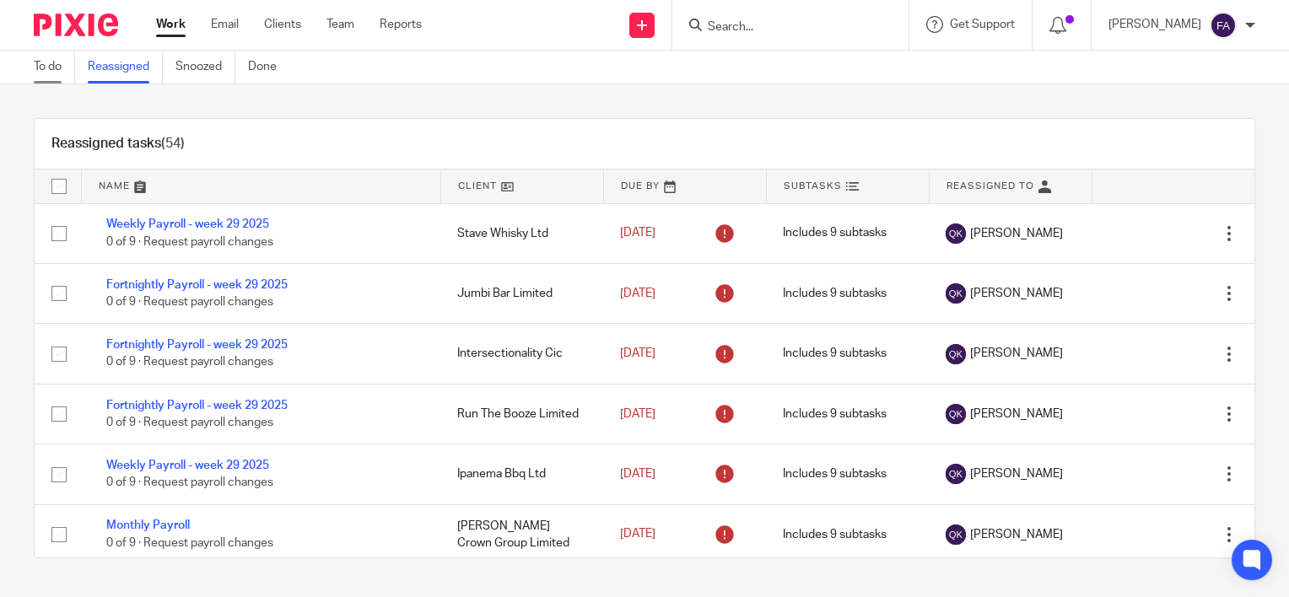
click at [44, 55] on link "To do" at bounding box center [54, 67] width 41 height 33
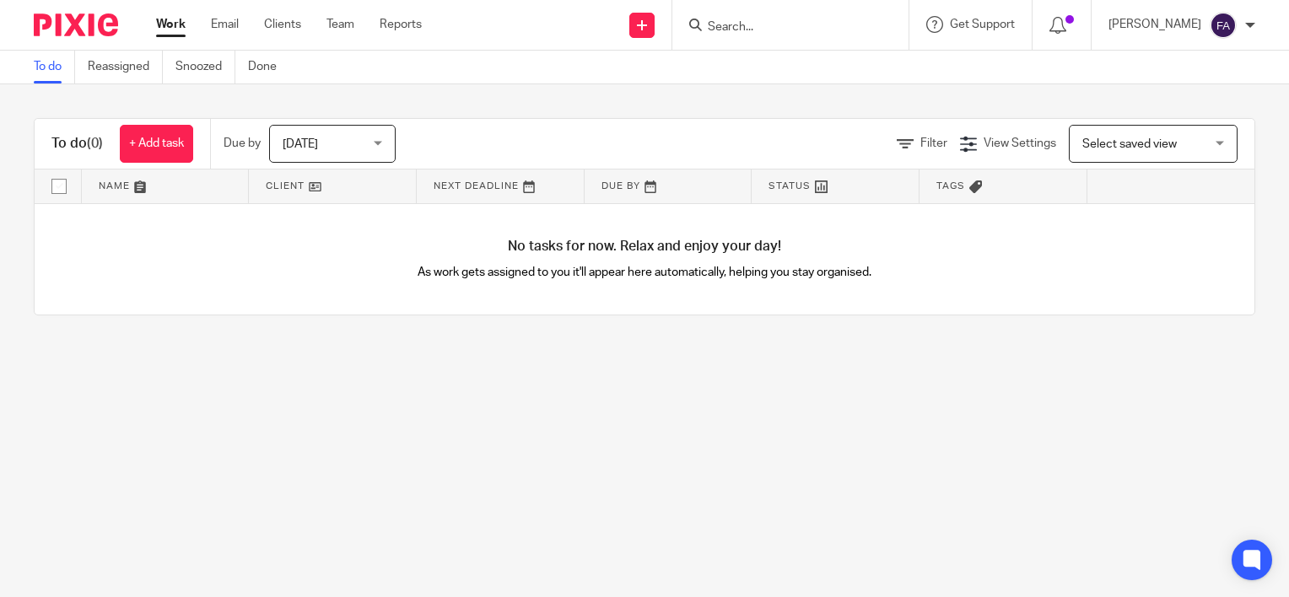
click at [137, 84] on div "To do Reassigned Snoozed Done" at bounding box center [644, 68] width 1289 height 34
click at [137, 70] on link "Reassigned" at bounding box center [125, 67] width 75 height 33
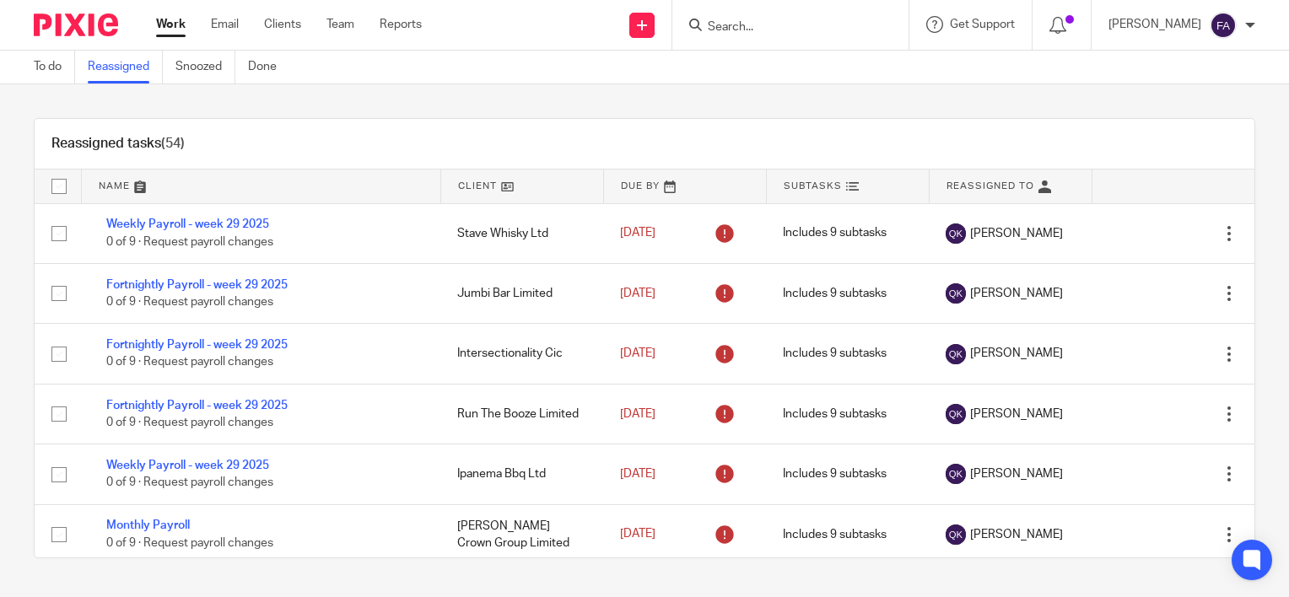
click at [52, 236] on input "checkbox" at bounding box center [59, 234] width 32 height 32
checkbox input "true"
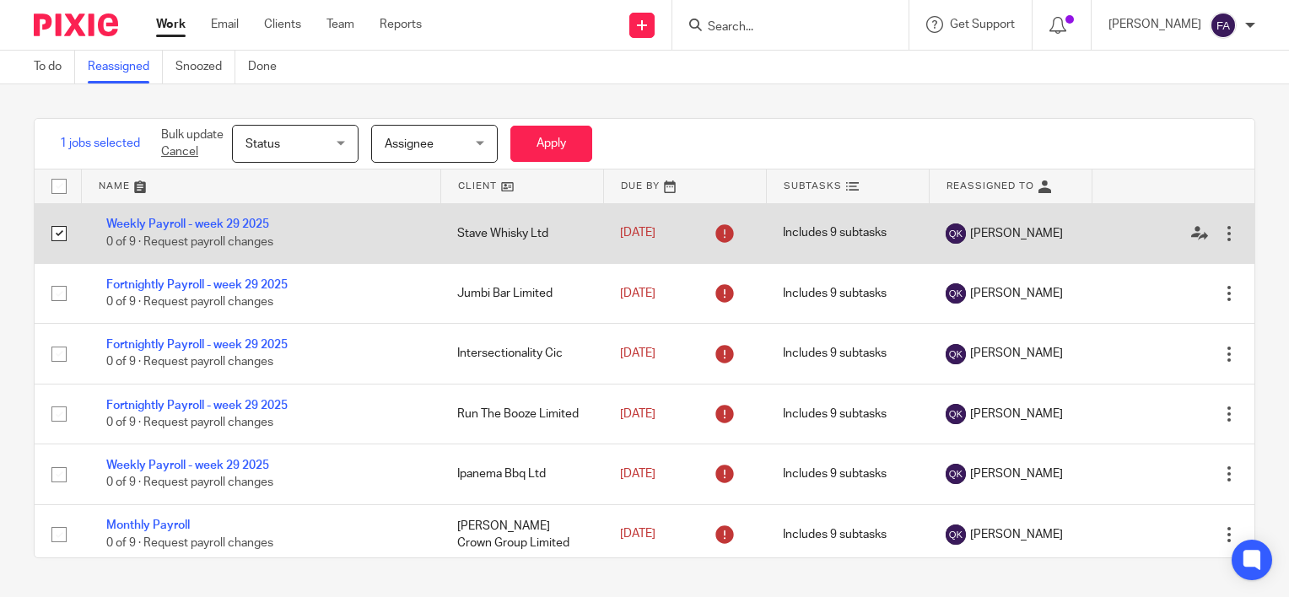
click at [1220, 234] on div at bounding box center [1228, 233] width 17 height 17
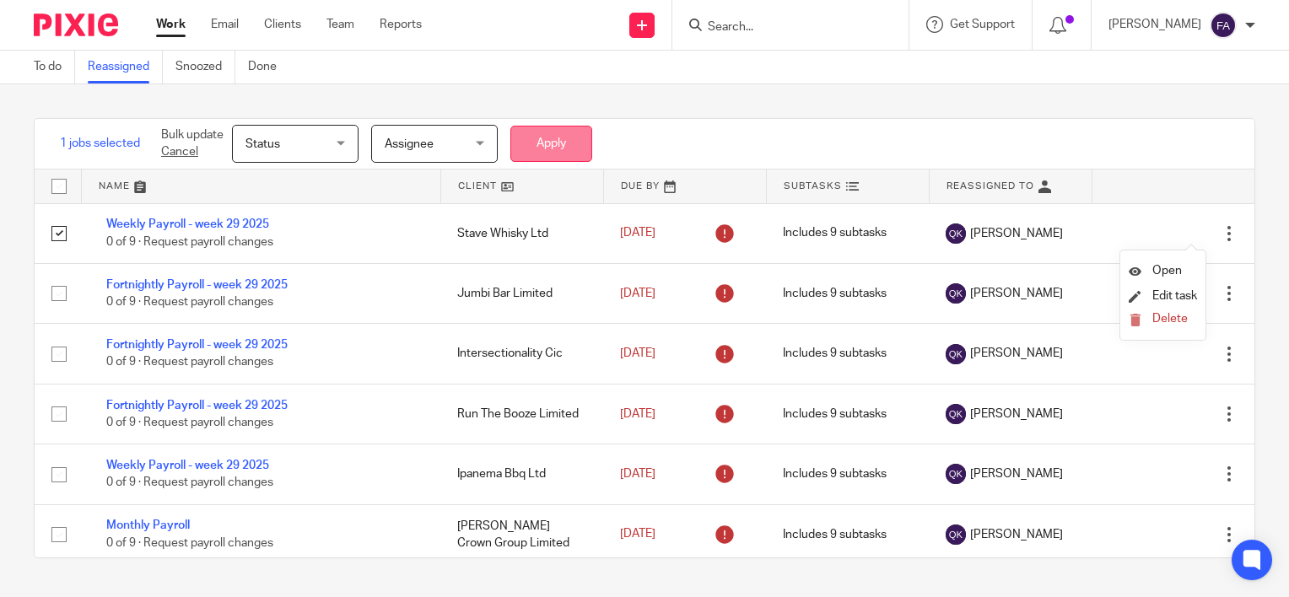
click at [560, 144] on button "Apply" at bounding box center [551, 144] width 82 height 36
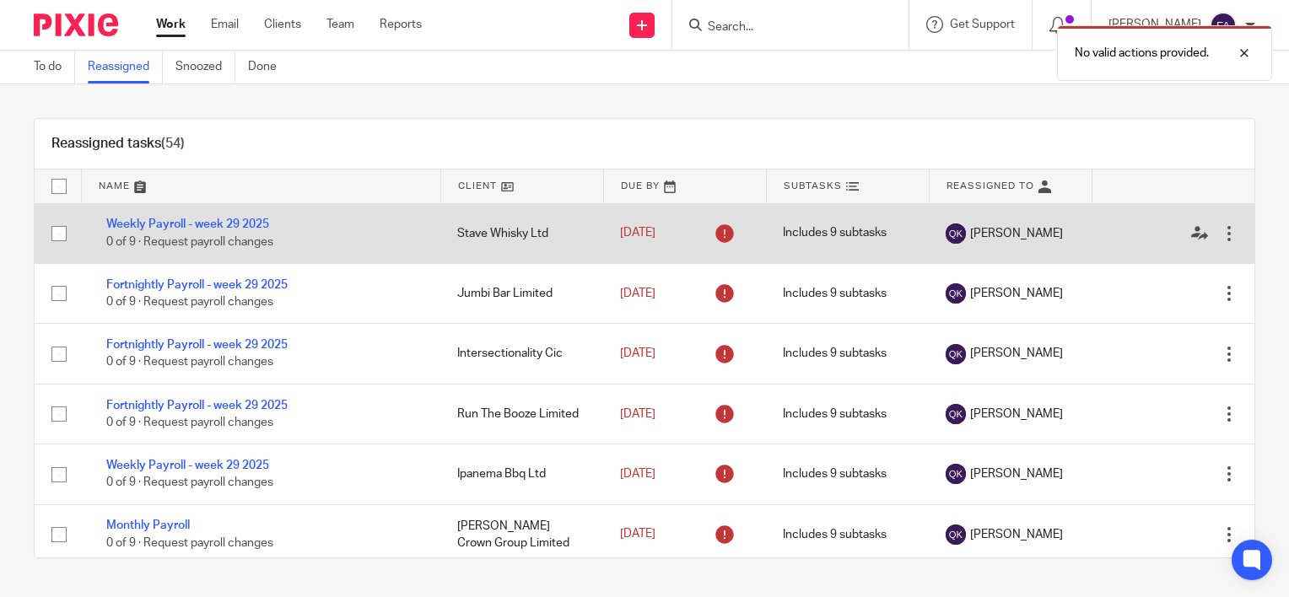
click at [56, 233] on input "checkbox" at bounding box center [59, 234] width 32 height 32
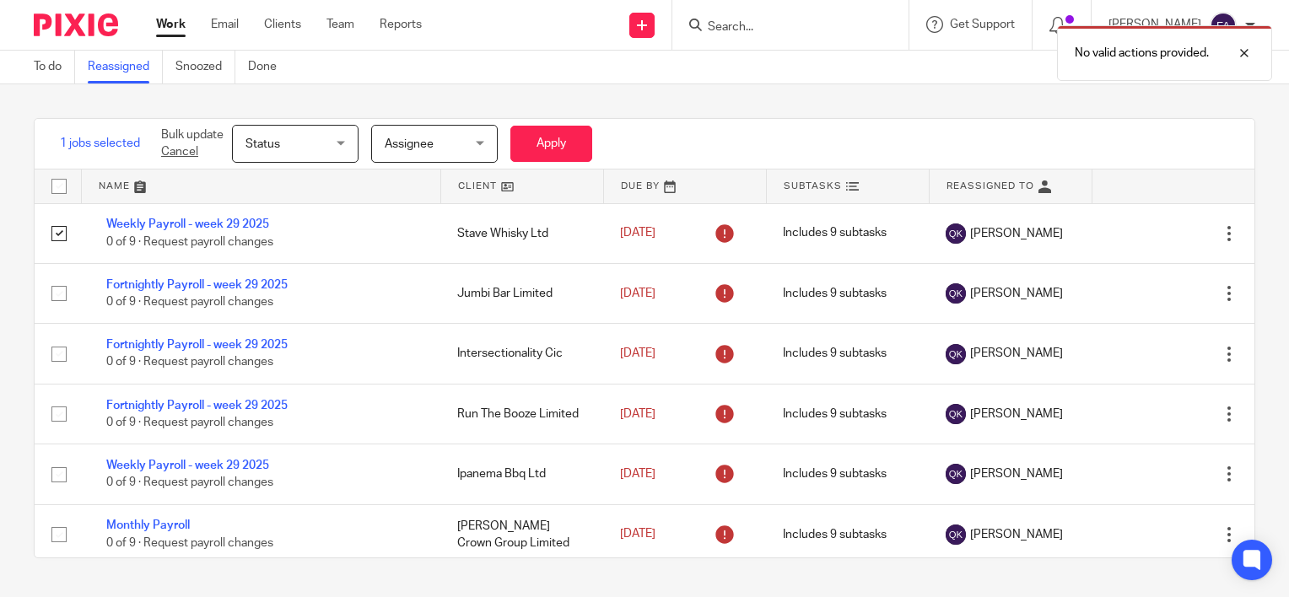
click at [411, 134] on span "Assignee" at bounding box center [429, 143] width 89 height 35
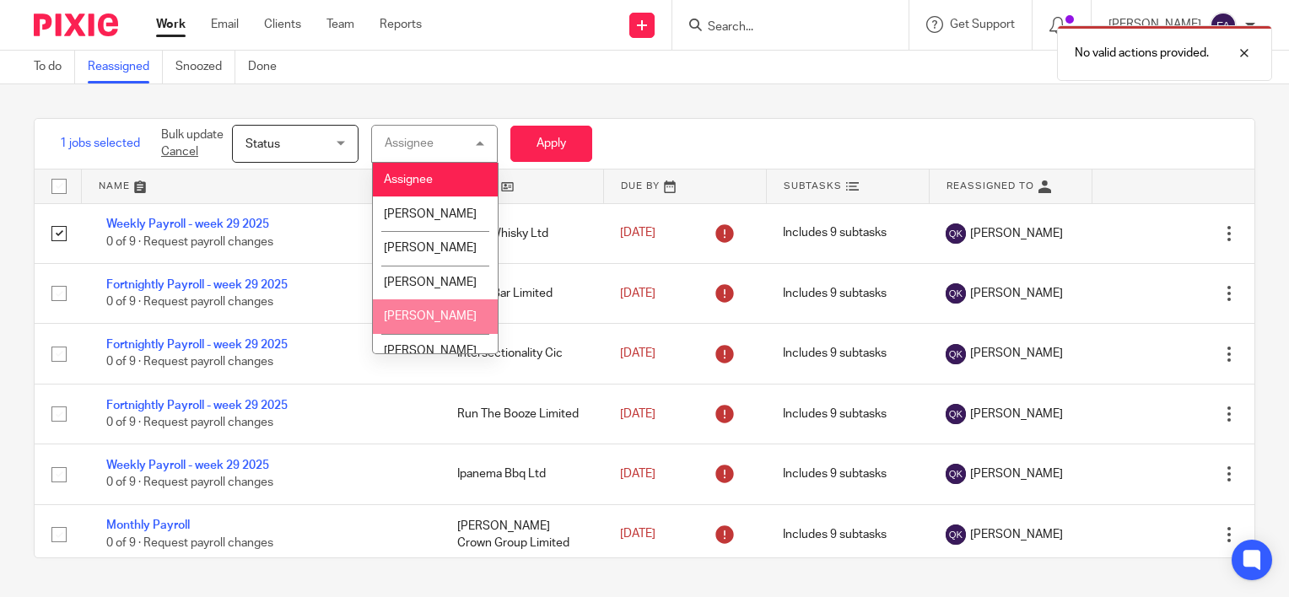
click at [300, 139] on span "Status" at bounding box center [289, 143] width 89 height 35
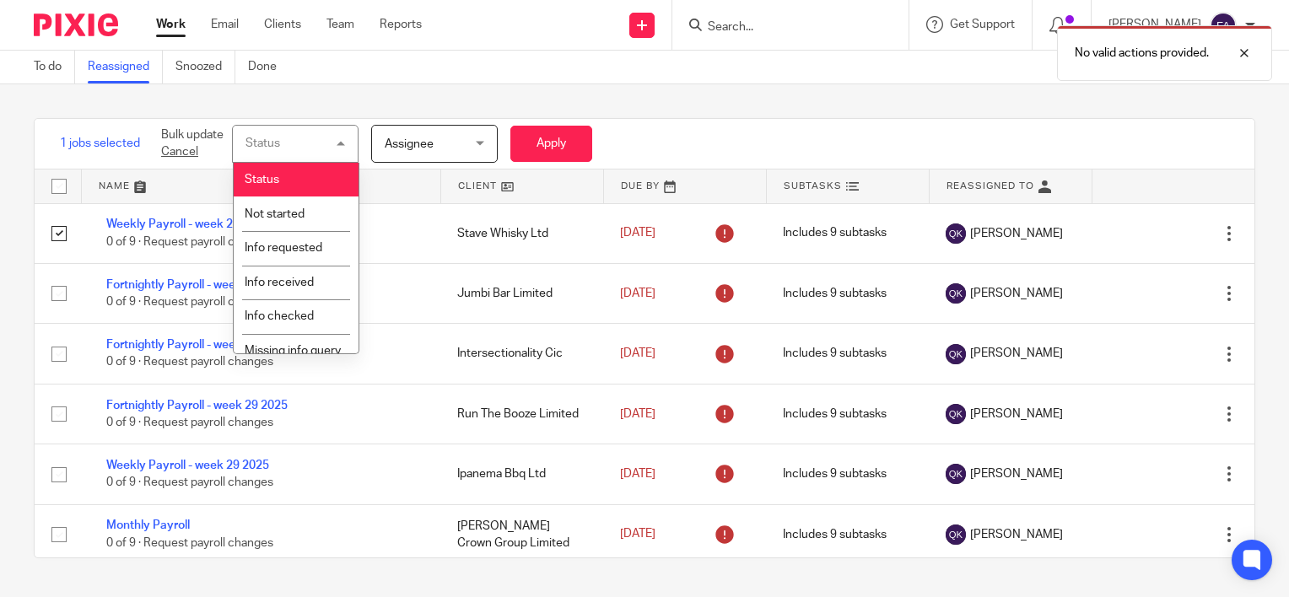
click at [634, 142] on div "1 jobs selected Bulk update Cancel Status Status Status Not started Info reques…" at bounding box center [645, 144] width 1220 height 51
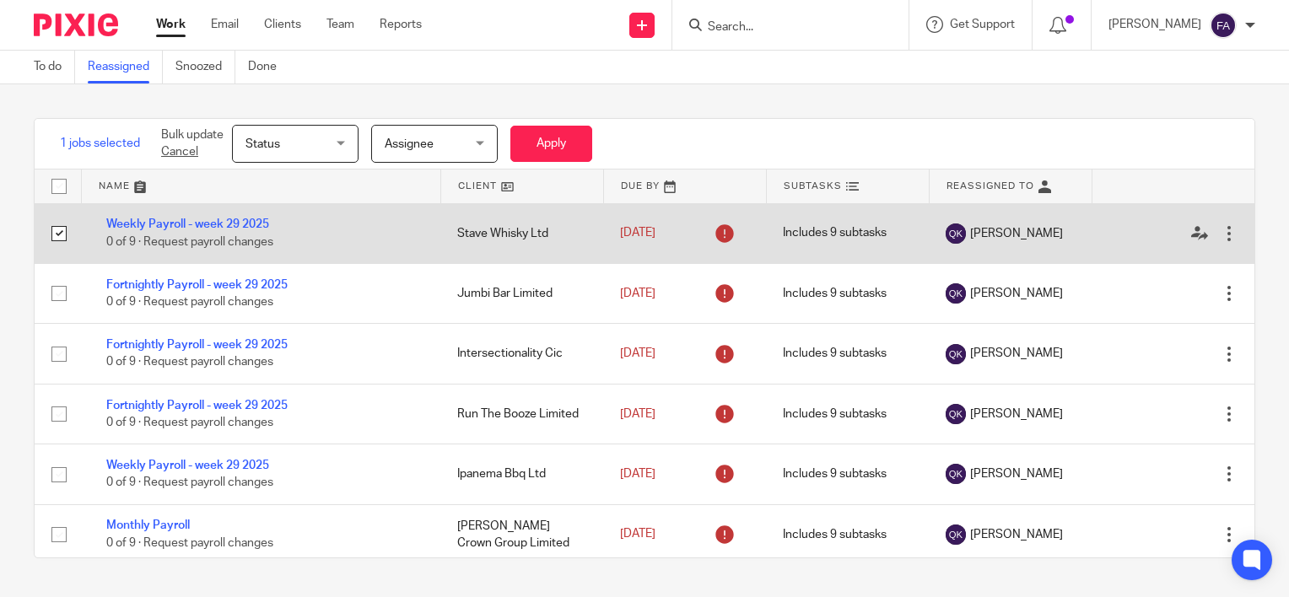
click at [56, 229] on input "checkbox" at bounding box center [59, 234] width 32 height 32
checkbox input "false"
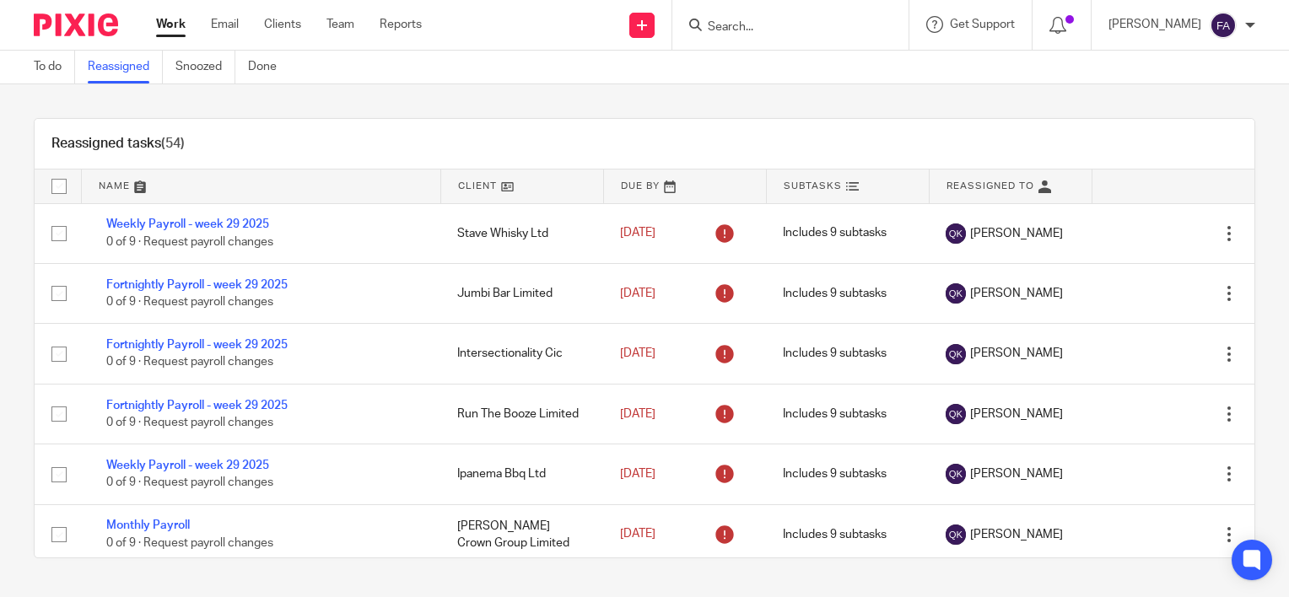
click at [461, 98] on div "Reassigned tasks (54) Name Client Due By Subtasks Reassigned To Weekly Payroll …" at bounding box center [644, 338] width 1289 height 508
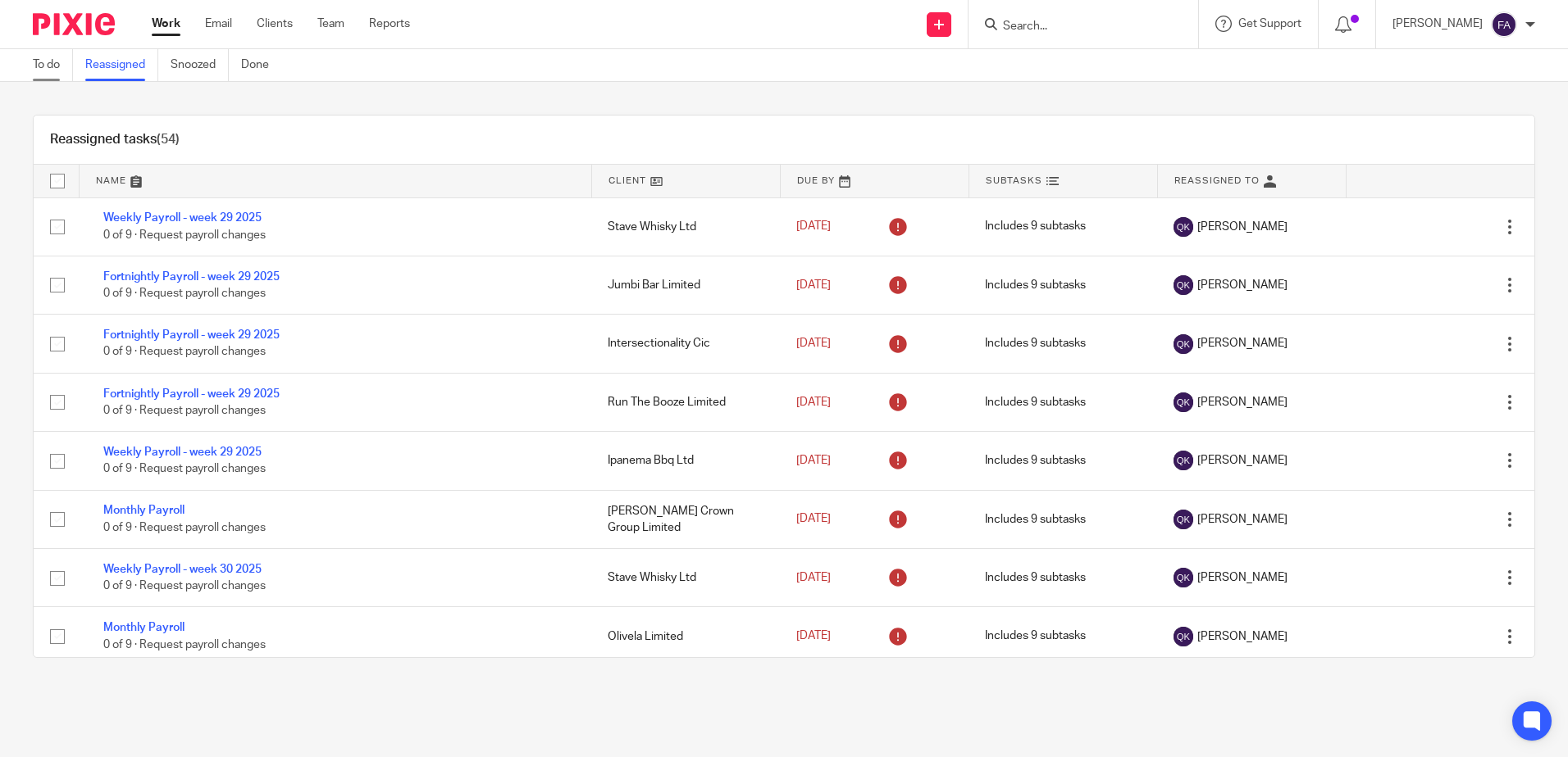
click at [46, 60] on link "To do" at bounding box center [52, 65] width 40 height 32
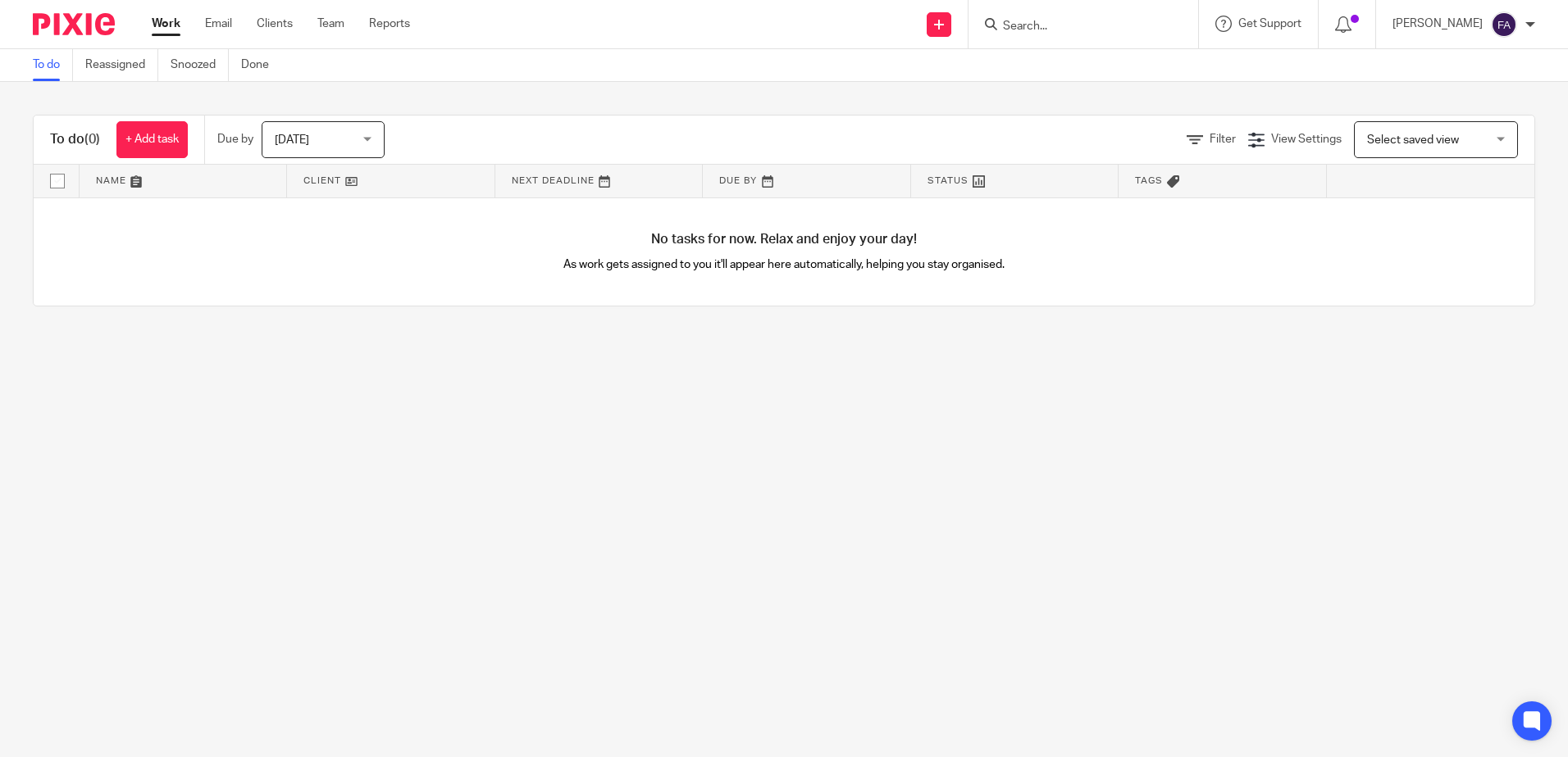
click at [319, 143] on span "[DATE]" at bounding box center [318, 139] width 87 height 34
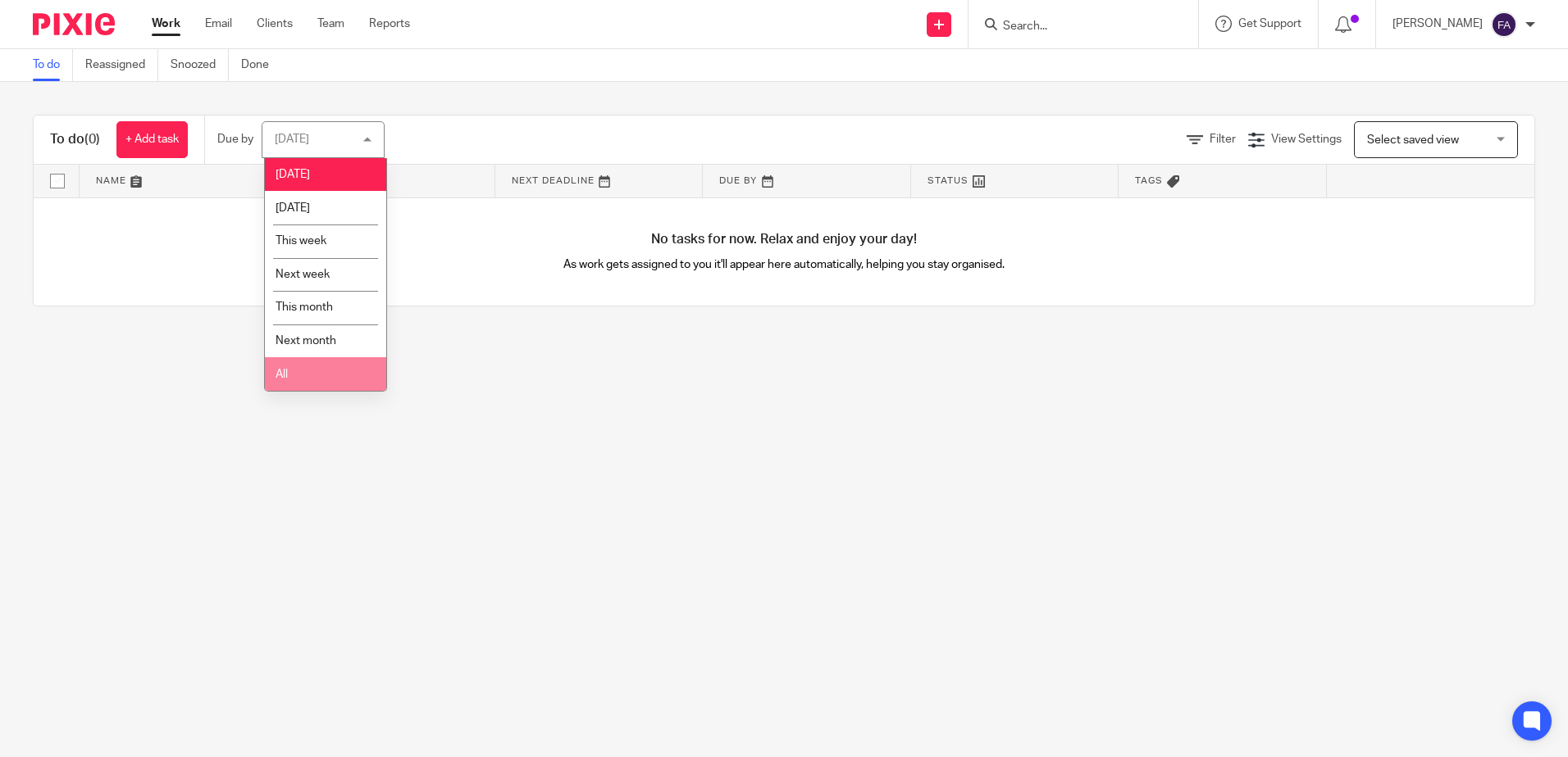
click at [338, 383] on li "All" at bounding box center [325, 374] width 122 height 34
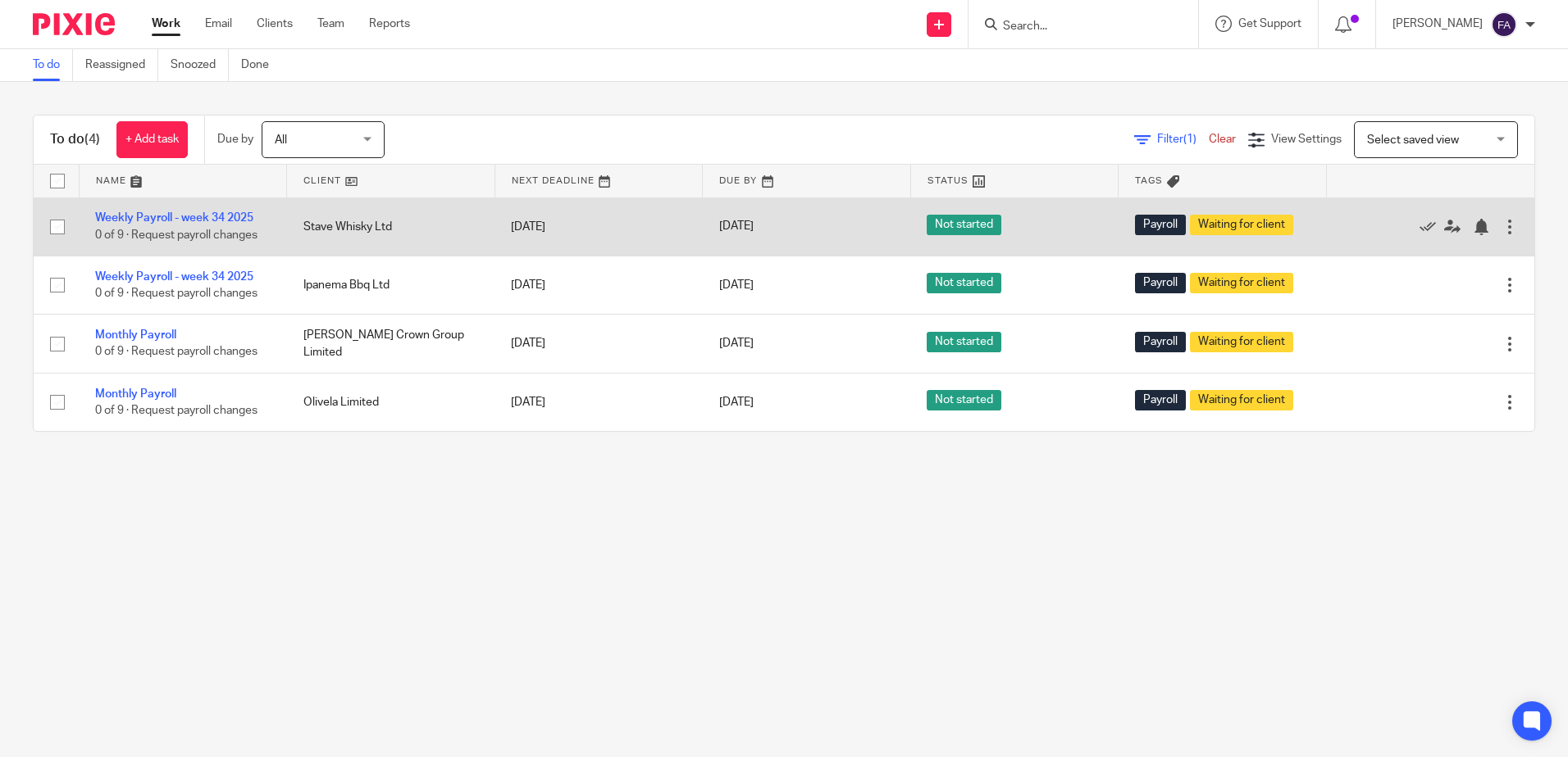
click at [1501, 231] on div at bounding box center [1509, 226] width 17 height 17
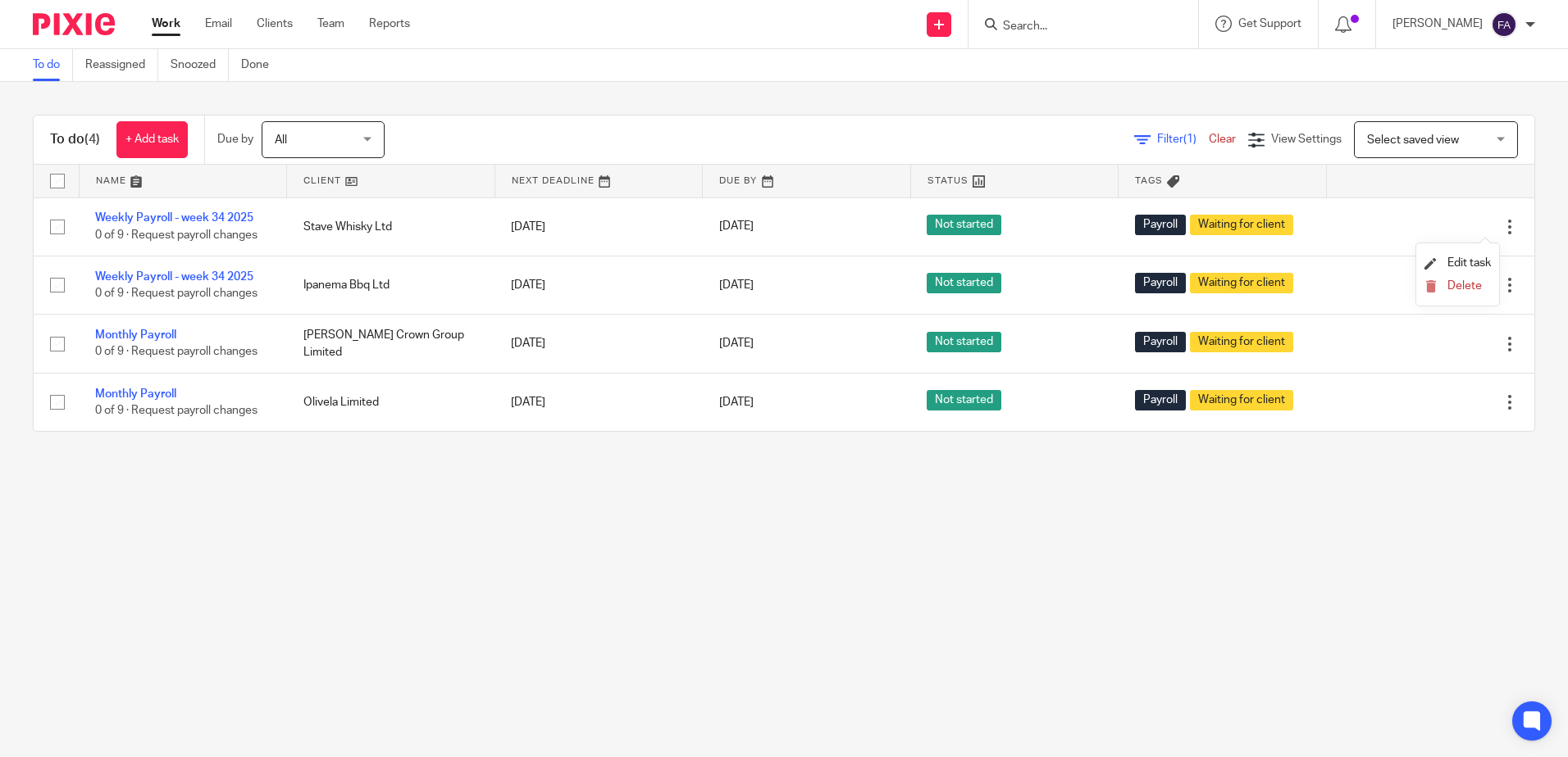
click at [1415, 536] on main "To do Reassigned Snoozed Done To do (4) + Add task Due by All All Today Tomorro…" at bounding box center [784, 378] width 1568 height 757
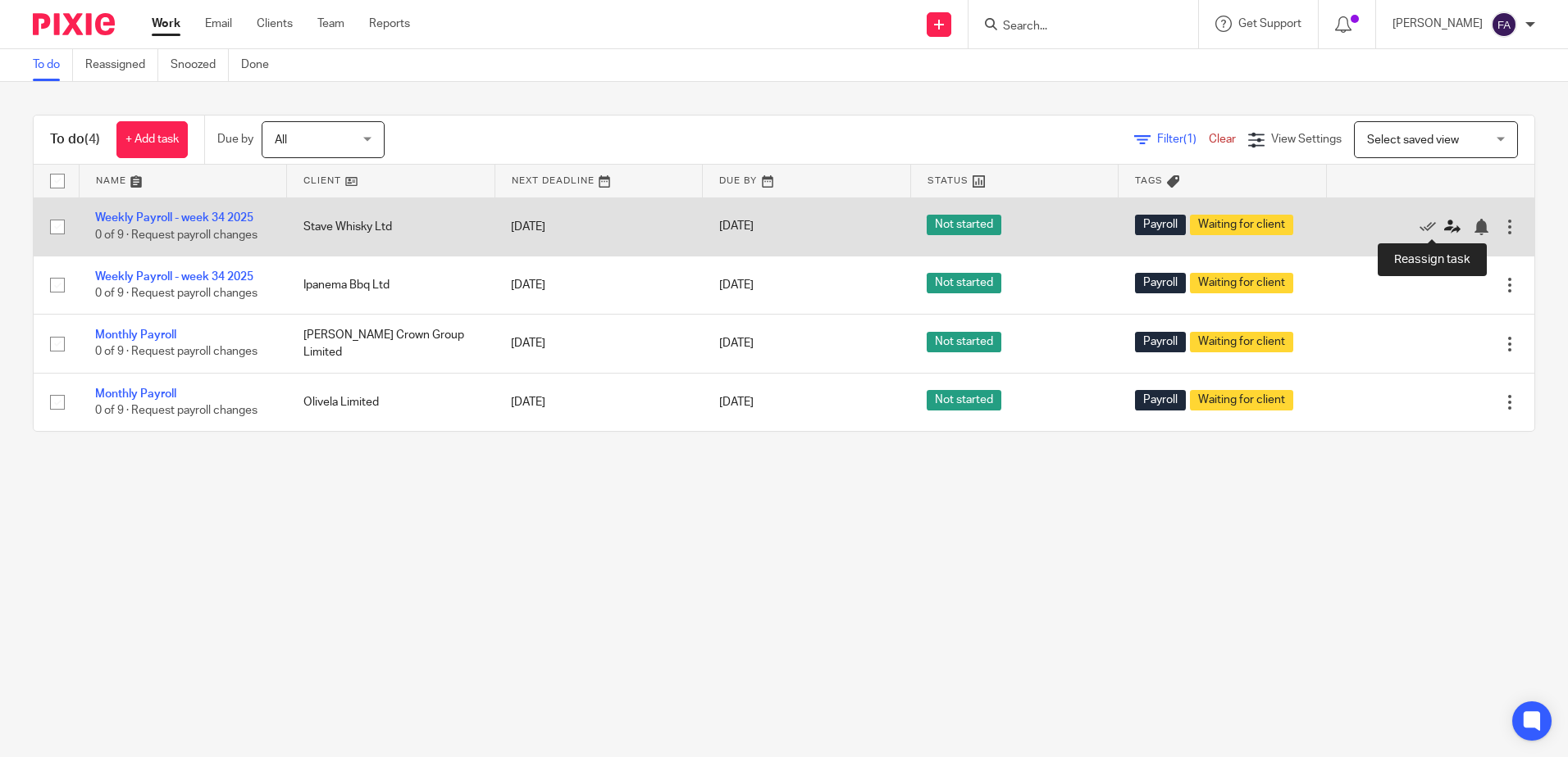
click at [1444, 227] on icon at bounding box center [1451, 226] width 17 height 17
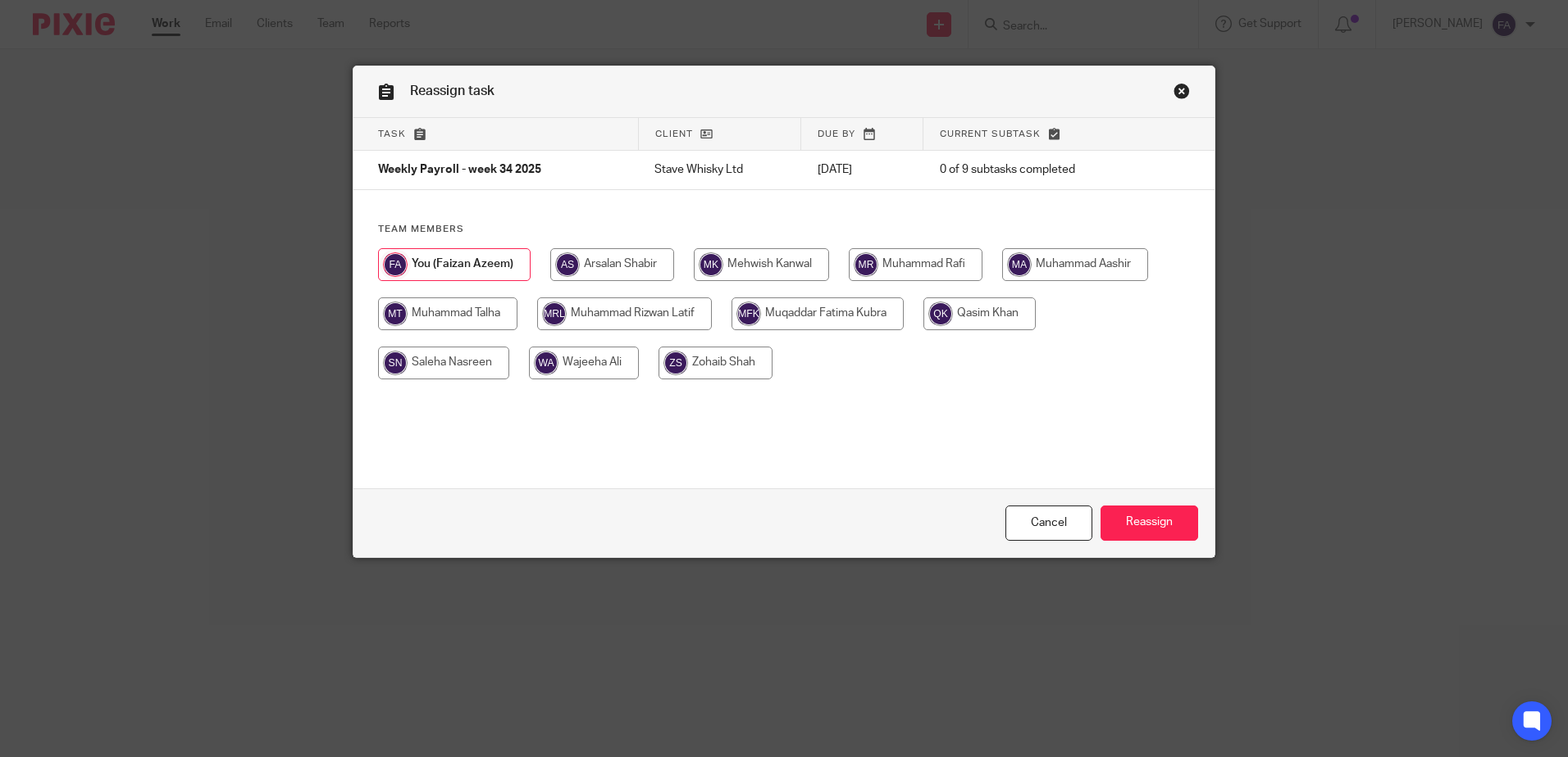
click at [988, 312] on input "radio" at bounding box center [980, 314] width 113 height 33
radio input "true"
click at [448, 266] on input "radio" at bounding box center [452, 265] width 149 height 33
radio input "true"
click at [1173, 89] on link "Close this dialog window" at bounding box center [1181, 93] width 17 height 22
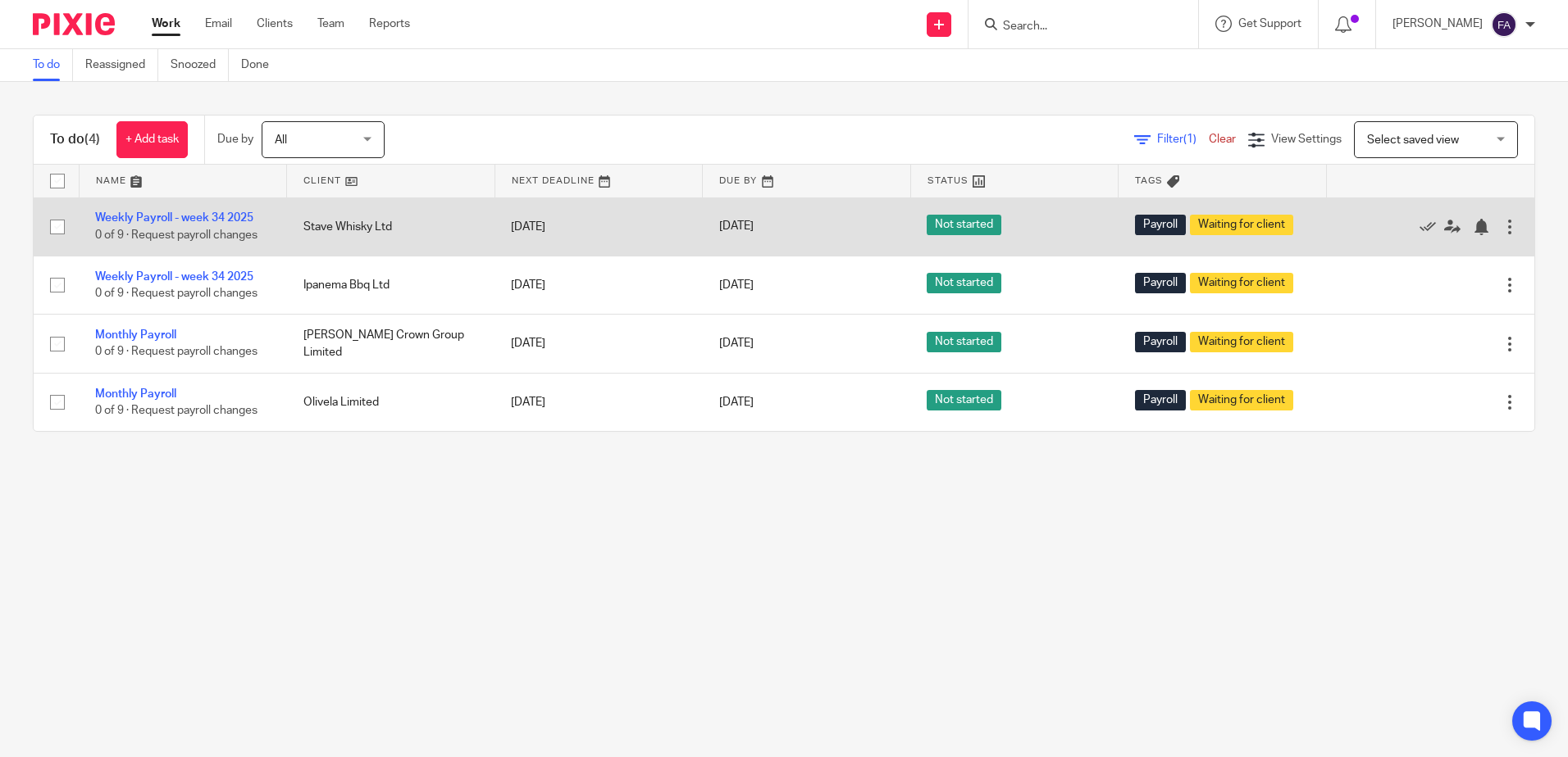
click at [58, 224] on input "checkbox" at bounding box center [57, 227] width 31 height 31
checkbox input "true"
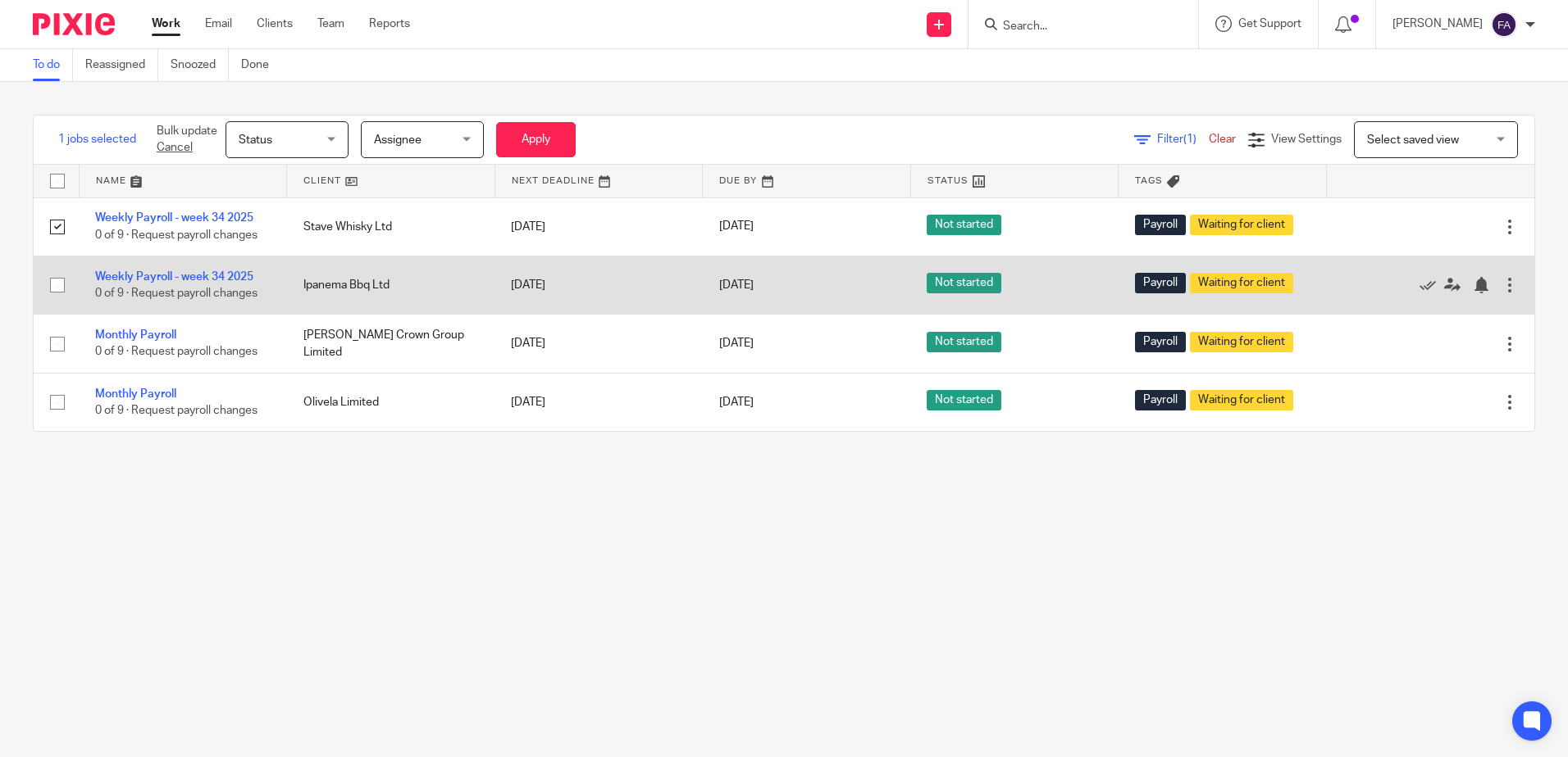
click at [59, 289] on input "checkbox" at bounding box center [57, 285] width 31 height 31
checkbox input "true"
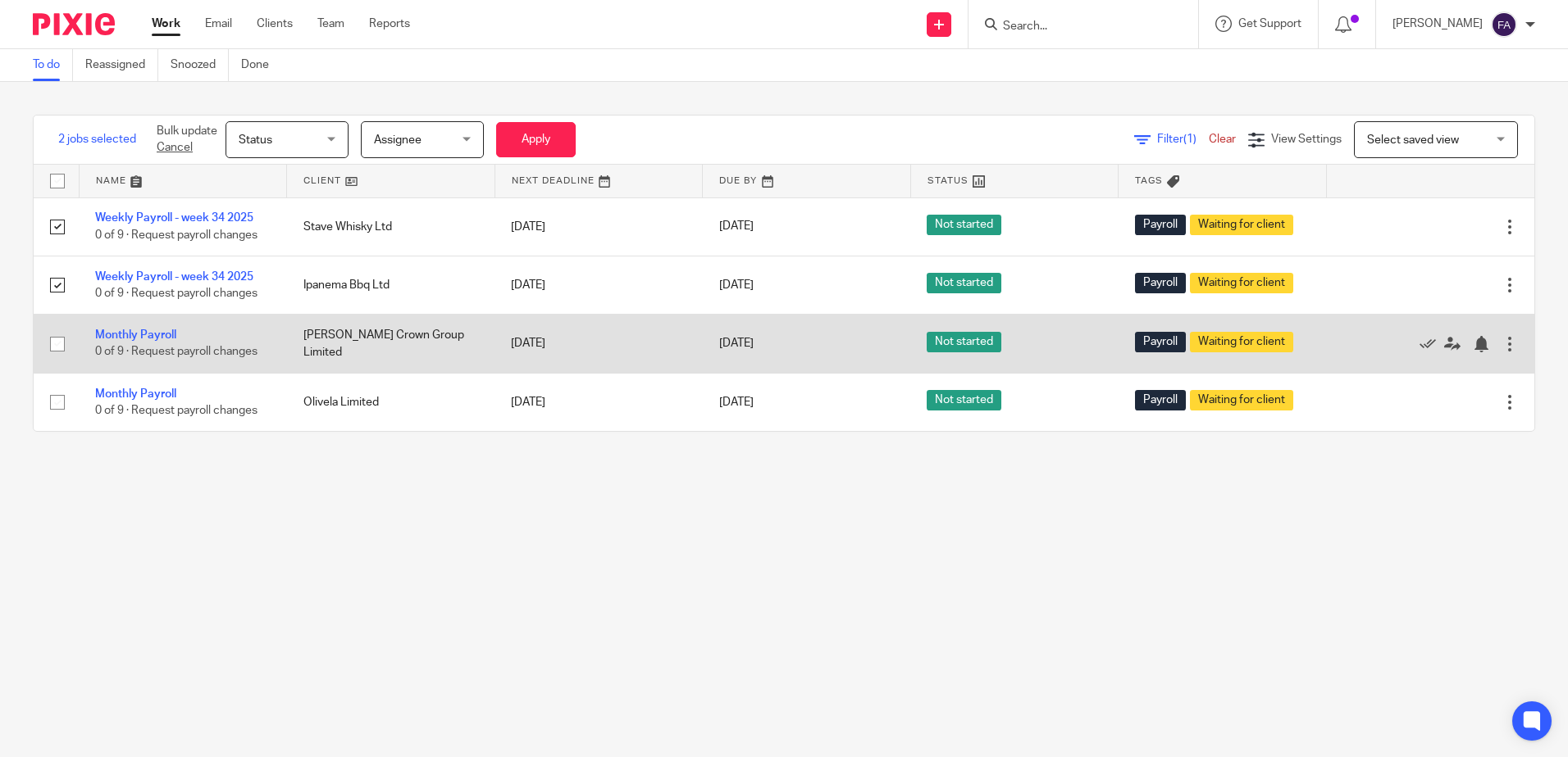
click at [60, 353] on input "checkbox" at bounding box center [57, 344] width 31 height 31
checkbox input "true"
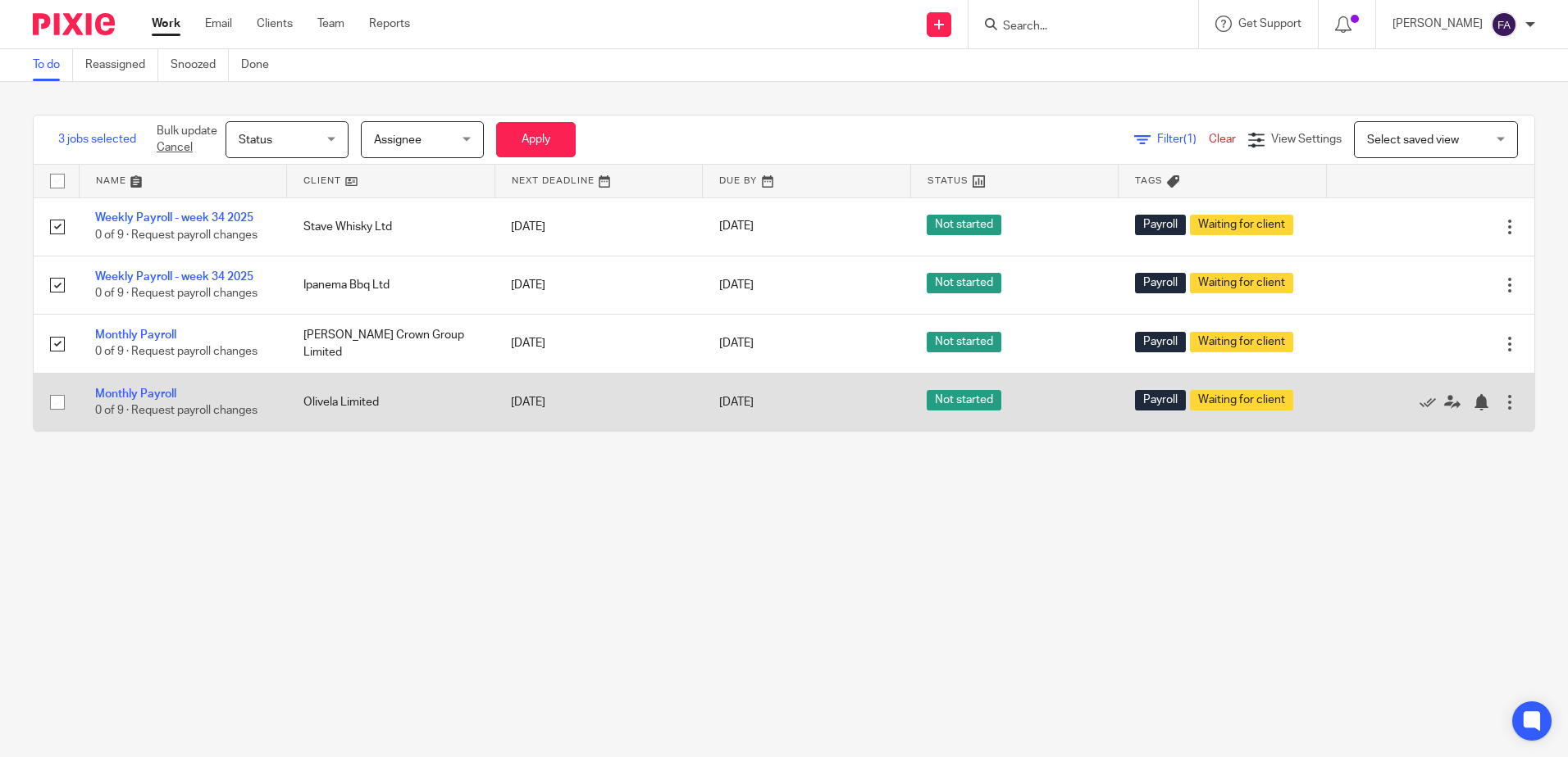
click at [53, 396] on input "checkbox" at bounding box center [57, 402] width 31 height 31
checkbox input "true"
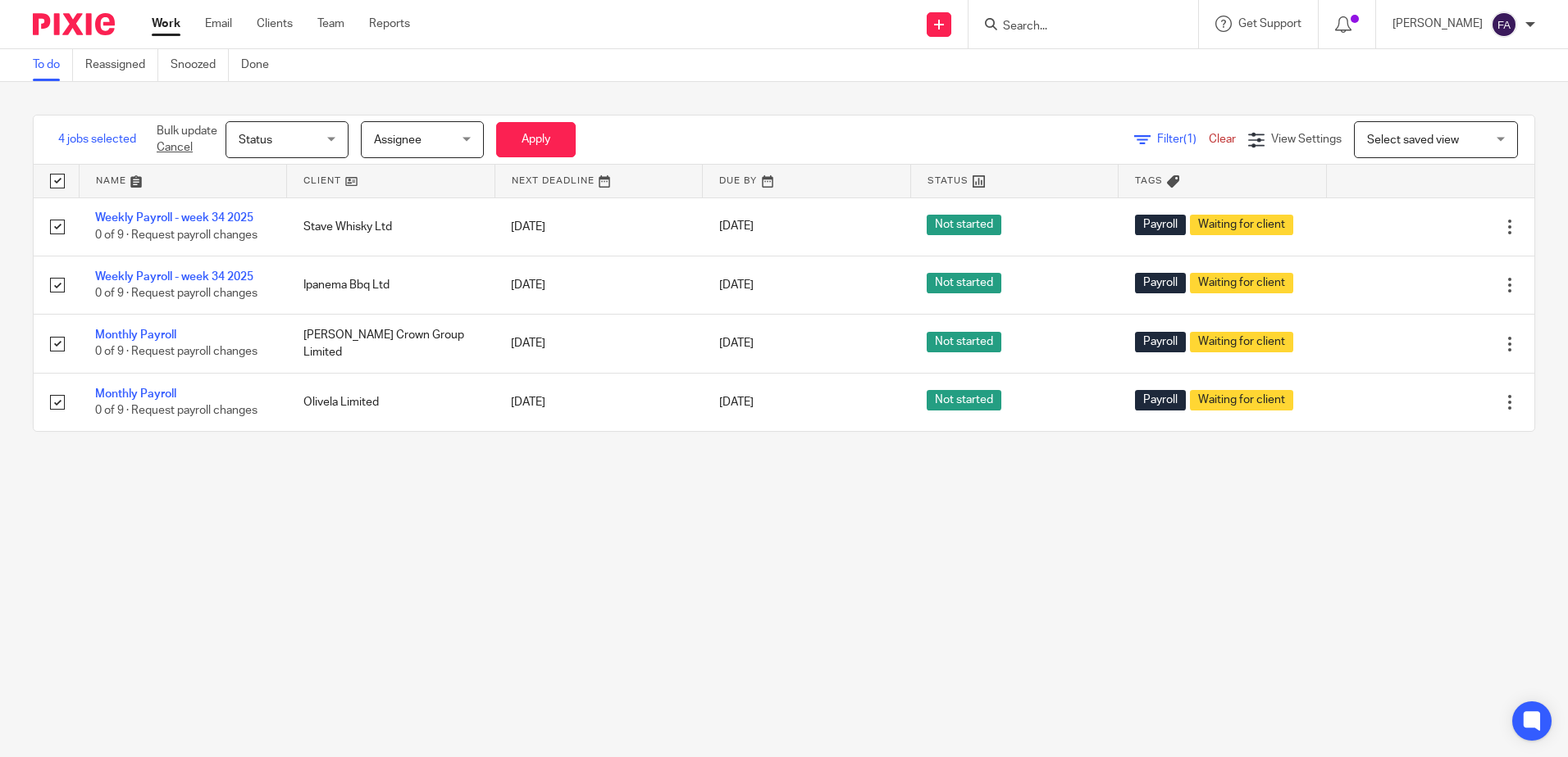
click at [1464, 146] on div "Select saved view Select saved view" at bounding box center [1436, 140] width 164 height 37
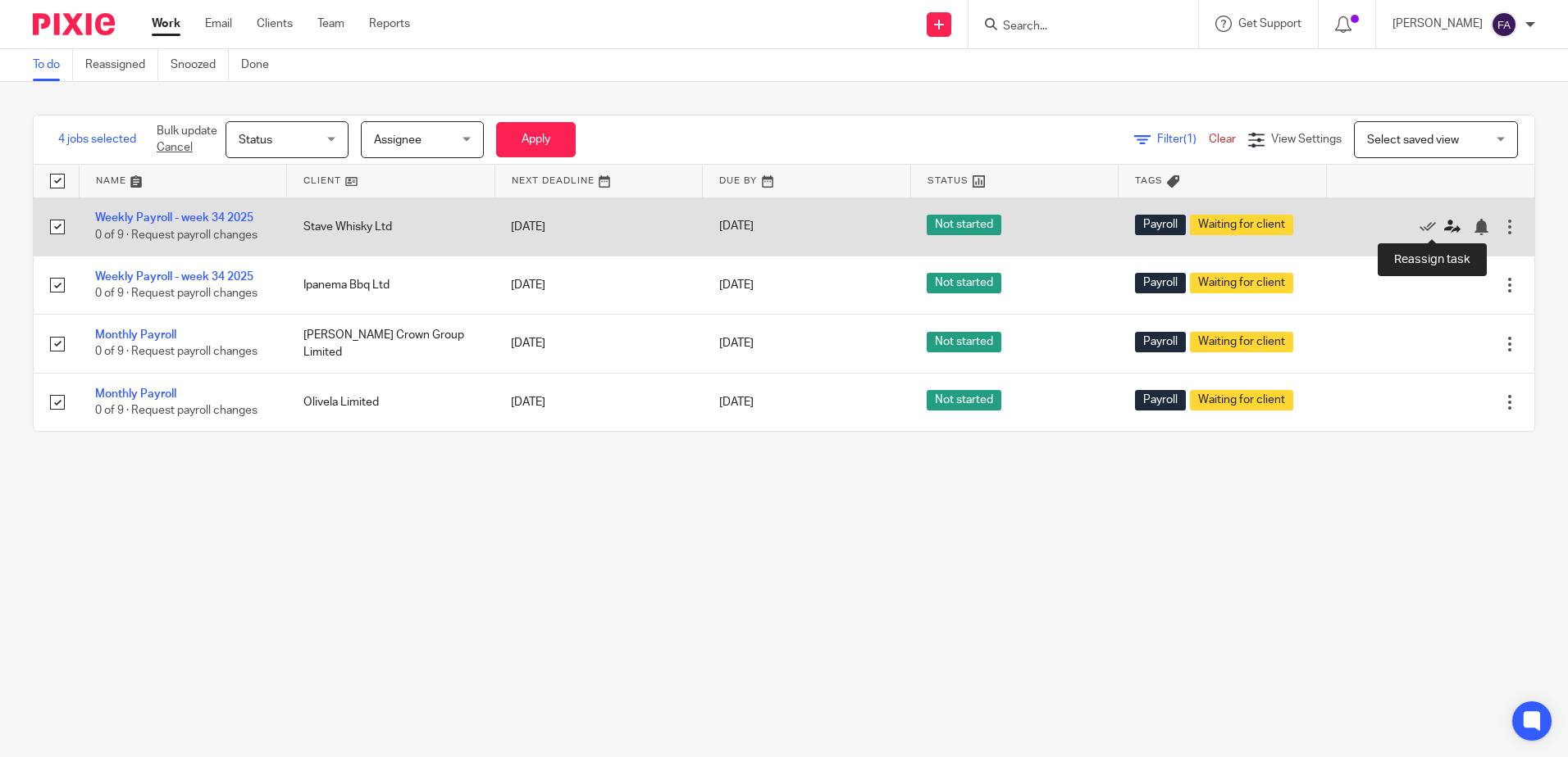
click at [1444, 223] on icon at bounding box center [1451, 226] width 17 height 17
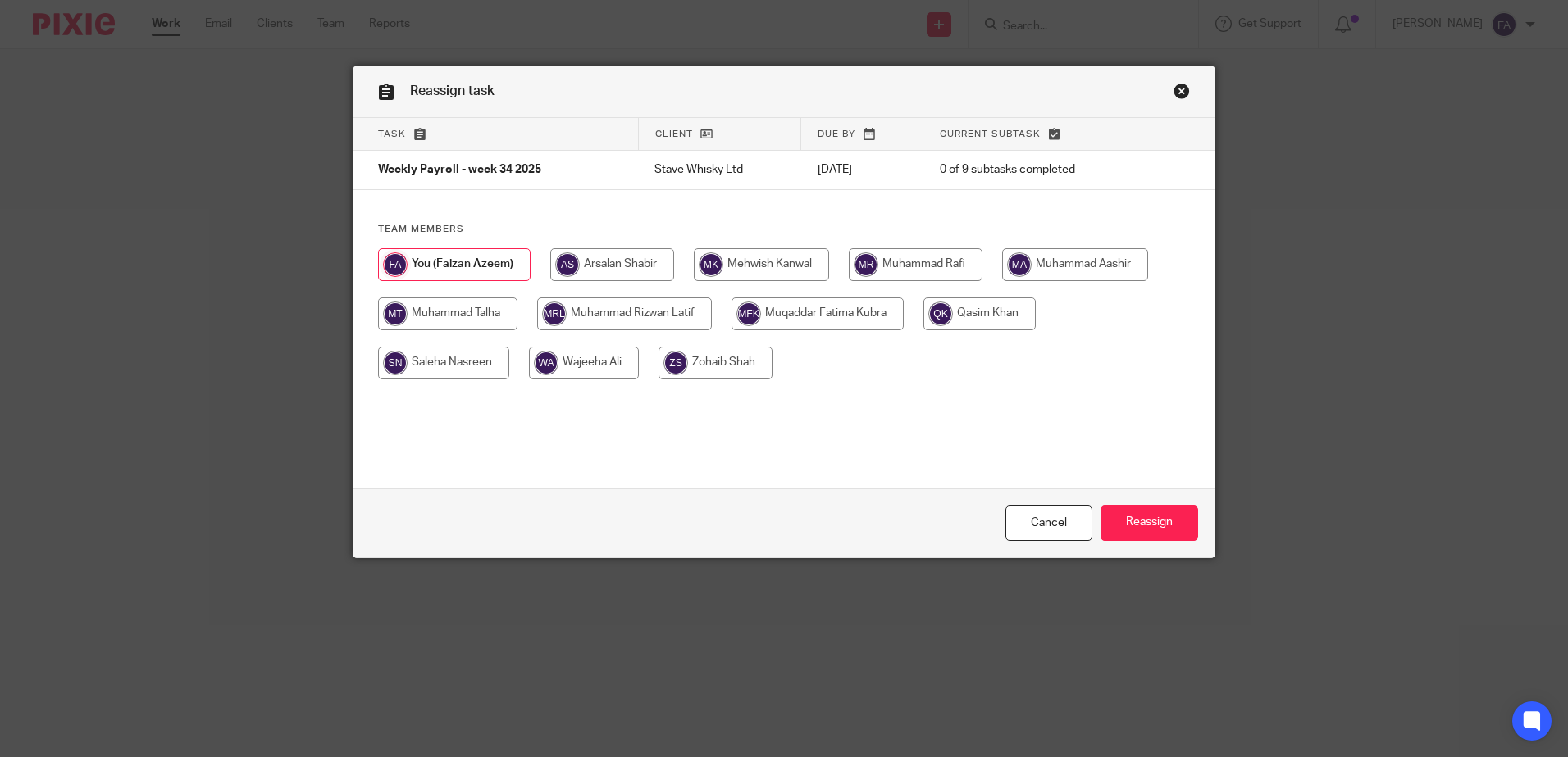
click at [1173, 91] on link "Close this dialog window" at bounding box center [1181, 93] width 17 height 22
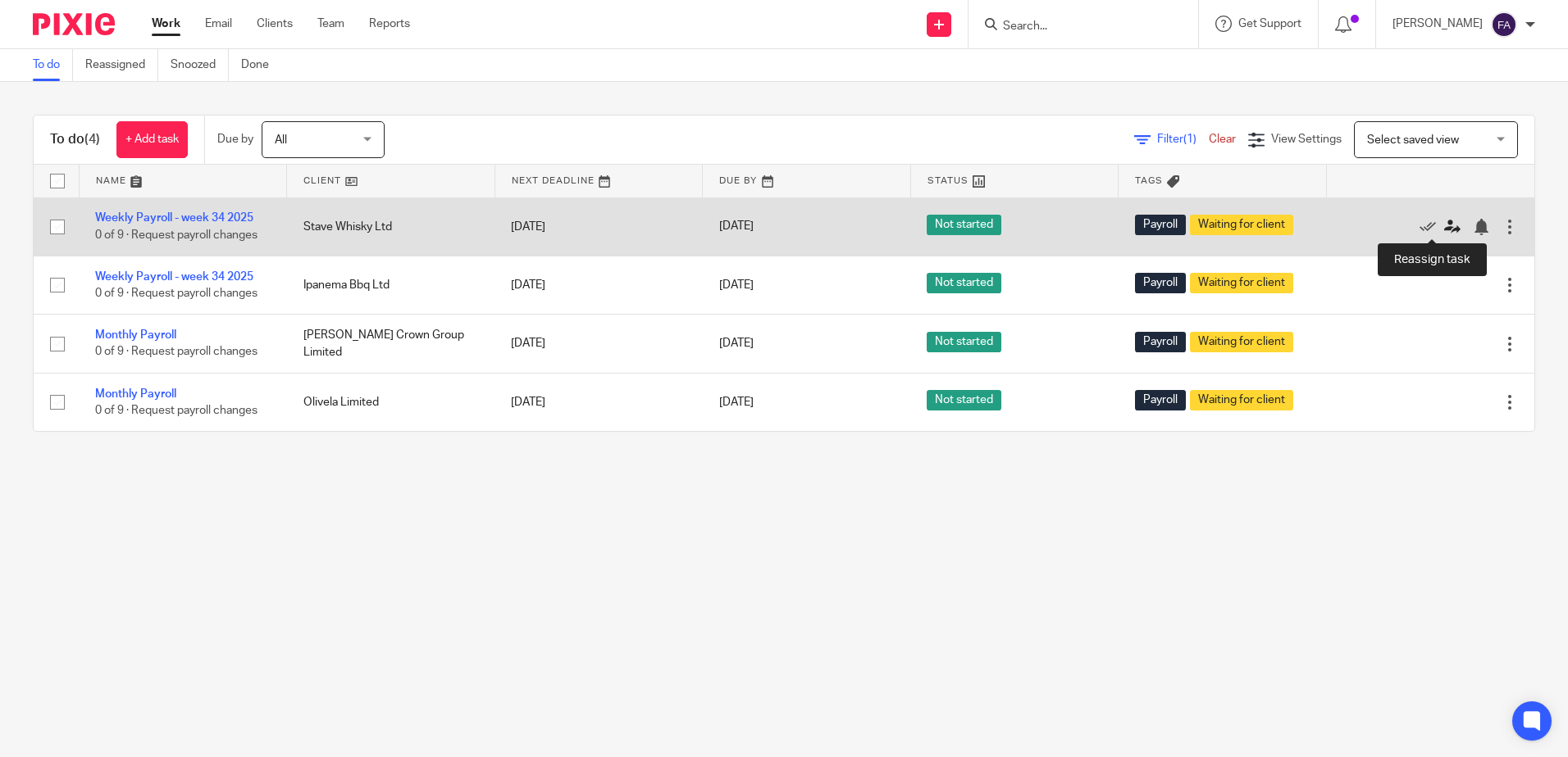
click at [1444, 226] on icon at bounding box center [1451, 226] width 17 height 17
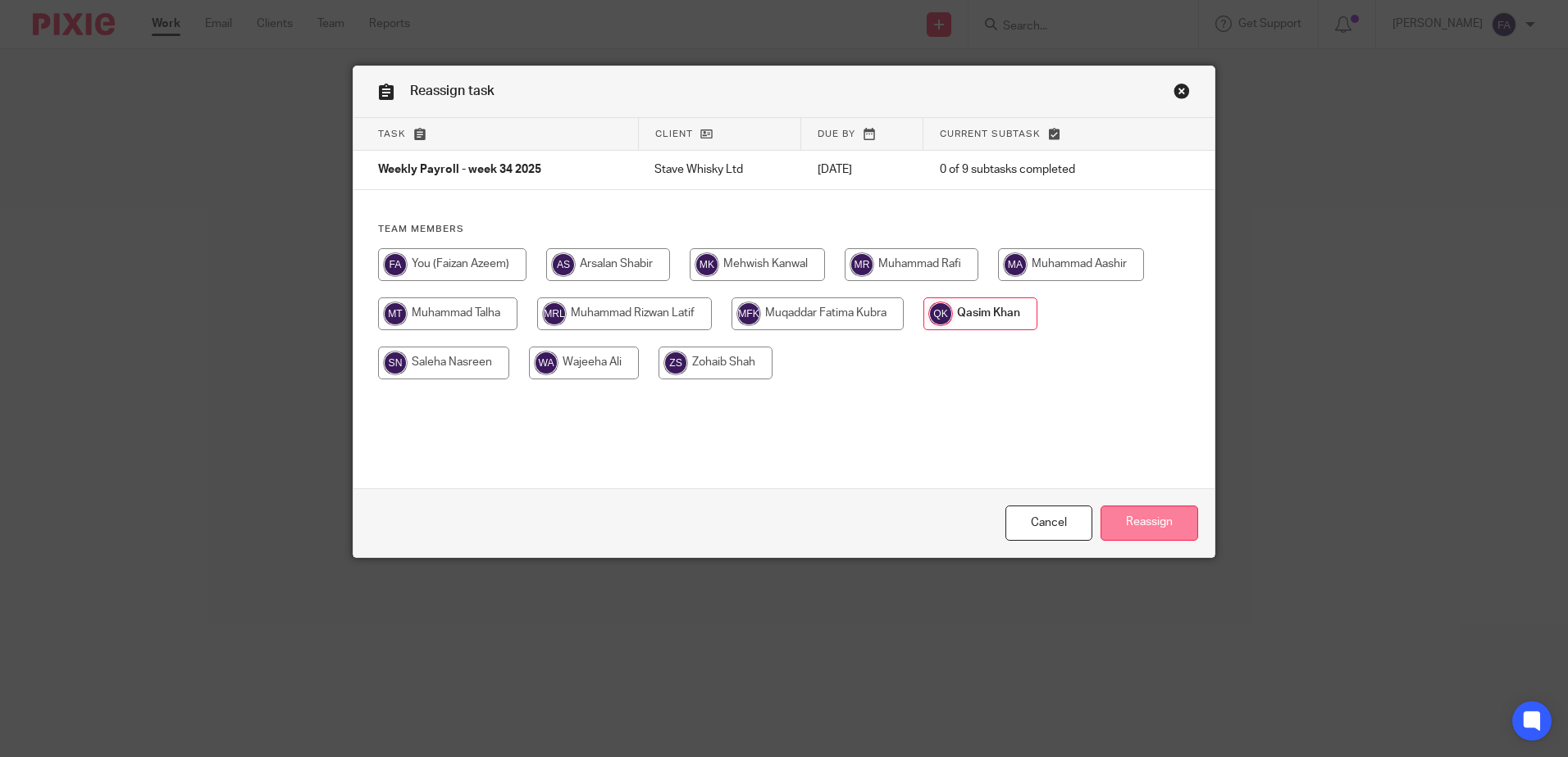
click at [1149, 516] on input "Reassign" at bounding box center [1149, 523] width 97 height 35
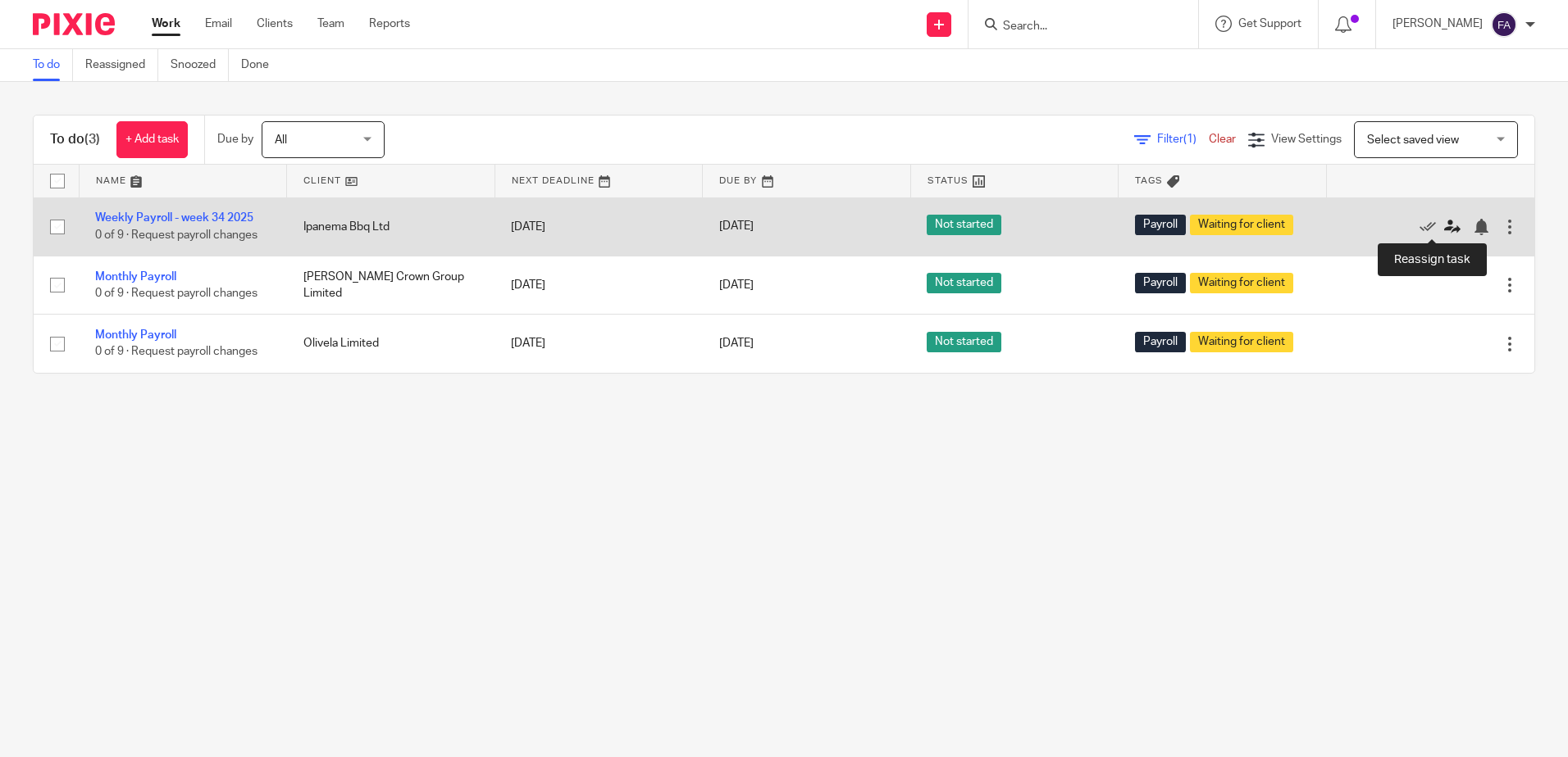
click at [1444, 224] on icon at bounding box center [1451, 226] width 17 height 17
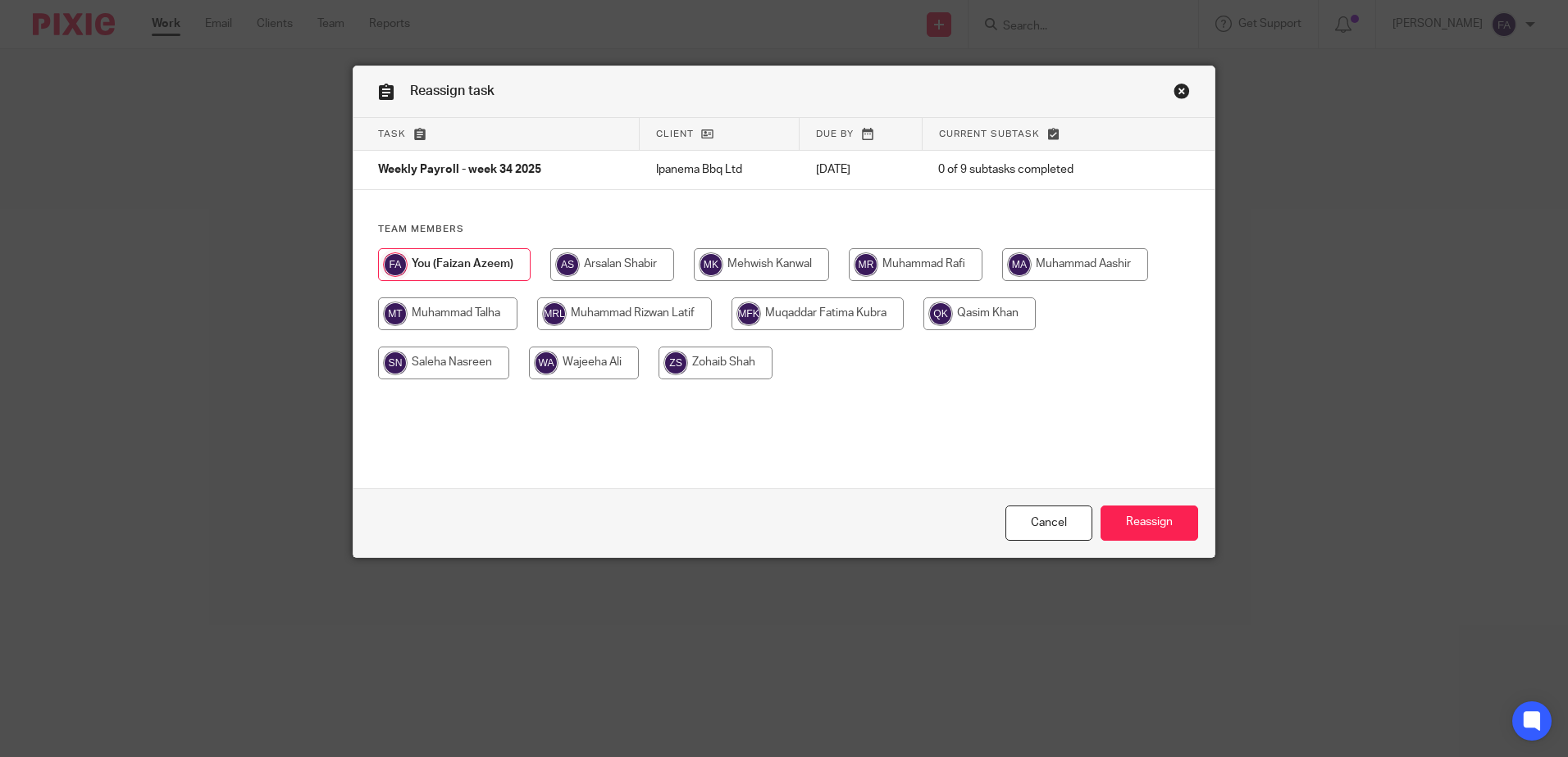
click at [1005, 300] on input "radio" at bounding box center [980, 314] width 113 height 33
radio input "true"
click at [1160, 527] on input "Reassign" at bounding box center [1149, 523] width 97 height 35
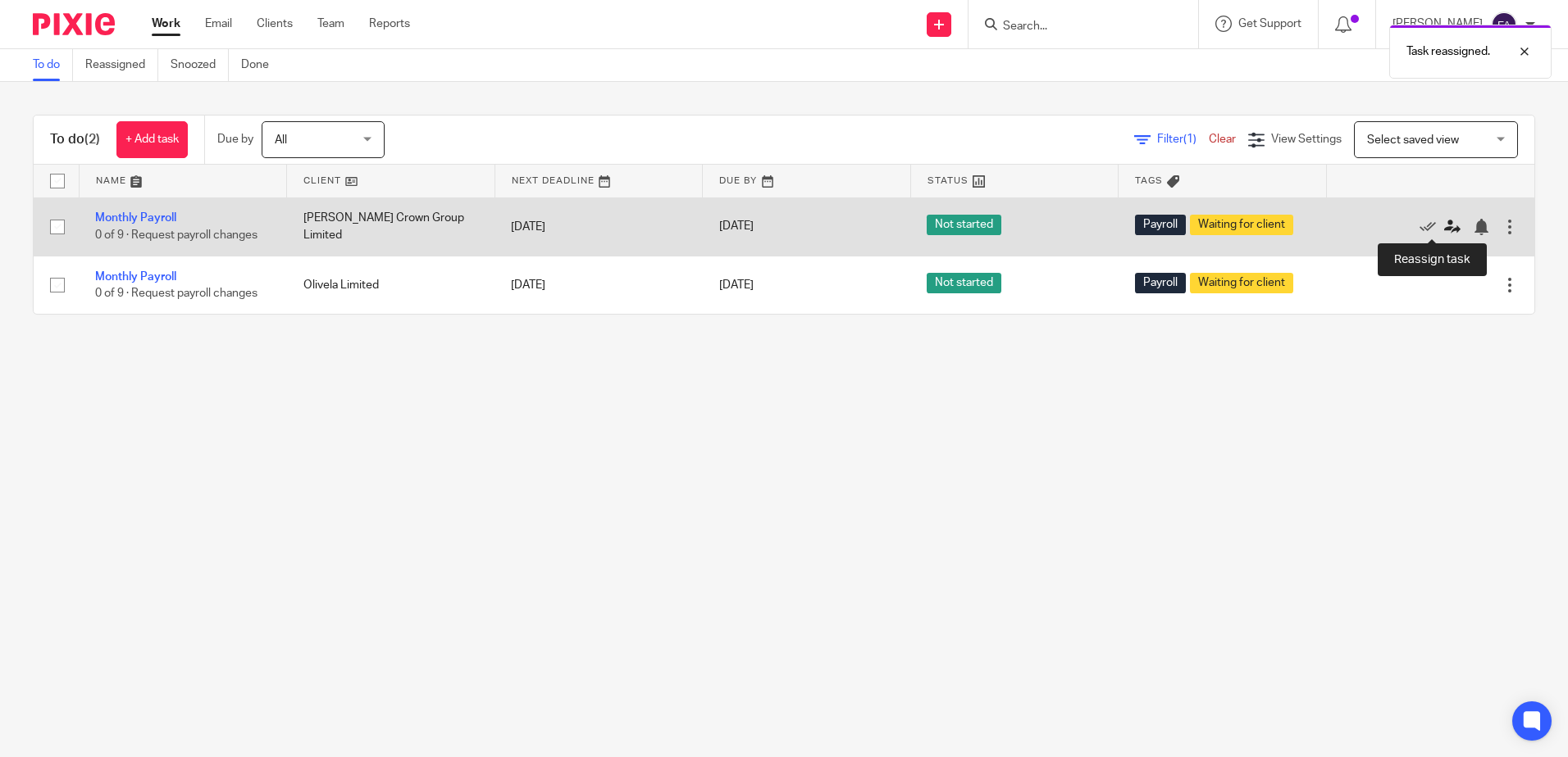
click at [1444, 223] on icon at bounding box center [1451, 226] width 17 height 17
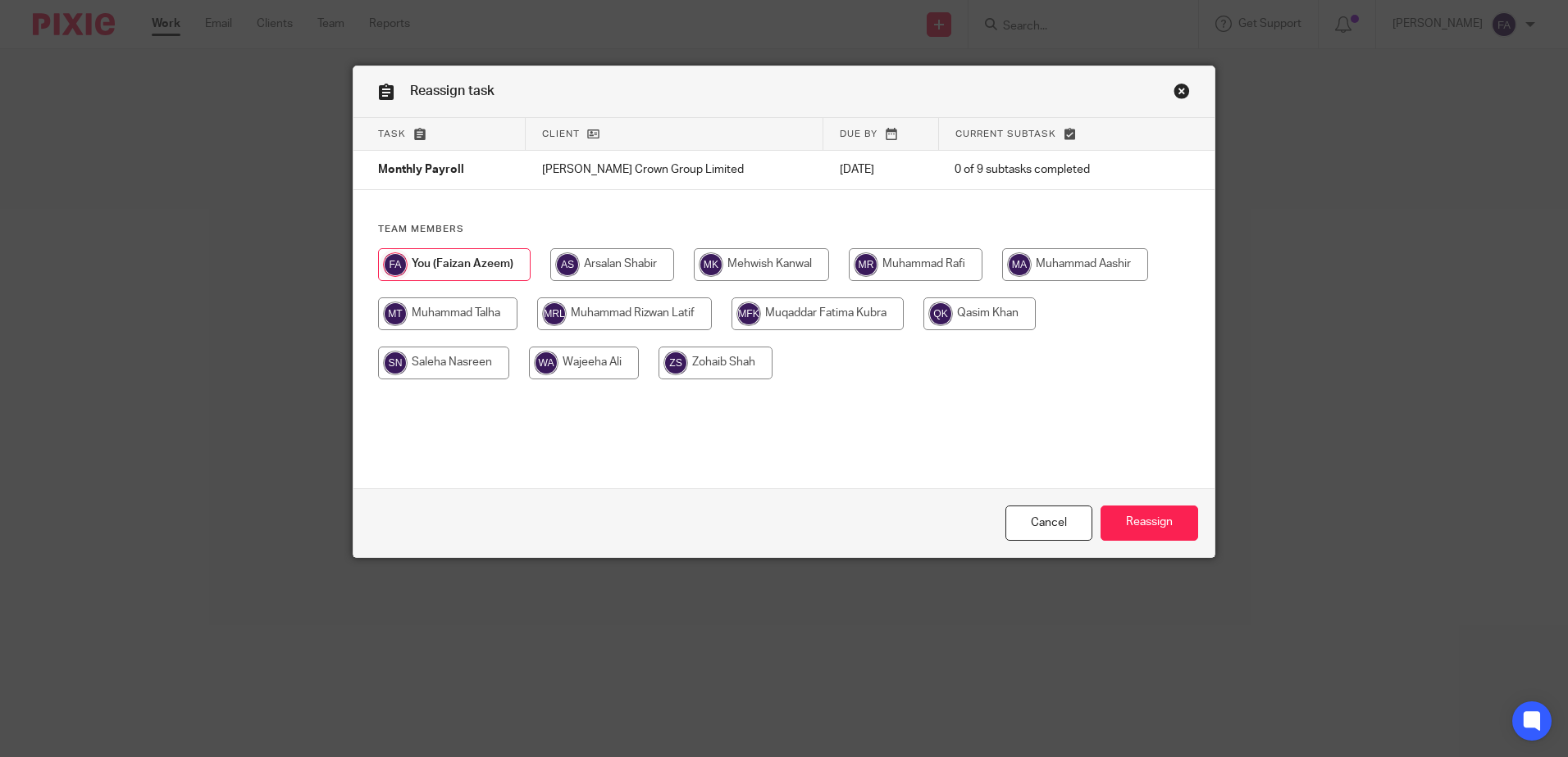
click at [992, 317] on input "radio" at bounding box center [980, 314] width 113 height 33
radio input "true"
click at [1153, 526] on input "Reassign" at bounding box center [1149, 523] width 97 height 35
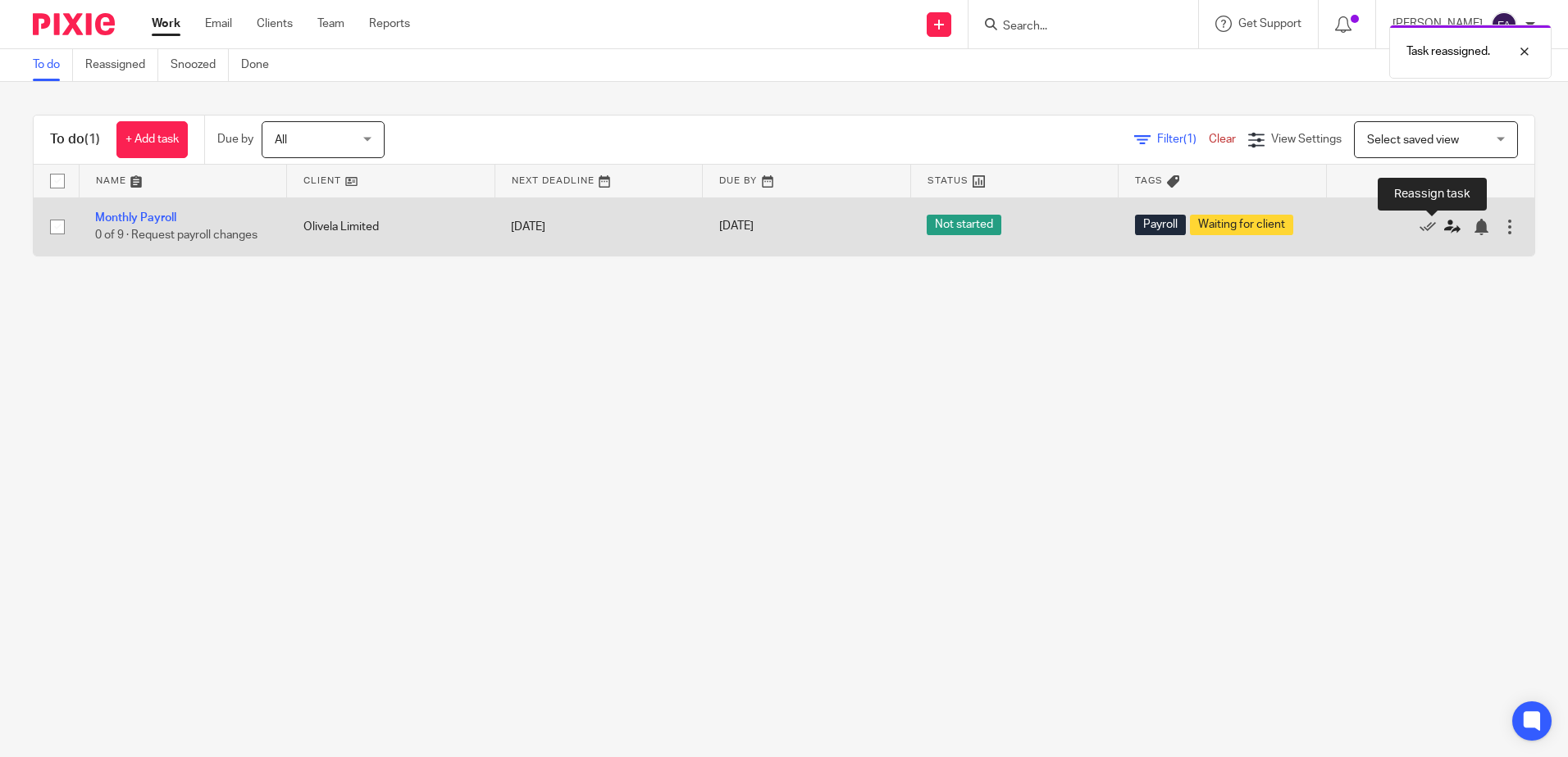
click at [1444, 228] on icon at bounding box center [1451, 226] width 17 height 17
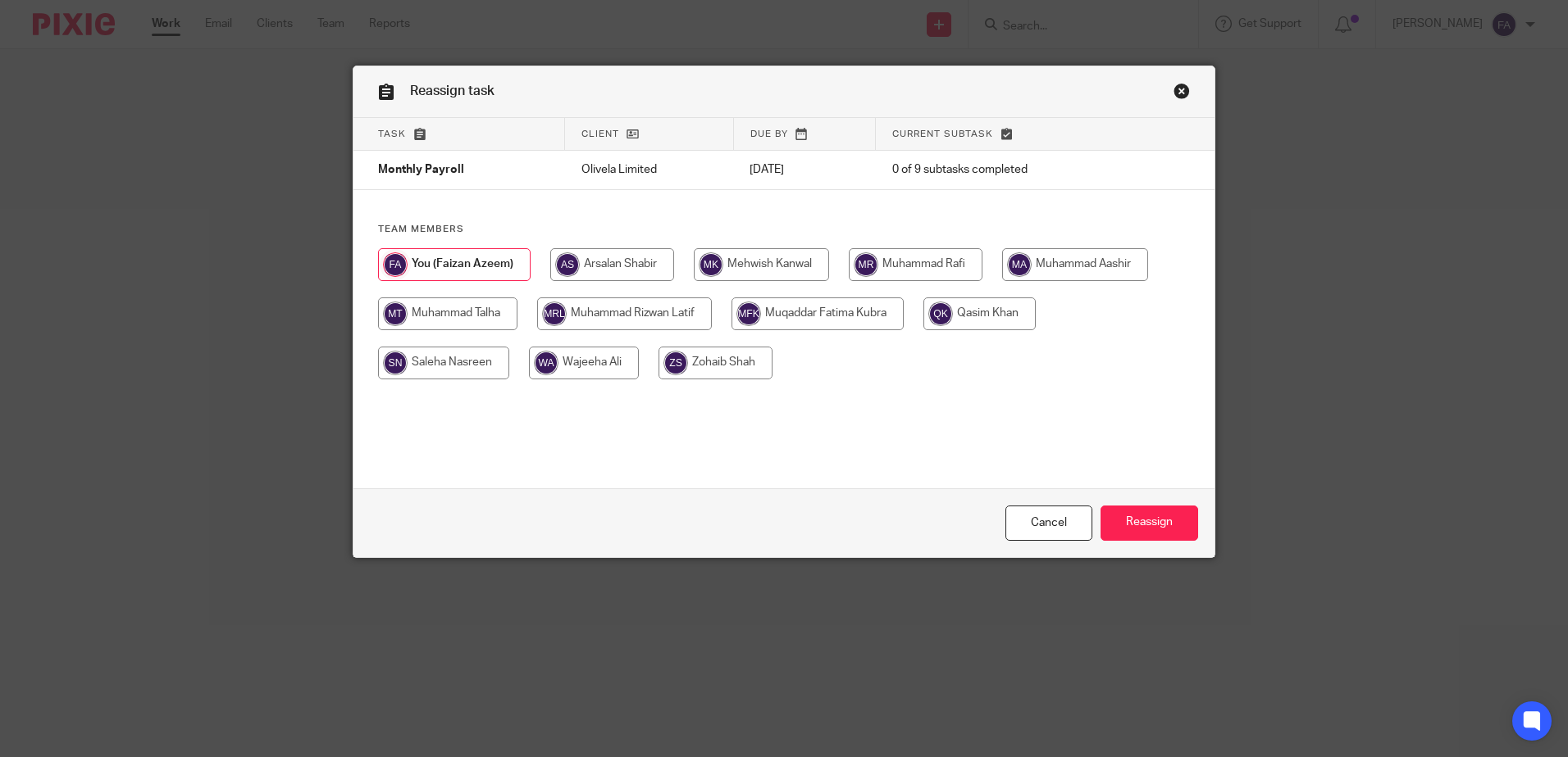
click at [962, 317] on input "radio" at bounding box center [980, 314] width 113 height 33
radio input "true"
click at [1163, 533] on input "Reassign" at bounding box center [1149, 523] width 97 height 35
